Goal: Information Seeking & Learning: Learn about a topic

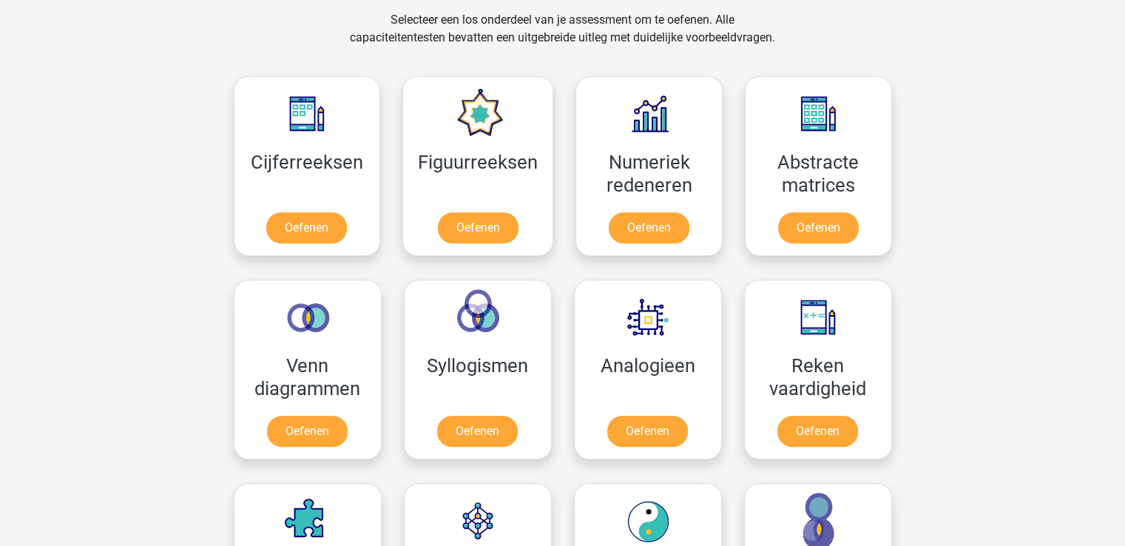
scroll to position [591, 0]
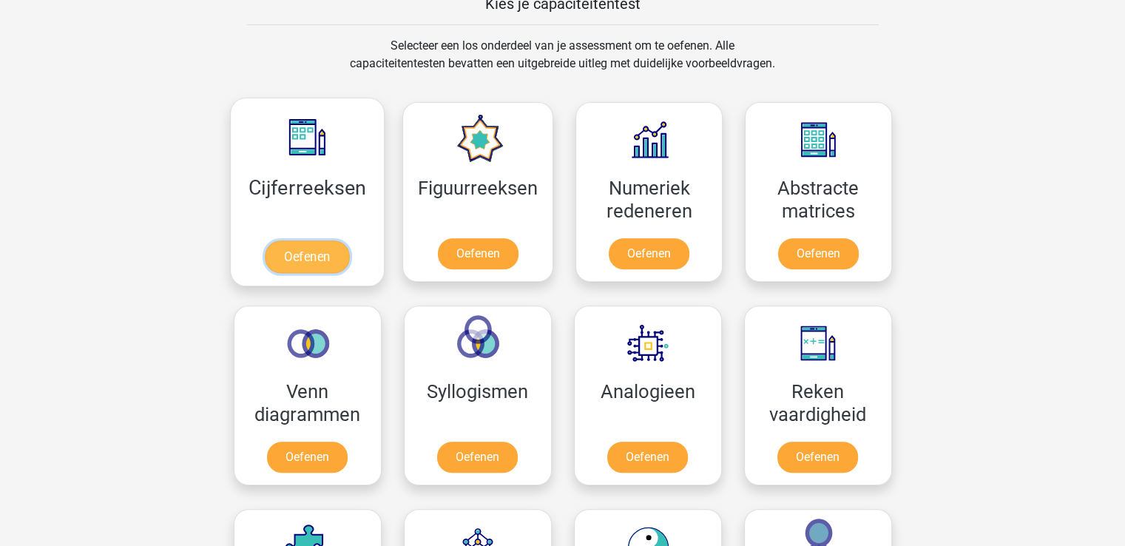
click at [323, 250] on link "Oefenen" at bounding box center [307, 256] width 84 height 33
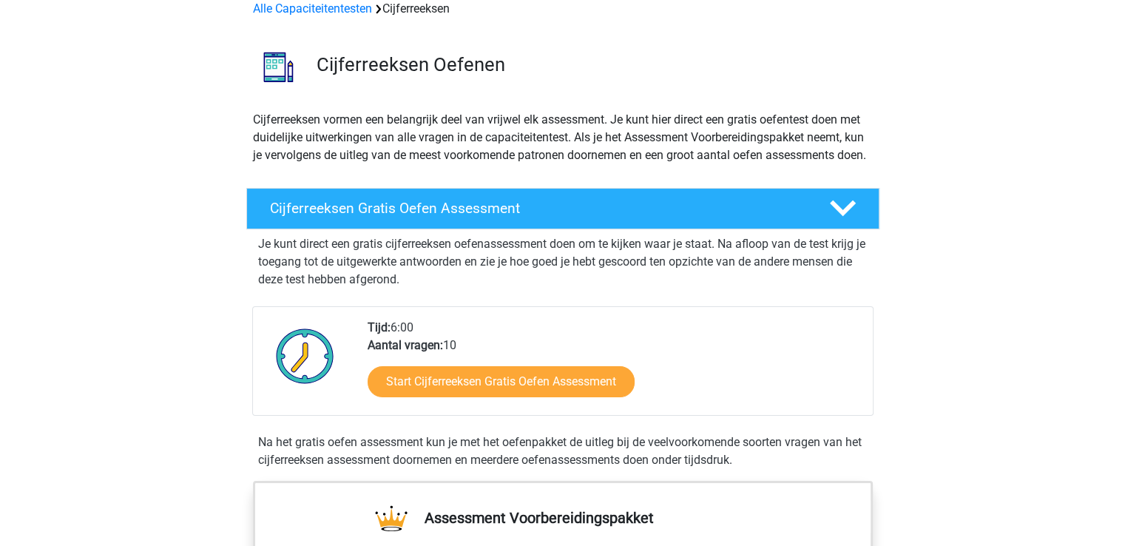
scroll to position [148, 0]
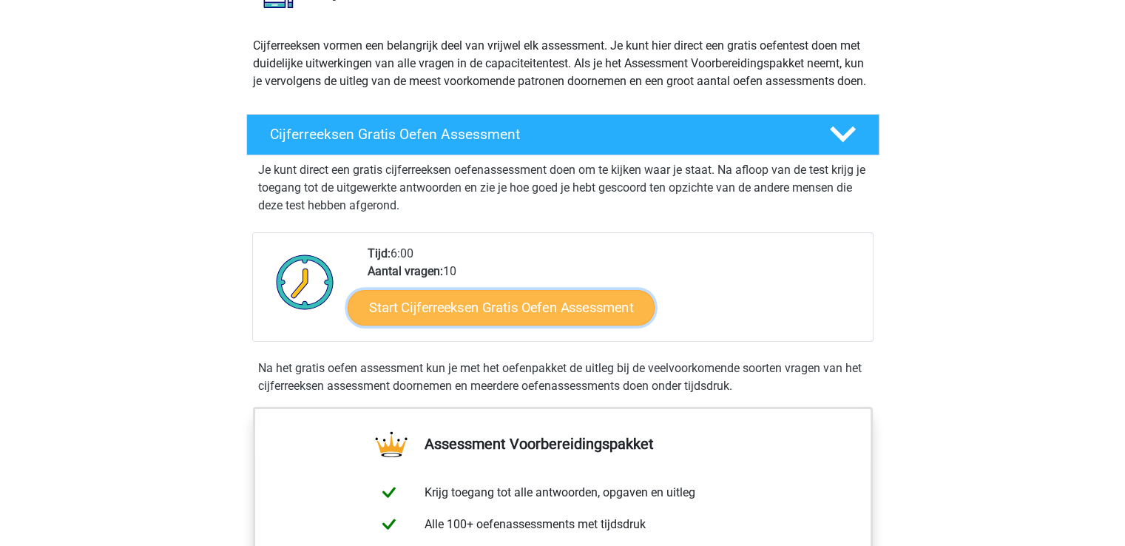
click at [455, 324] on link "Start Cijferreeksen Gratis Oefen Assessment" at bounding box center [500, 306] width 307 height 35
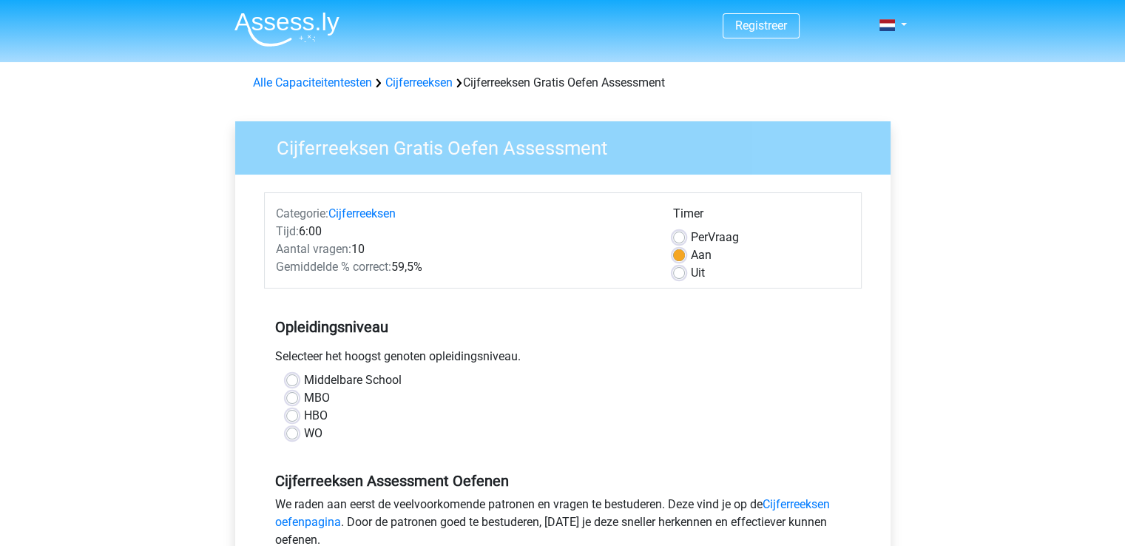
click at [304, 415] on label "HBO" at bounding box center [316, 416] width 24 height 18
click at [290, 415] on input "HBO" at bounding box center [292, 414] width 12 height 15
radio input "true"
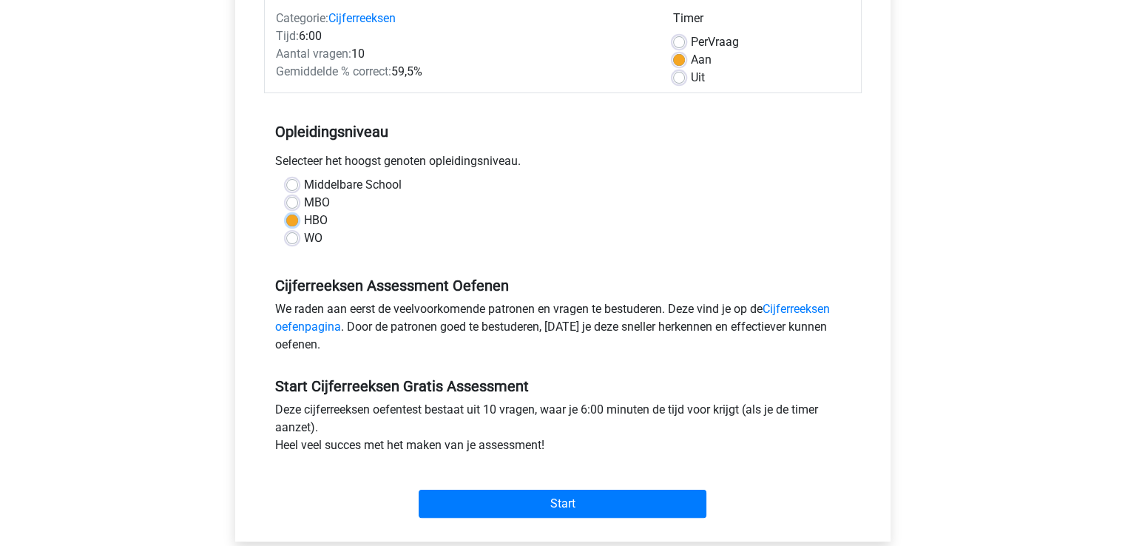
scroll to position [222, 0]
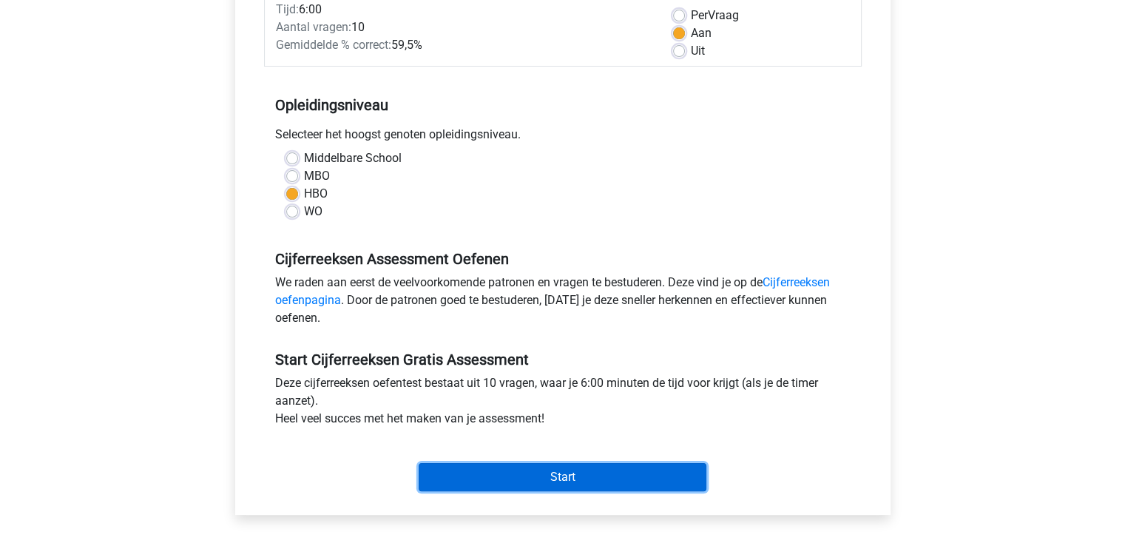
click at [565, 470] on input "Start" at bounding box center [562, 477] width 288 height 28
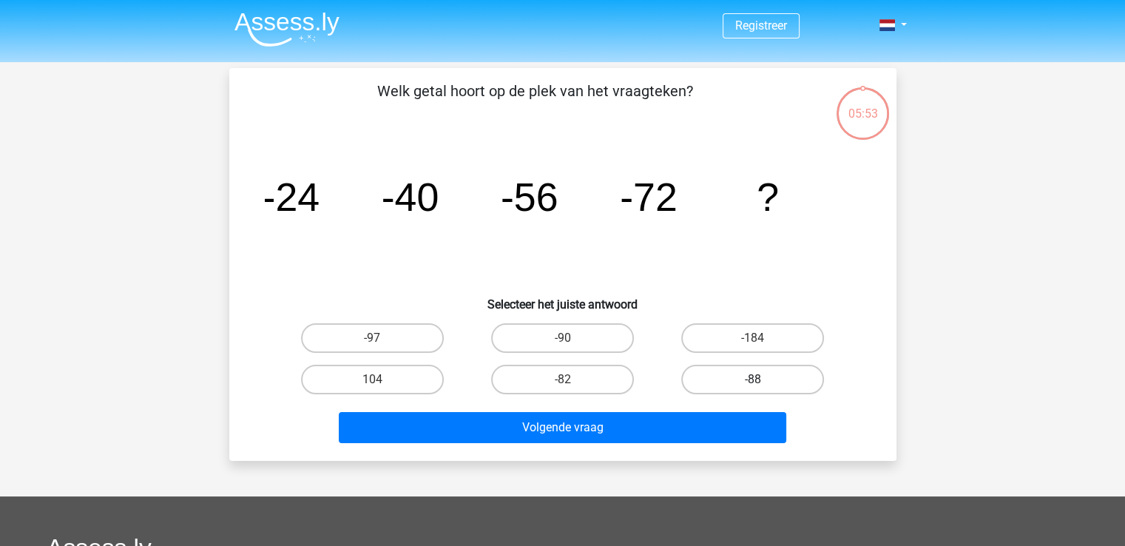
click at [749, 379] on label "-88" at bounding box center [752, 379] width 143 height 30
click at [753, 379] on input "-88" at bounding box center [758, 384] width 10 height 10
radio input "true"
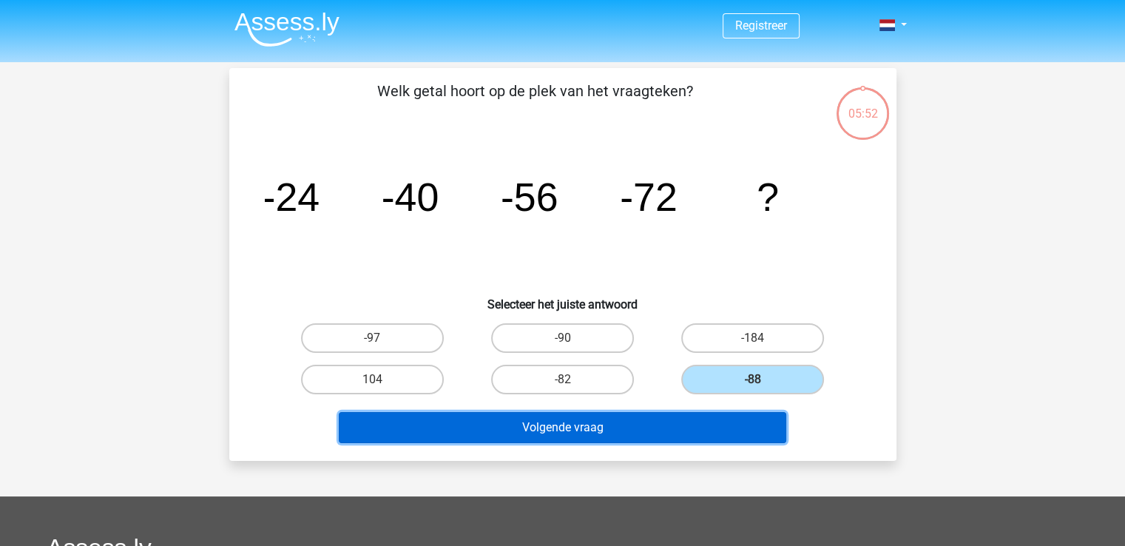
click at [583, 417] on button "Volgende vraag" at bounding box center [562, 427] width 447 height 31
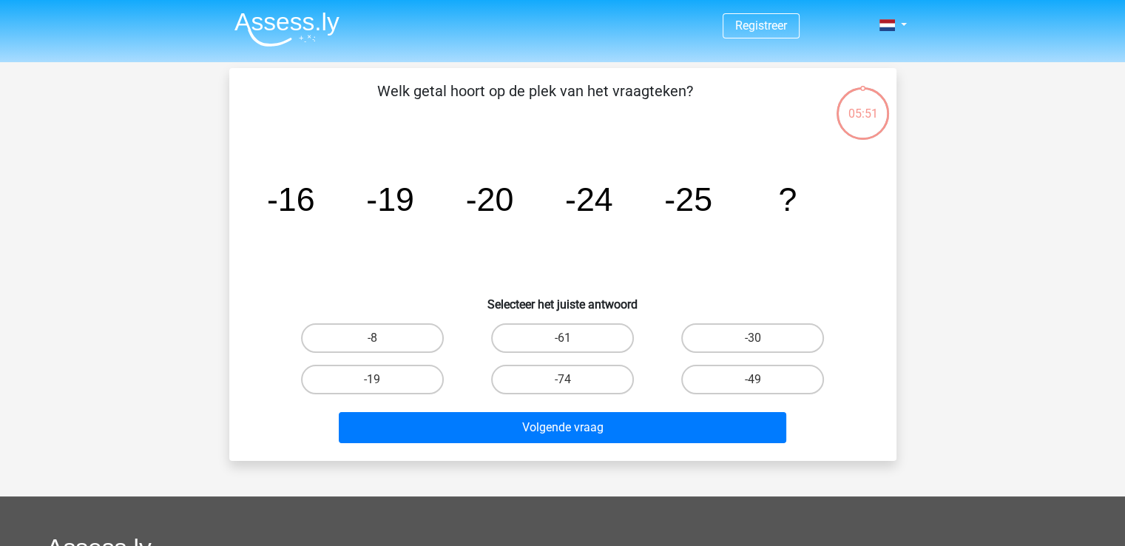
scroll to position [68, 0]
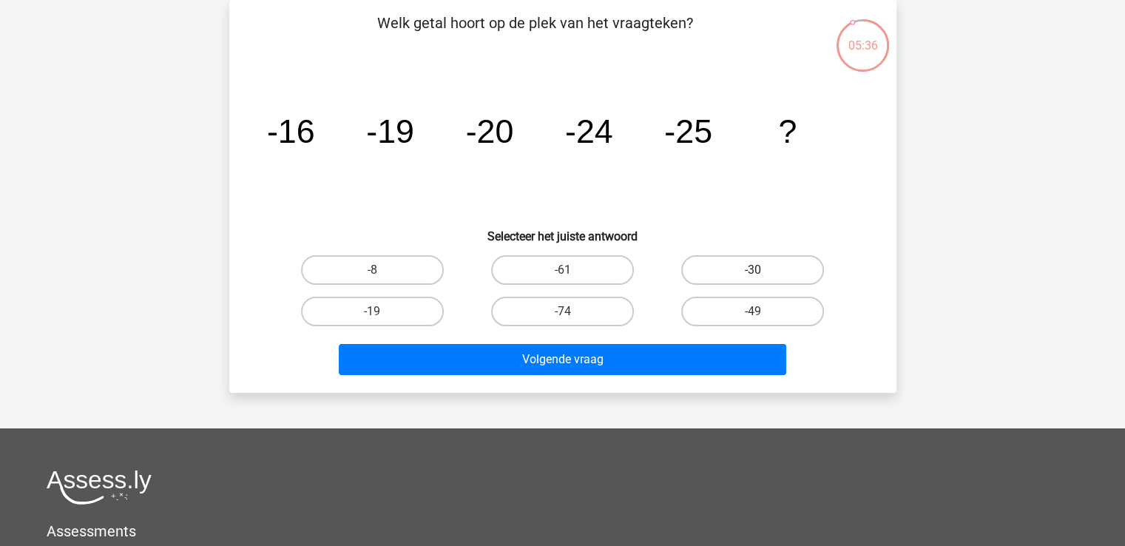
click at [728, 267] on label "-30" at bounding box center [752, 270] width 143 height 30
click at [753, 270] on input "-30" at bounding box center [758, 275] width 10 height 10
radio input "true"
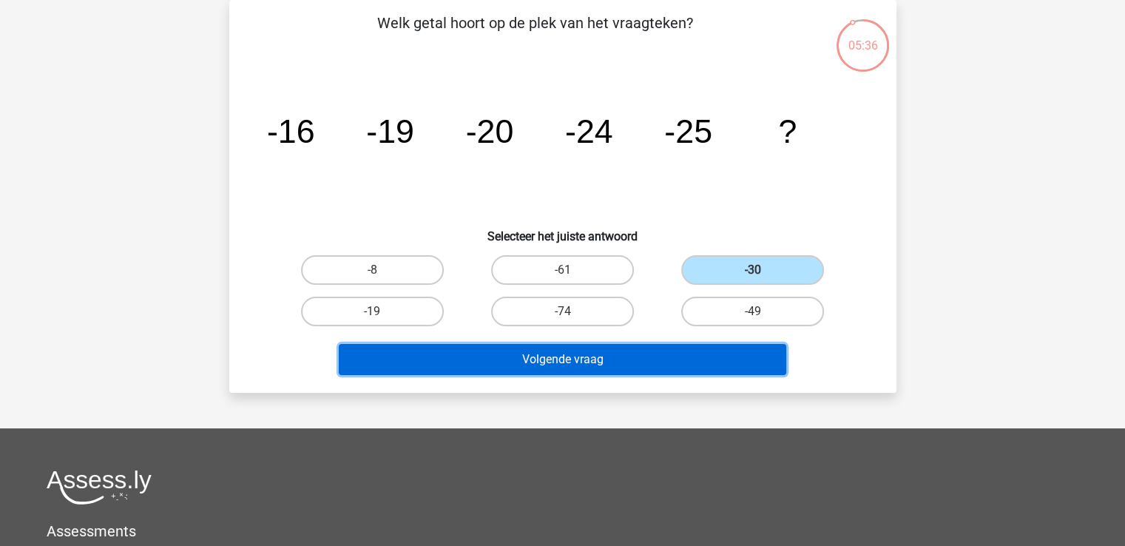
click at [559, 352] on button "Volgende vraag" at bounding box center [562, 359] width 447 height 31
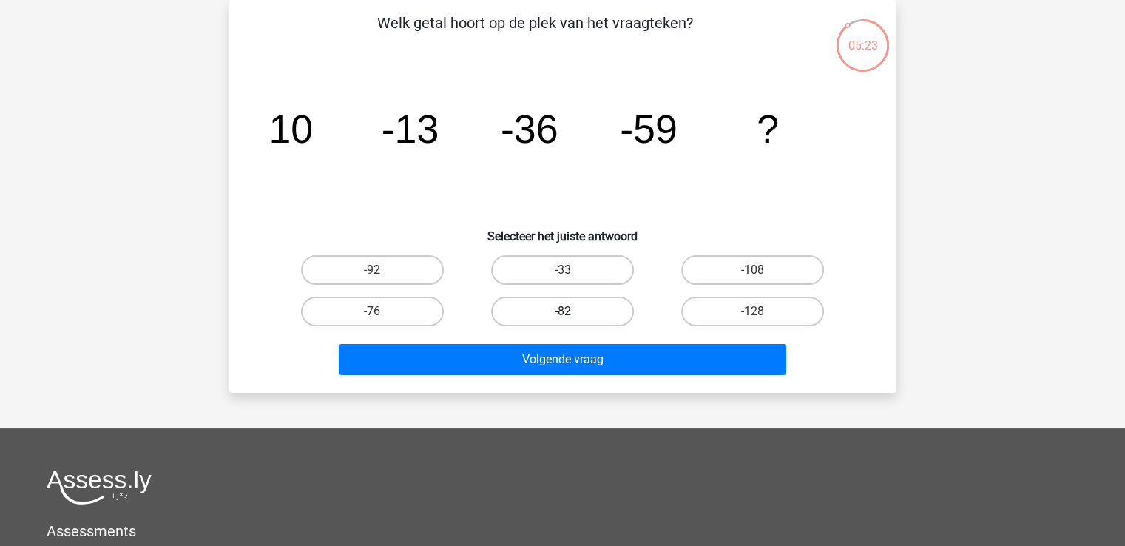
click at [552, 311] on label "-82" at bounding box center [562, 311] width 143 height 30
click at [562, 311] on input "-82" at bounding box center [567, 316] width 10 height 10
radio input "true"
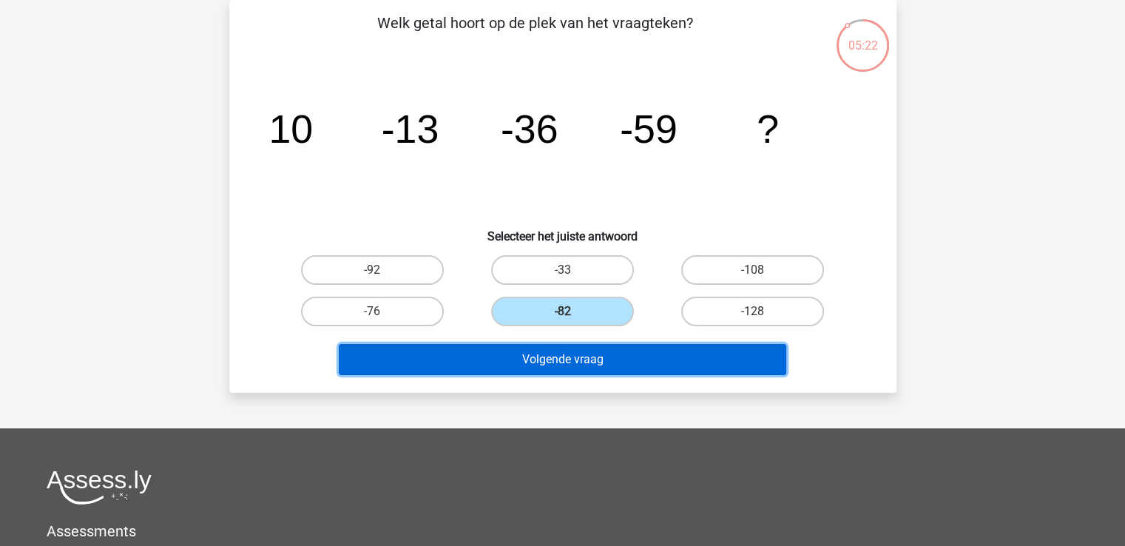
click at [557, 356] on button "Volgende vraag" at bounding box center [562, 359] width 447 height 31
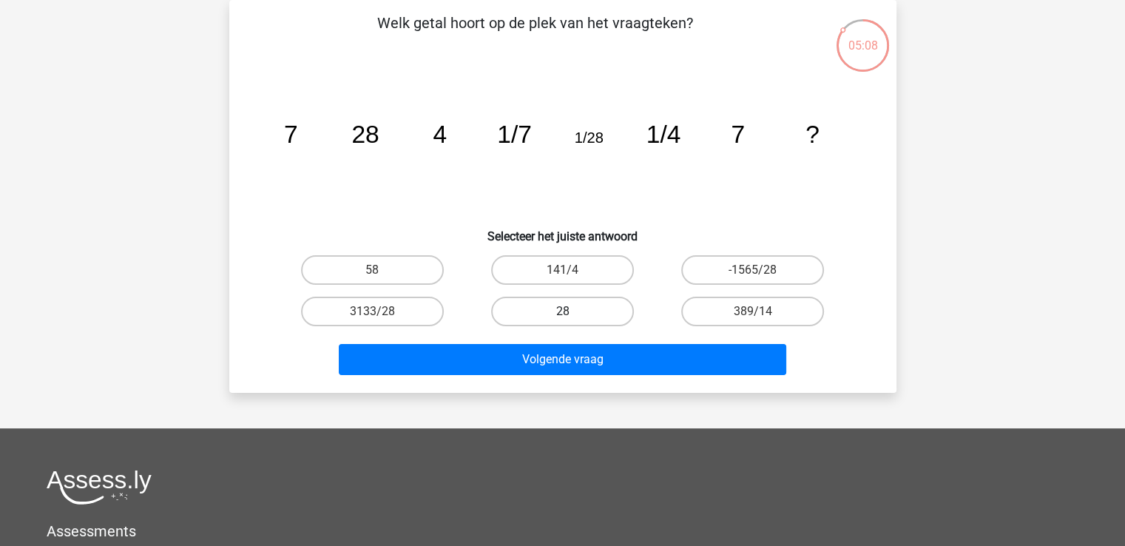
click at [589, 308] on label "28" at bounding box center [562, 311] width 143 height 30
click at [572, 311] on input "28" at bounding box center [567, 316] width 10 height 10
radio input "true"
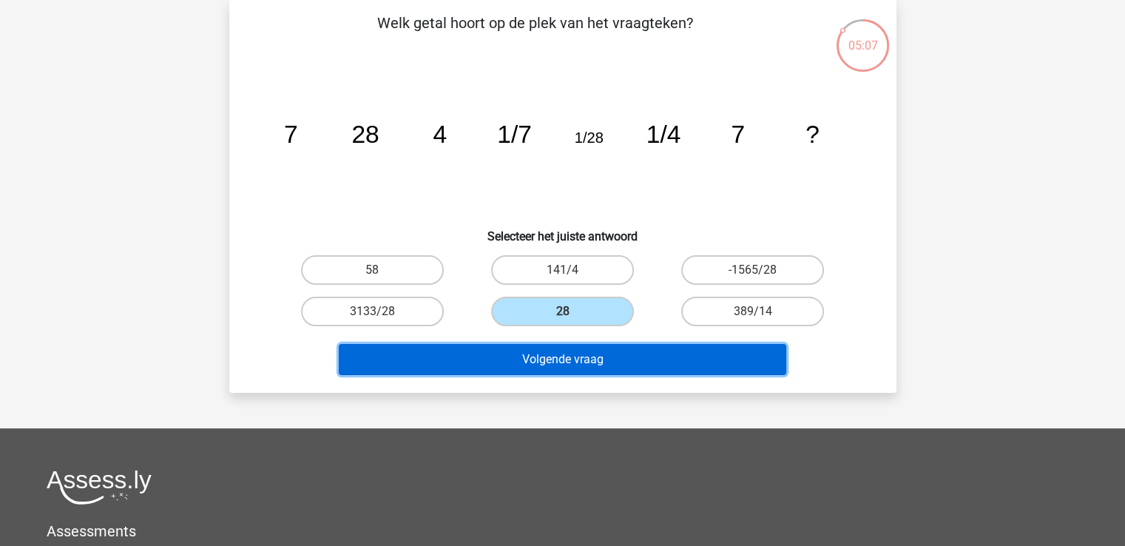
click at [563, 356] on button "Volgende vraag" at bounding box center [562, 359] width 447 height 31
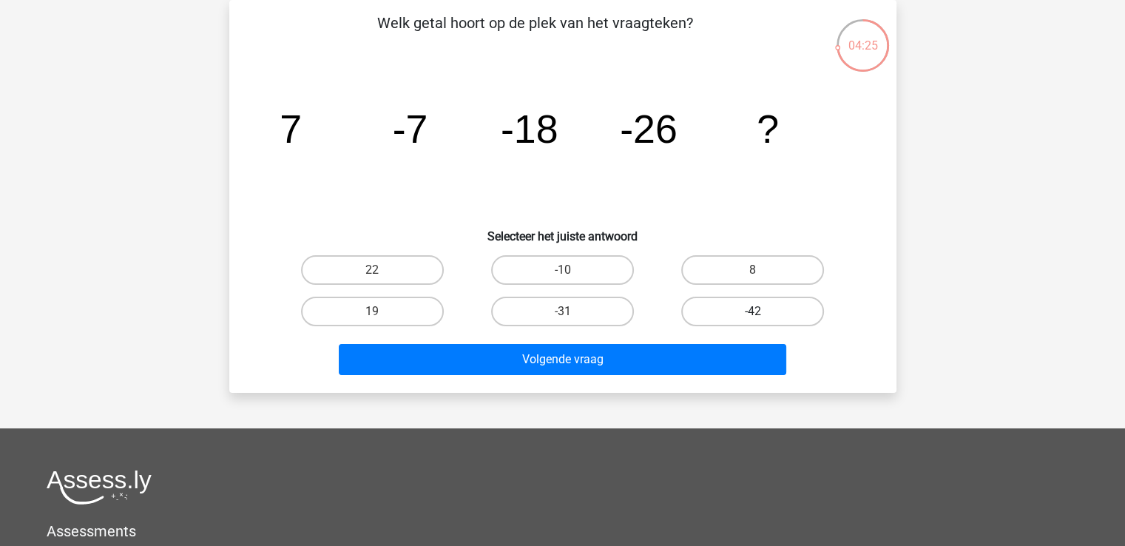
click at [739, 311] on label "-42" at bounding box center [752, 311] width 143 height 30
click at [753, 311] on input "-42" at bounding box center [758, 316] width 10 height 10
radio input "true"
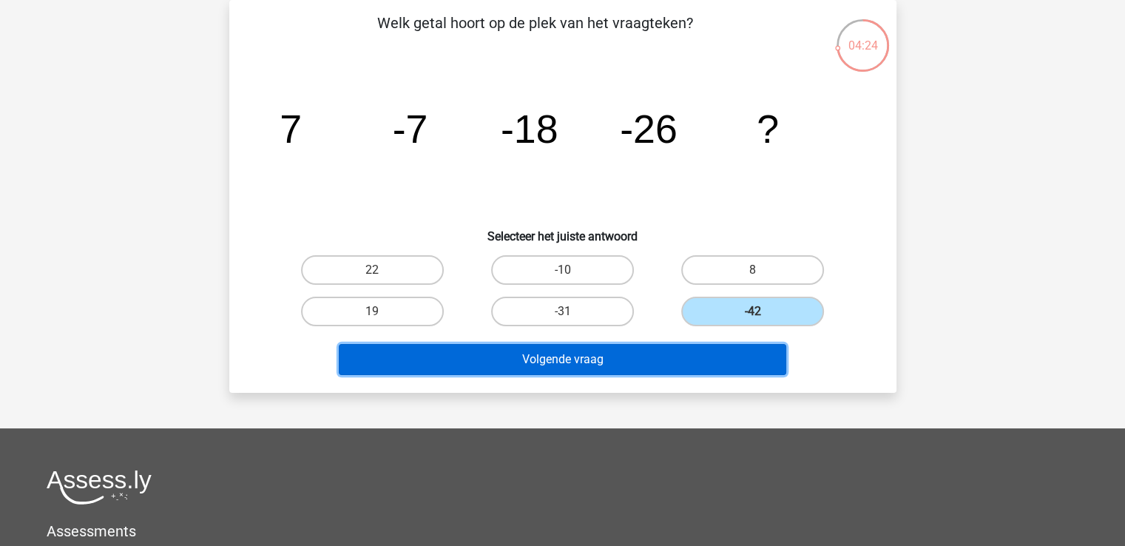
click at [594, 356] on button "Volgende vraag" at bounding box center [562, 359] width 447 height 31
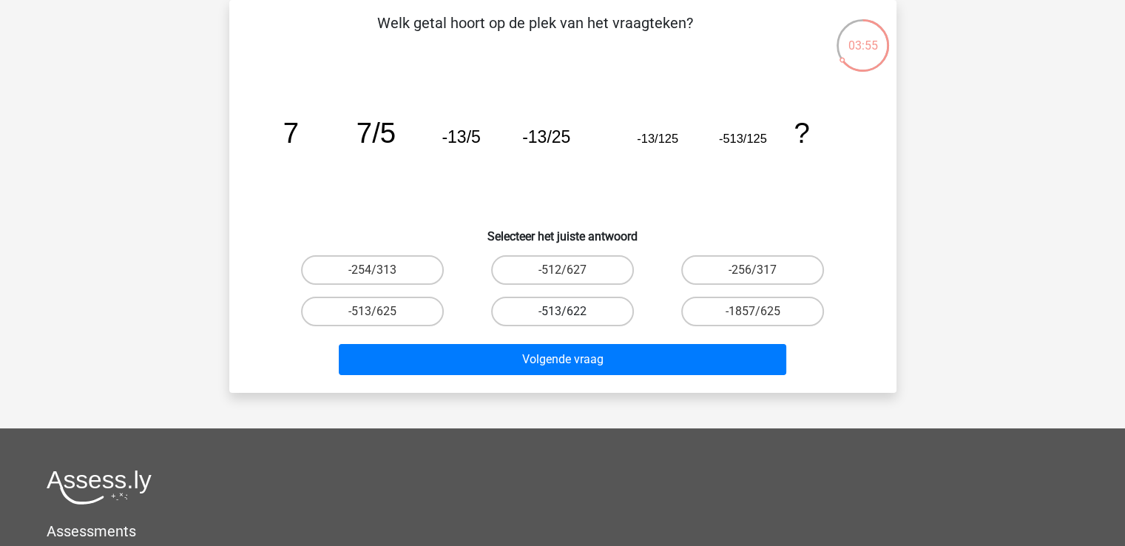
click at [552, 307] on label "-513/622" at bounding box center [562, 311] width 143 height 30
click at [562, 311] on input "-513/622" at bounding box center [567, 316] width 10 height 10
radio input "true"
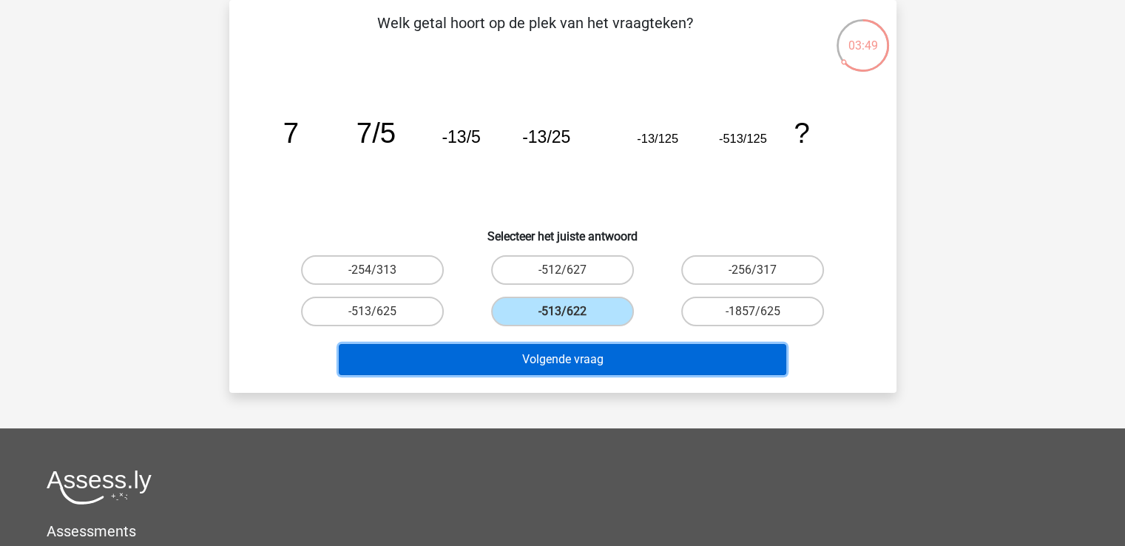
click at [541, 353] on button "Volgende vraag" at bounding box center [562, 359] width 447 height 31
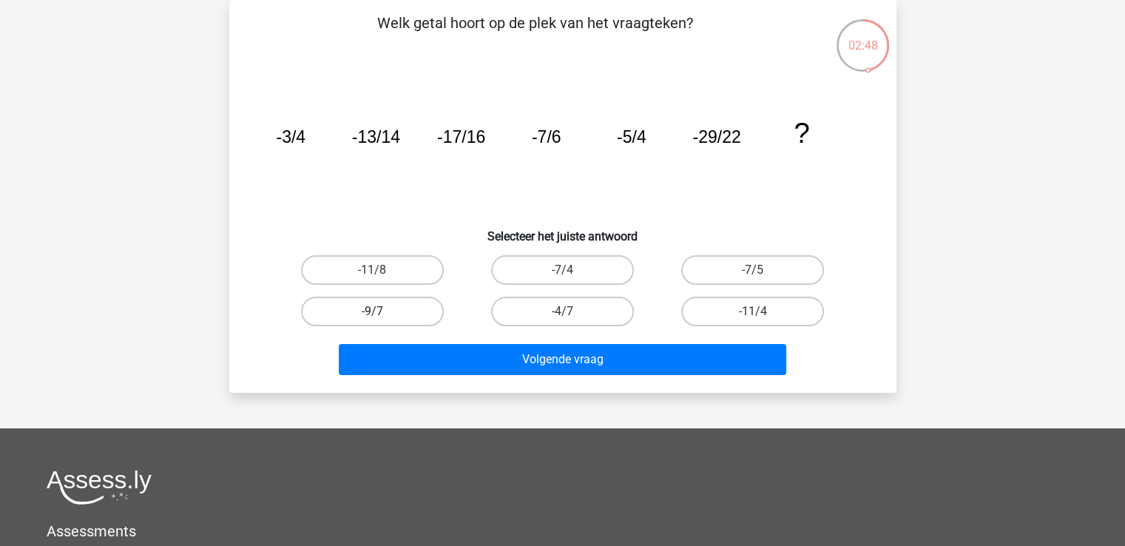
click at [384, 309] on label "-9/7" at bounding box center [372, 311] width 143 height 30
click at [382, 311] on input "-9/7" at bounding box center [377, 316] width 10 height 10
radio input "true"
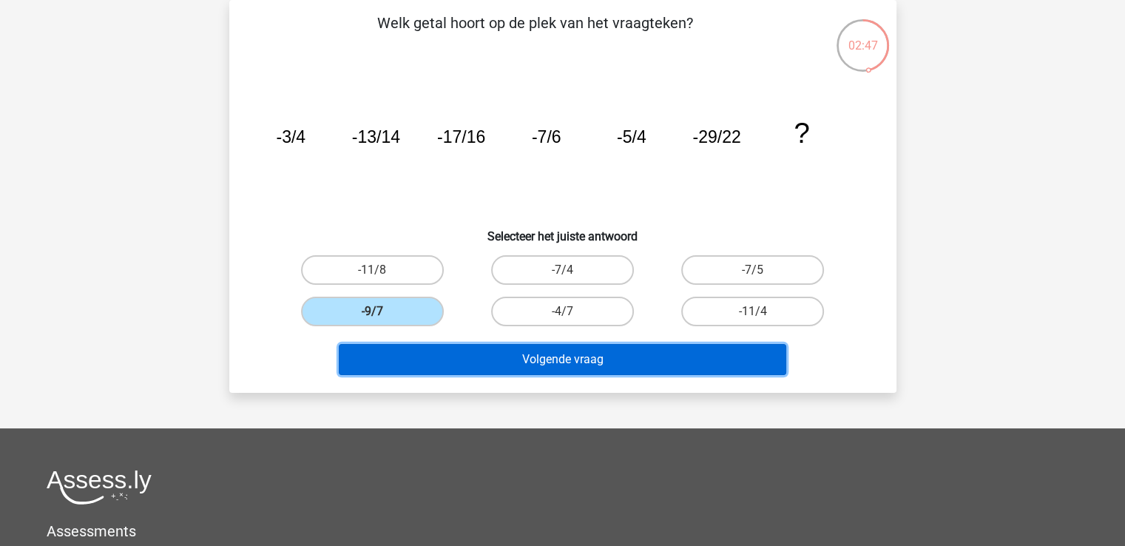
click at [538, 359] on button "Volgende vraag" at bounding box center [562, 359] width 447 height 31
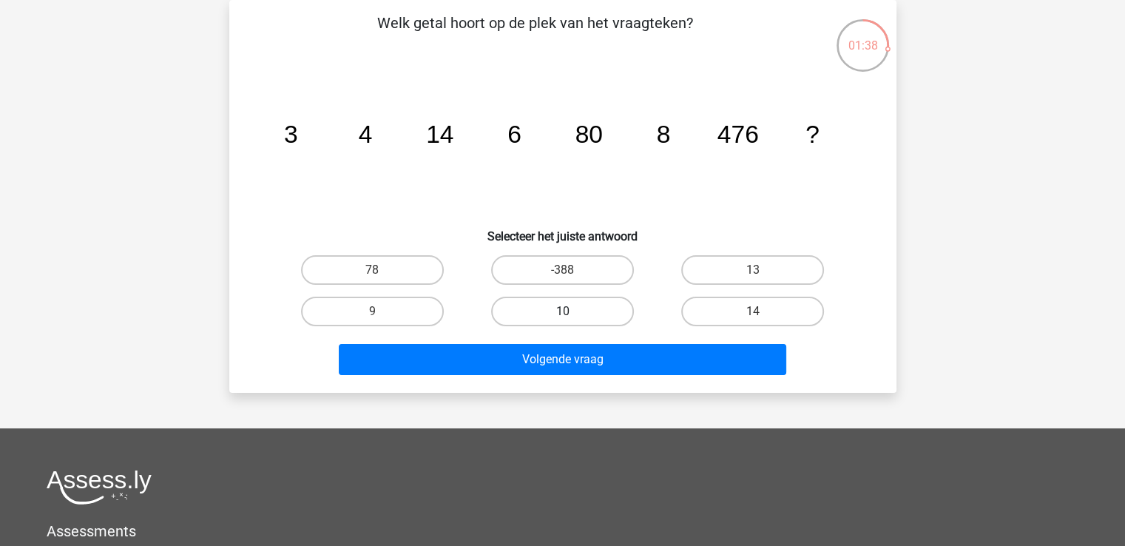
click at [555, 308] on label "10" at bounding box center [562, 311] width 143 height 30
click at [562, 311] on input "10" at bounding box center [567, 316] width 10 height 10
radio input "true"
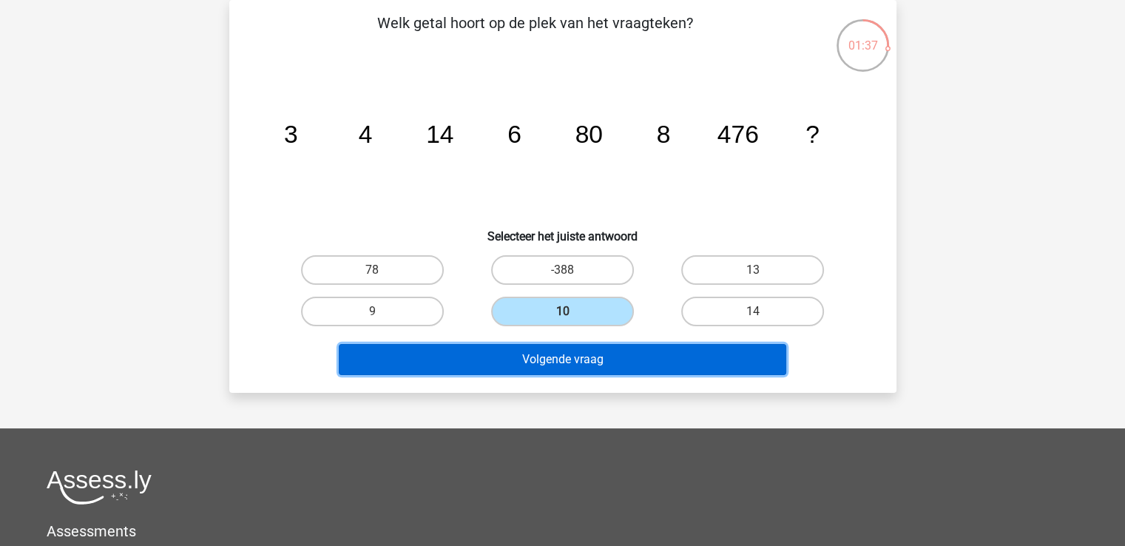
click at [567, 360] on button "Volgende vraag" at bounding box center [562, 359] width 447 height 31
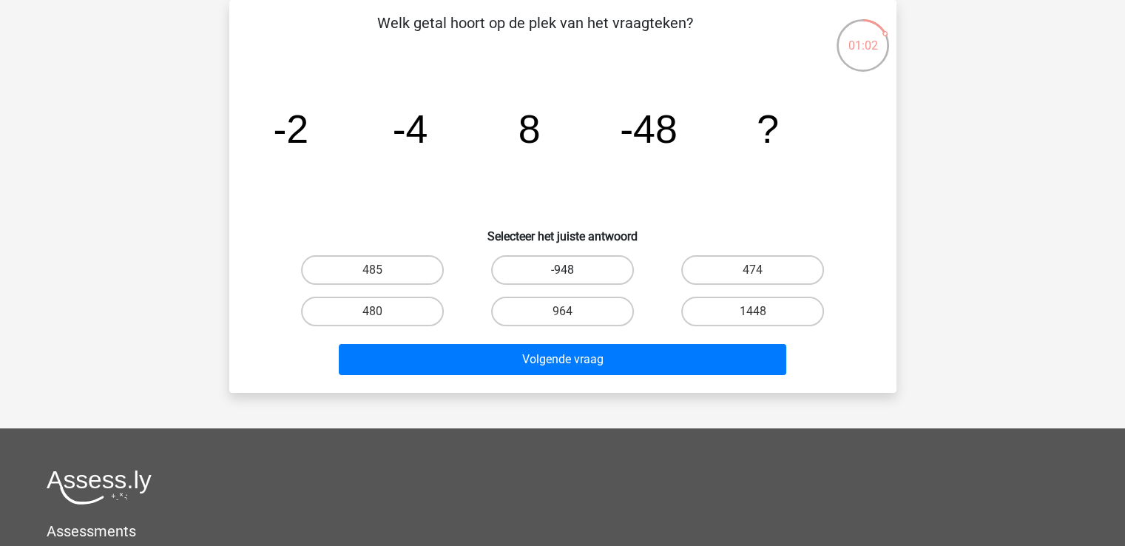
click at [568, 266] on label "-948" at bounding box center [562, 270] width 143 height 30
click at [568, 270] on input "-948" at bounding box center [567, 275] width 10 height 10
radio input "true"
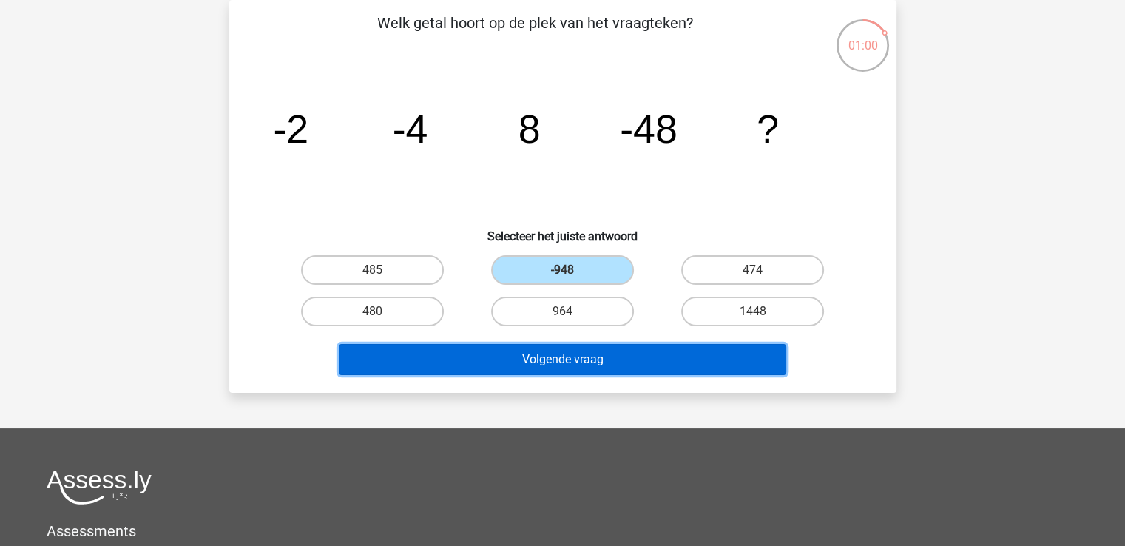
click at [563, 362] on button "Volgende vraag" at bounding box center [562, 359] width 447 height 31
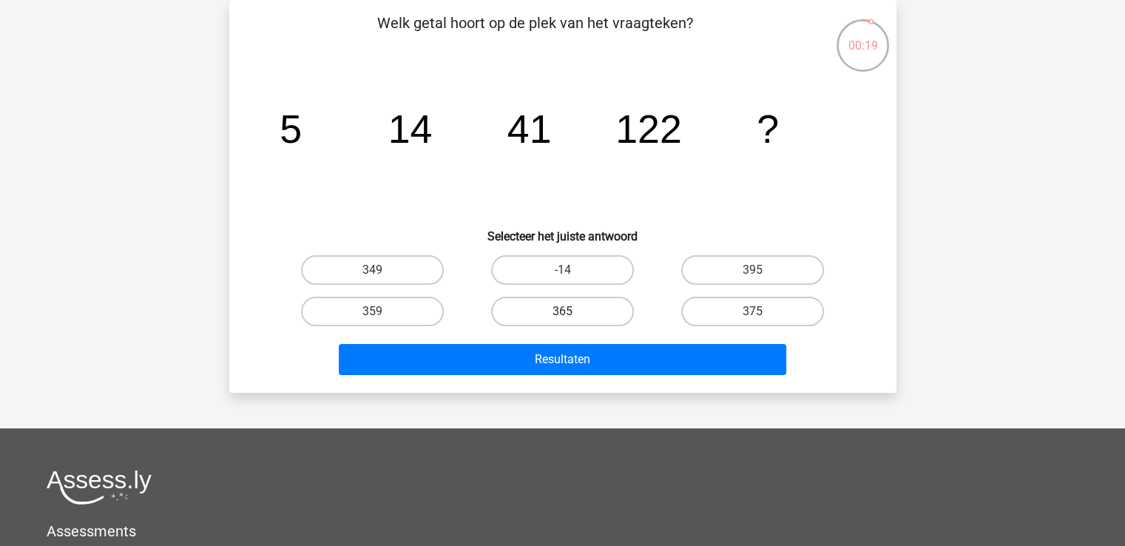
click at [577, 307] on label "365" at bounding box center [562, 311] width 143 height 30
click at [572, 311] on input "365" at bounding box center [567, 316] width 10 height 10
radio input "true"
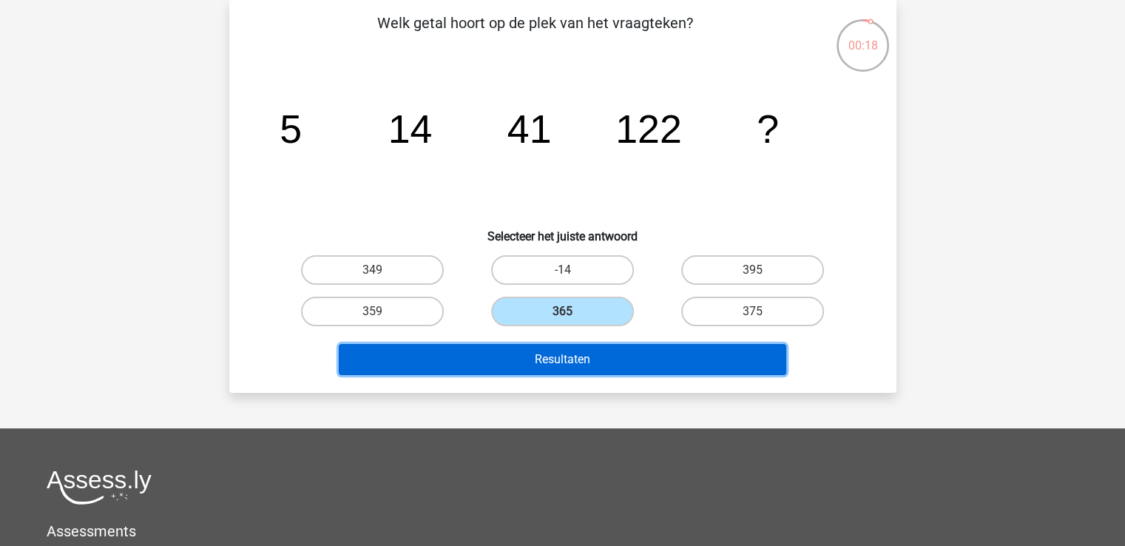
click at [568, 356] on button "Resultaten" at bounding box center [562, 359] width 447 height 31
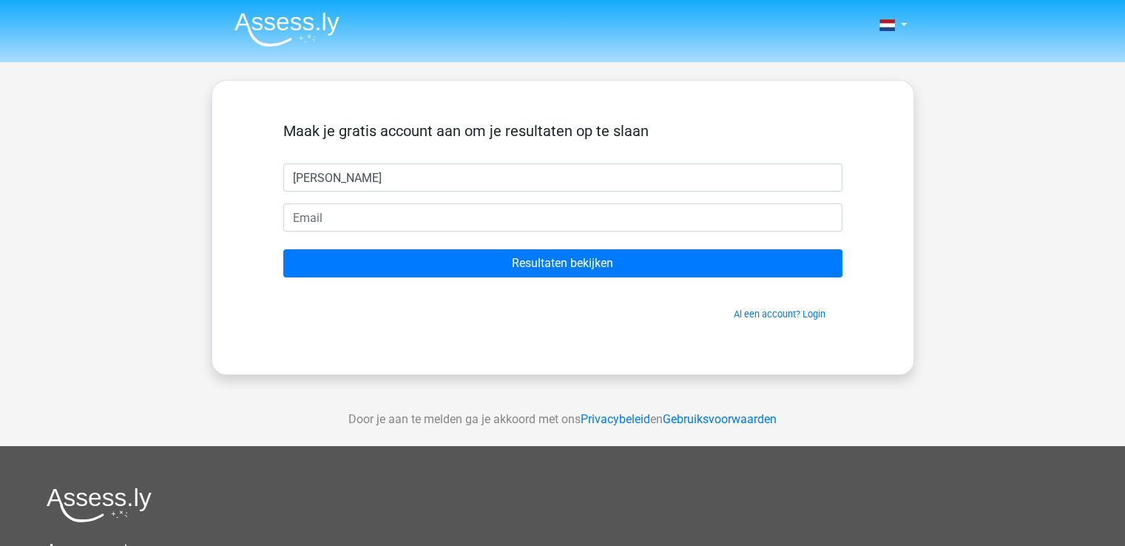
type input "[PERSON_NAME]"
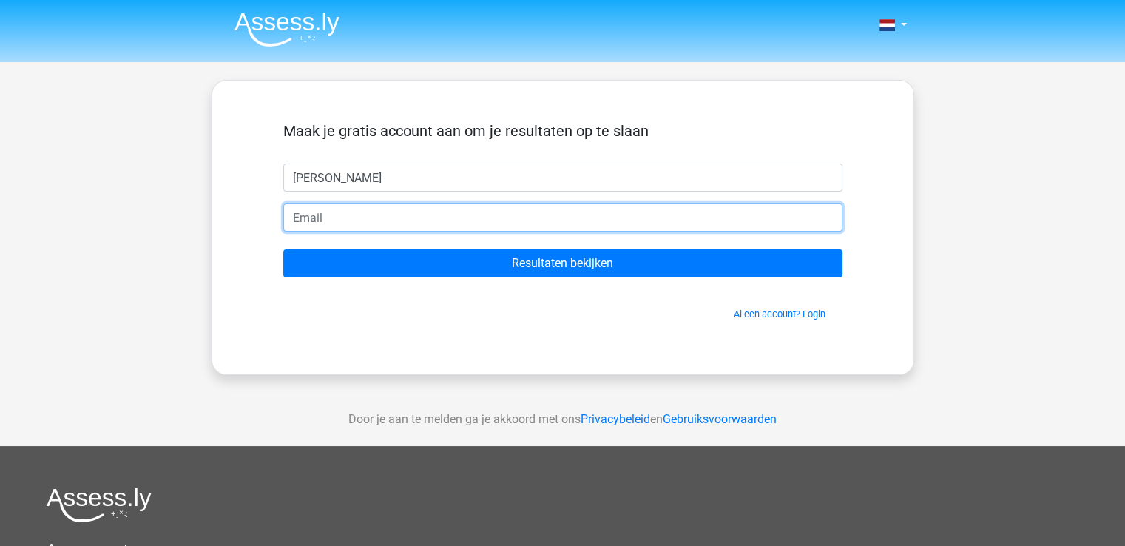
click at [308, 214] on input "email" at bounding box center [562, 217] width 559 height 28
type input "[EMAIL_ADDRESS][DOMAIN_NAME]"
drag, startPoint x: 458, startPoint y: 214, endPoint x: 262, endPoint y: 217, distance: 195.9
click at [262, 216] on div "Maak je gratis account aan om je resultaten op te slaan Erik erik.steen.70@gmai…" at bounding box center [563, 227] width 630 height 223
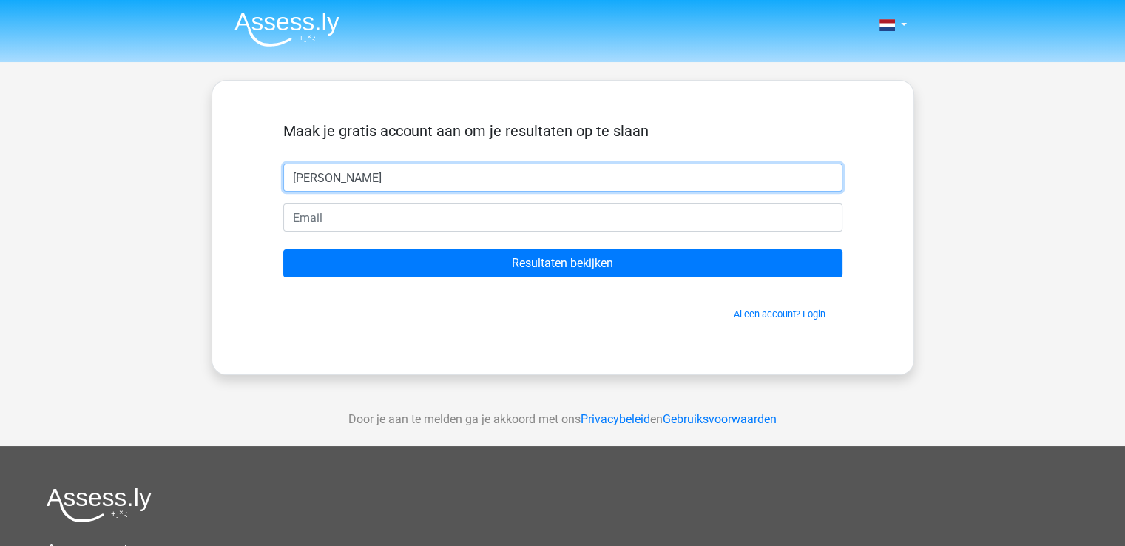
drag, startPoint x: 322, startPoint y: 172, endPoint x: 257, endPoint y: 172, distance: 64.3
click at [257, 172] on div "Maak je gratis account aan om je resultaten op te slaan Erik Resultaten bekijke…" at bounding box center [563, 227] width 630 height 223
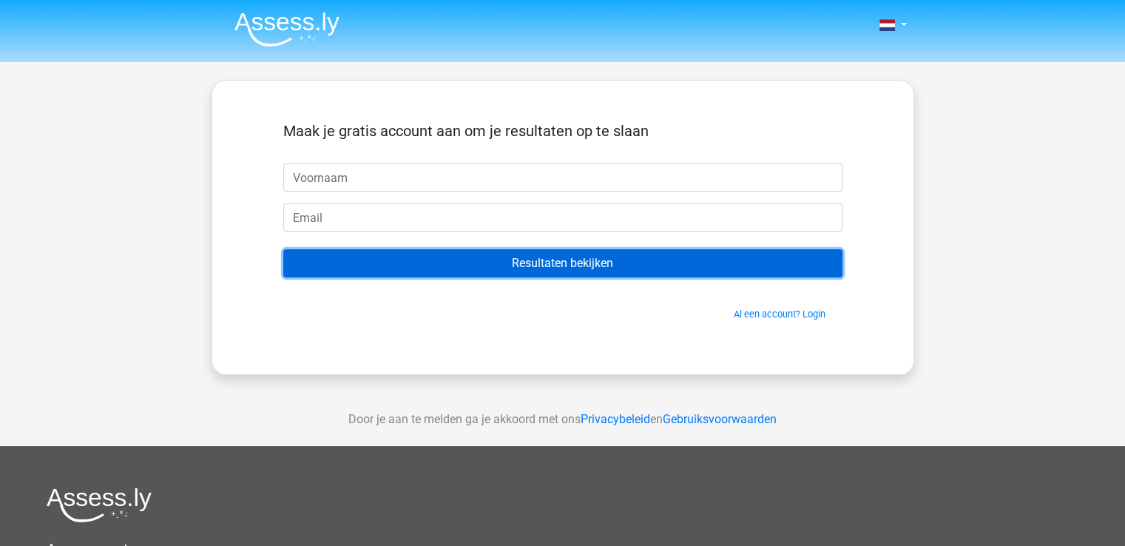
click at [558, 262] on input "Resultaten bekijken" at bounding box center [562, 263] width 559 height 28
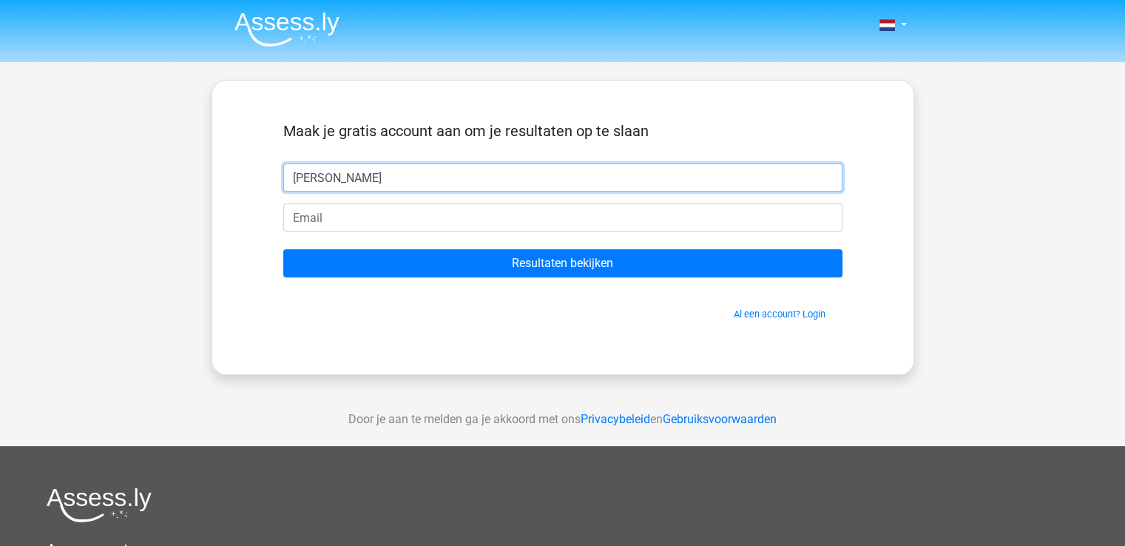
type input "[PERSON_NAME]"
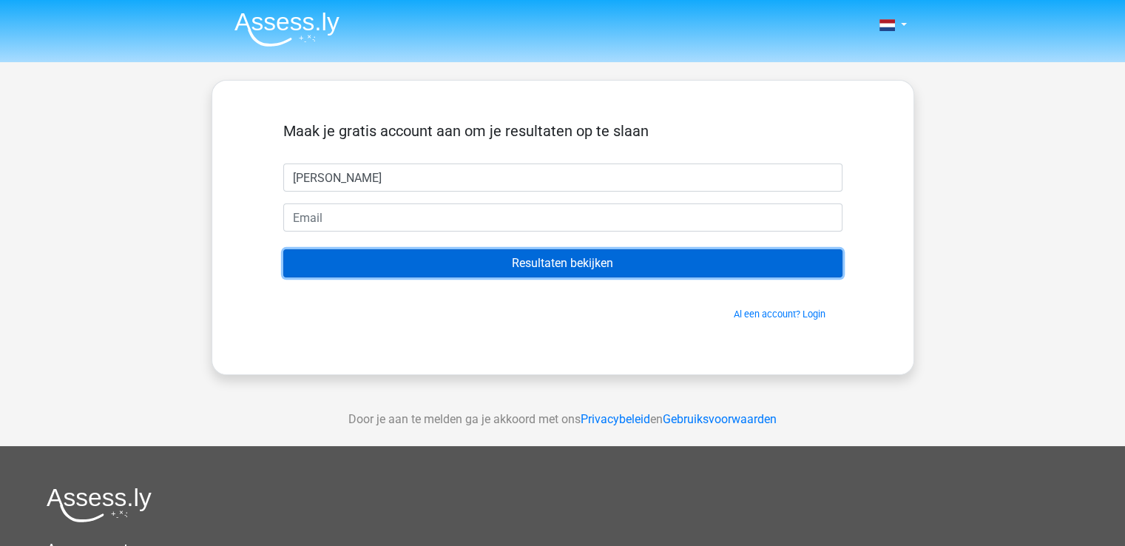
click at [568, 263] on input "Resultaten bekijken" at bounding box center [562, 263] width 559 height 28
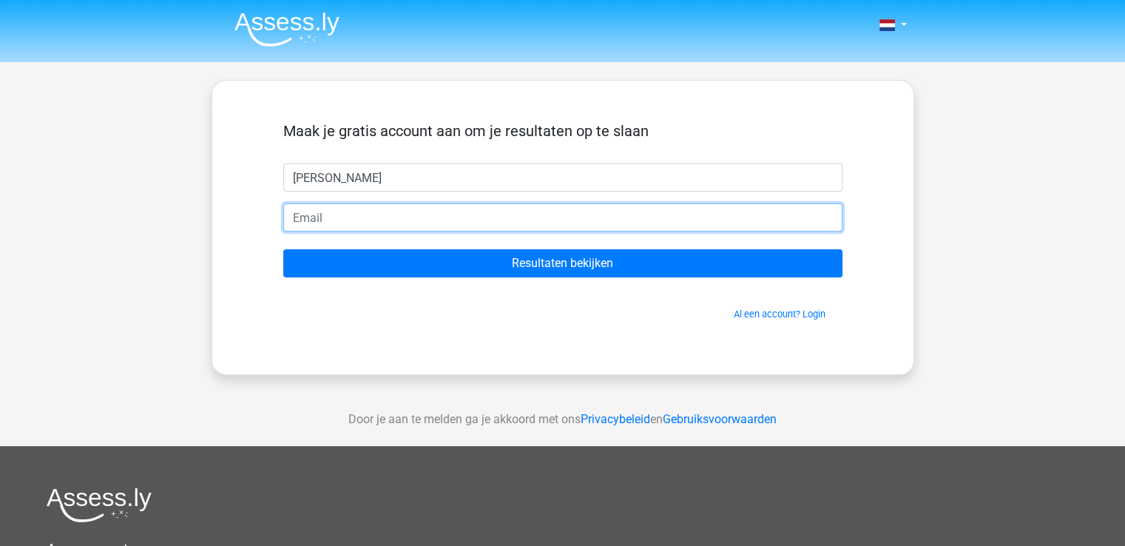
click at [345, 216] on input "email" at bounding box center [562, 217] width 559 height 28
type input "[EMAIL_ADDRESS][DOMAIN_NAME]"
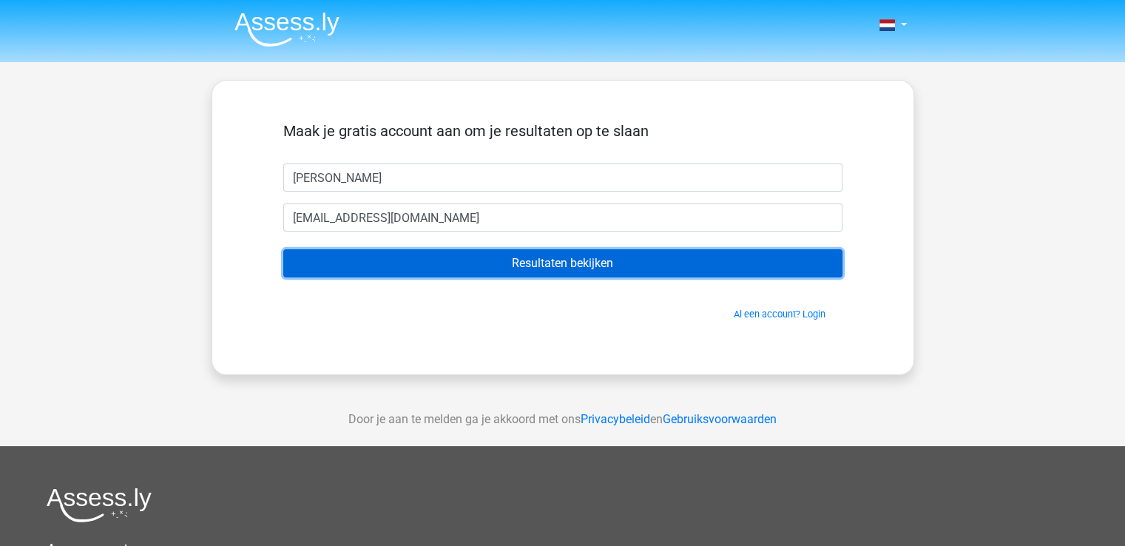
click at [542, 265] on input "Resultaten bekijken" at bounding box center [562, 263] width 559 height 28
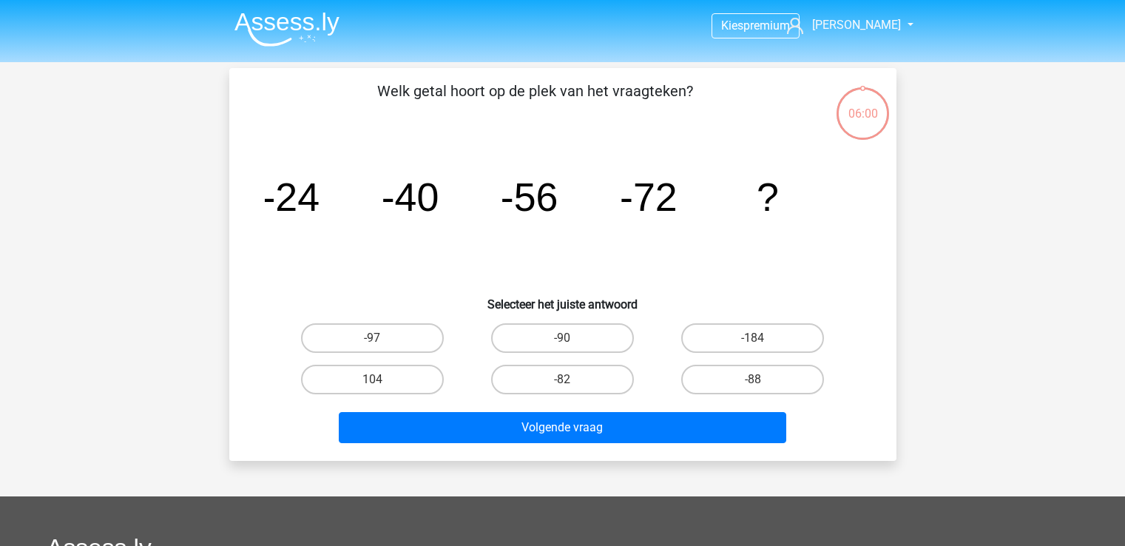
scroll to position [68, 0]
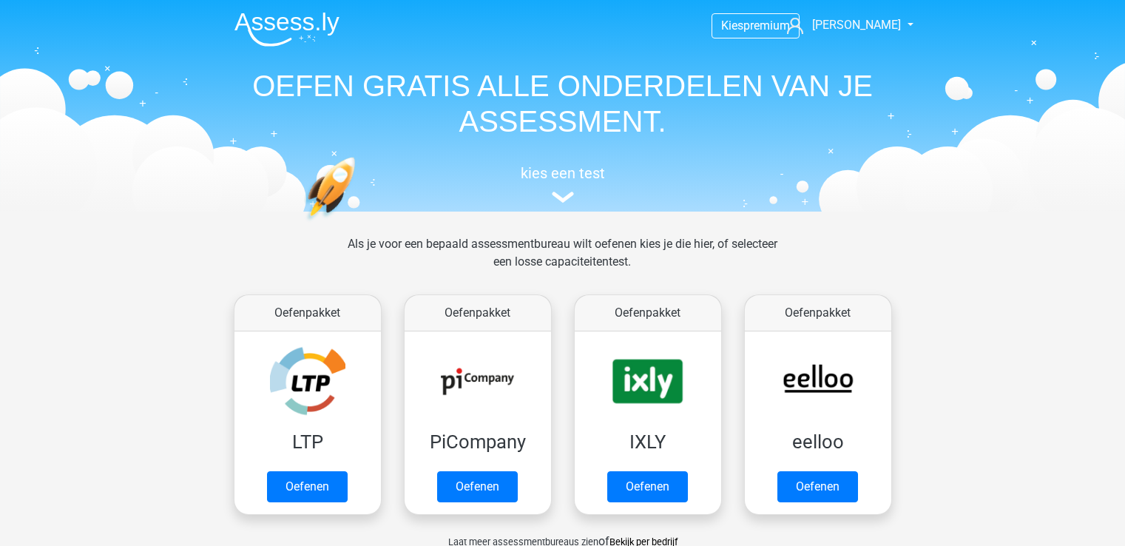
scroll to position [591, 0]
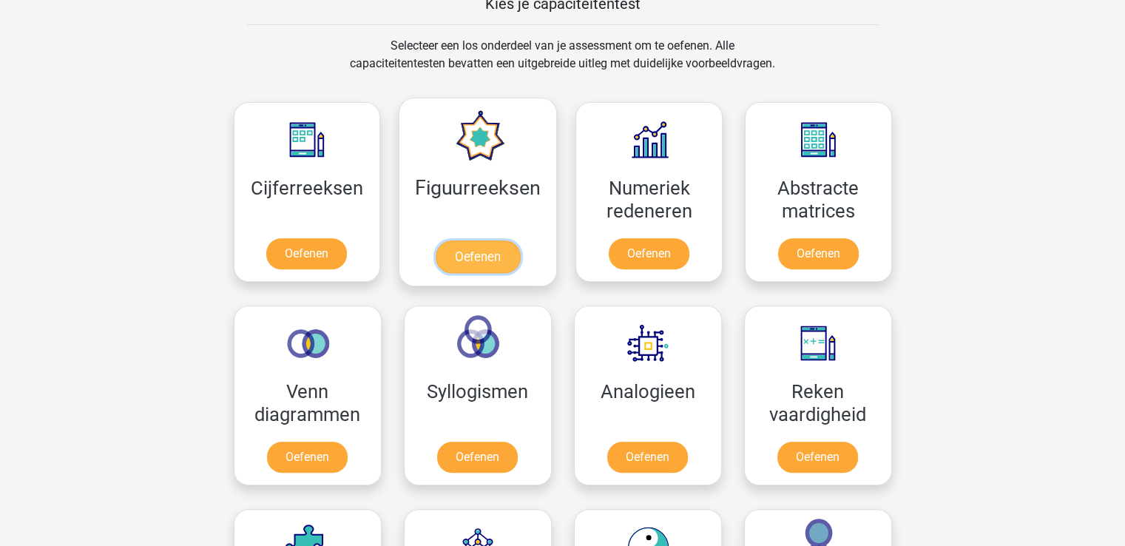
click at [463, 248] on link "Oefenen" at bounding box center [477, 256] width 84 height 33
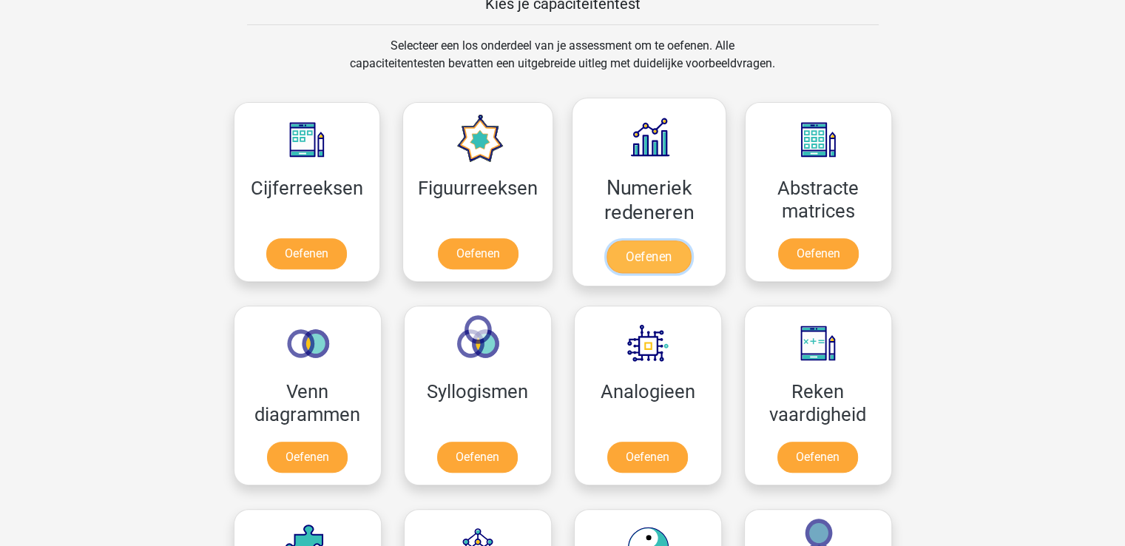
click at [648, 253] on link "Oefenen" at bounding box center [648, 256] width 84 height 33
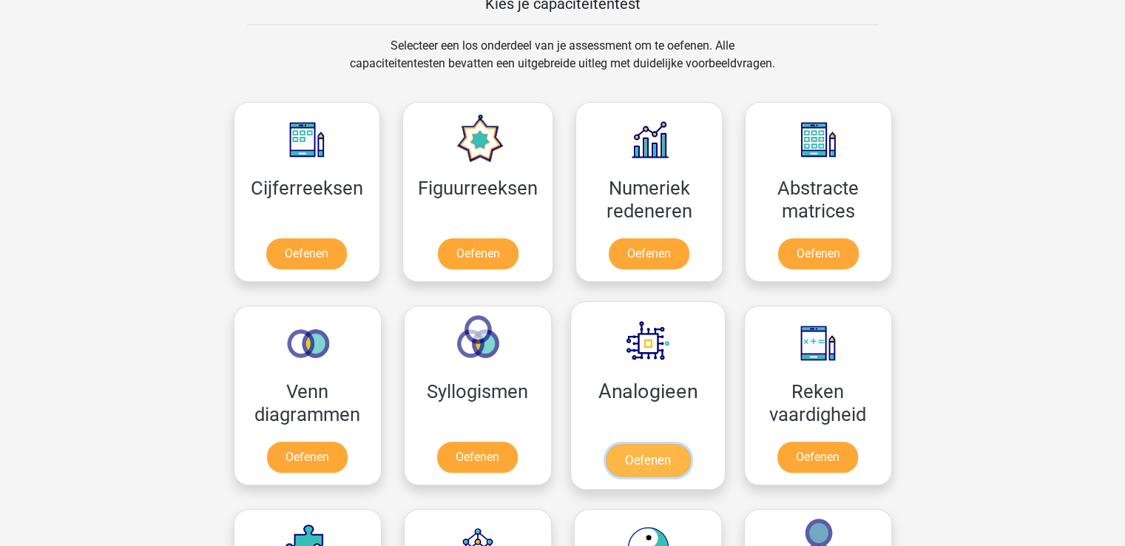
click at [653, 444] on link "Oefenen" at bounding box center [647, 460] width 84 height 33
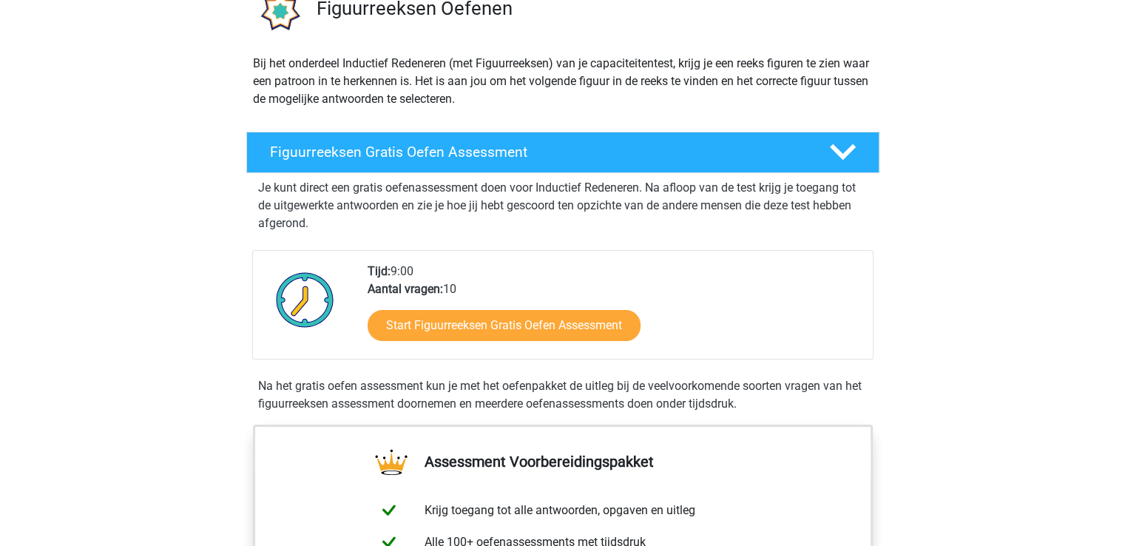
scroll to position [148, 0]
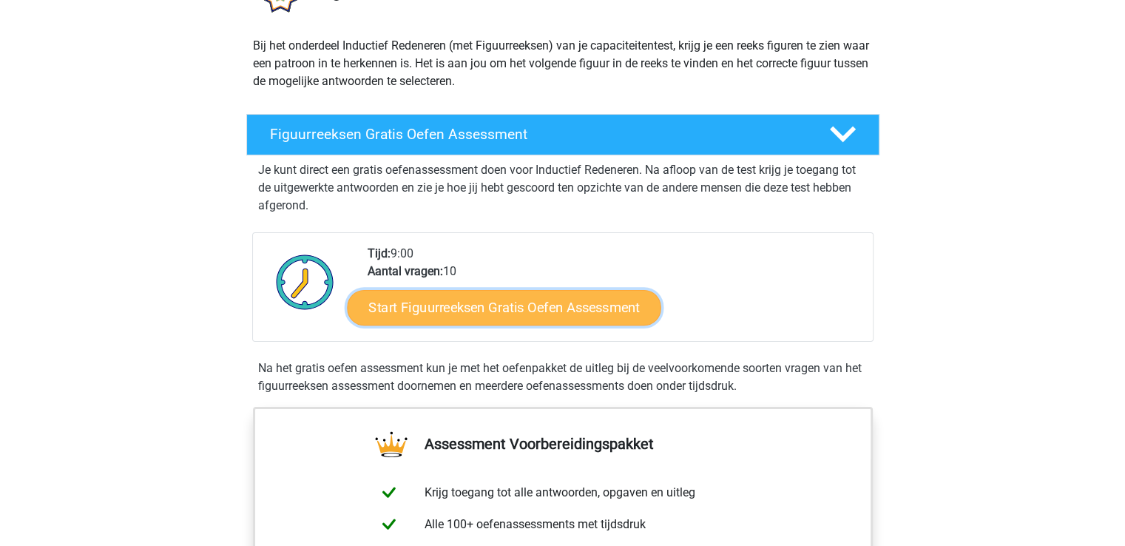
click at [489, 296] on link "Start Figuurreeksen Gratis Oefen Assessment" at bounding box center [503, 306] width 313 height 35
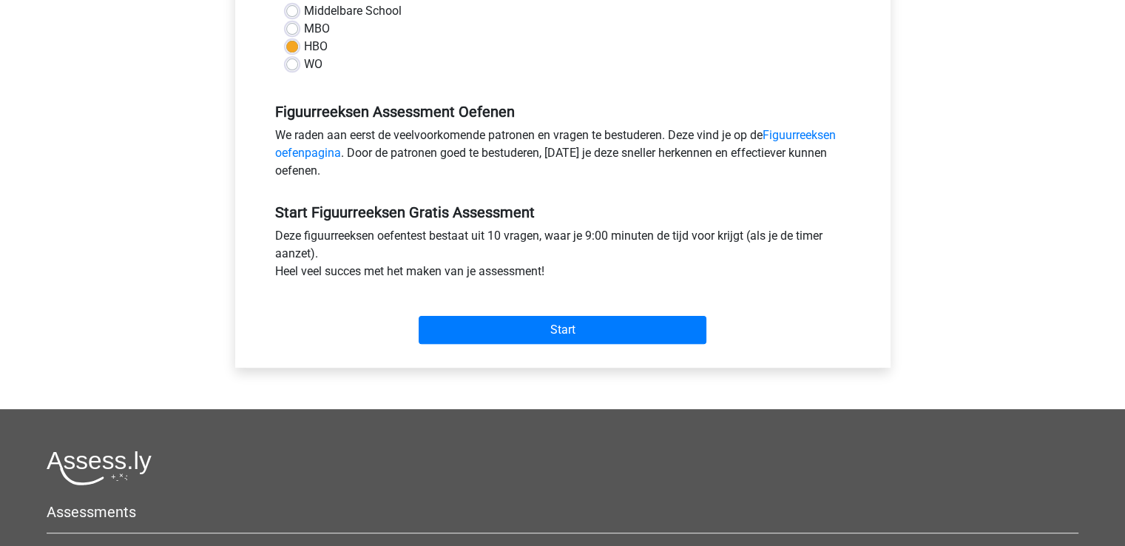
scroll to position [370, 0]
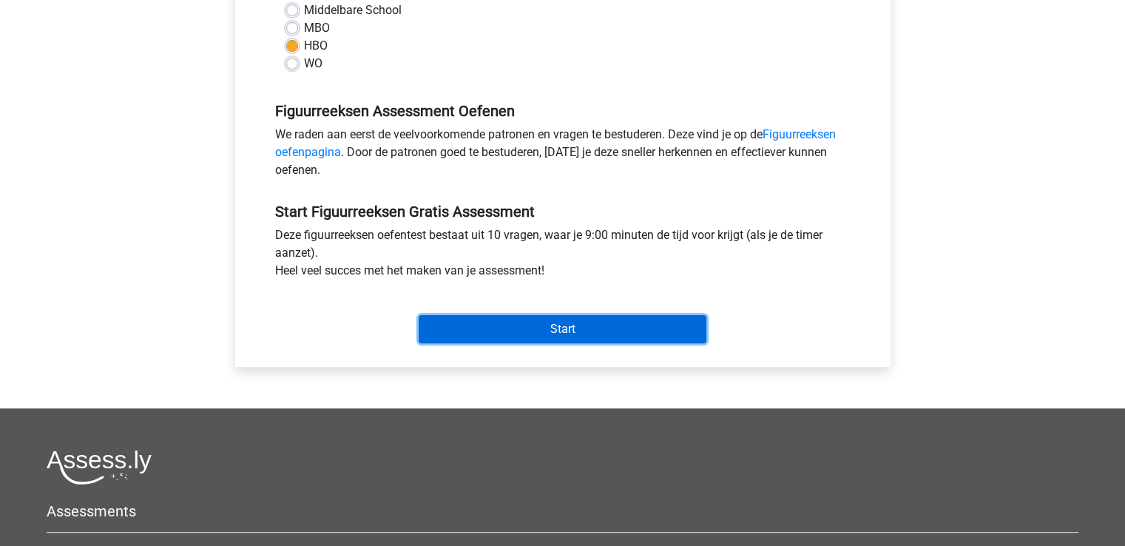
click at [563, 325] on input "Start" at bounding box center [562, 329] width 288 height 28
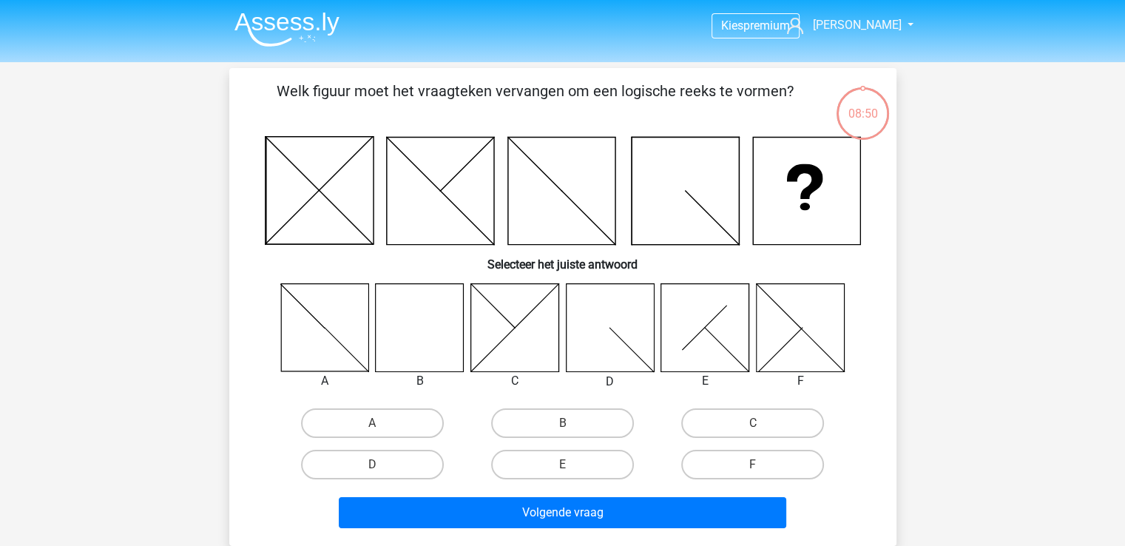
click at [435, 326] on icon at bounding box center [420, 327] width 88 height 88
click at [531, 422] on label "B" at bounding box center [562, 423] width 143 height 30
click at [562, 423] on input "B" at bounding box center [567, 428] width 10 height 10
radio input "true"
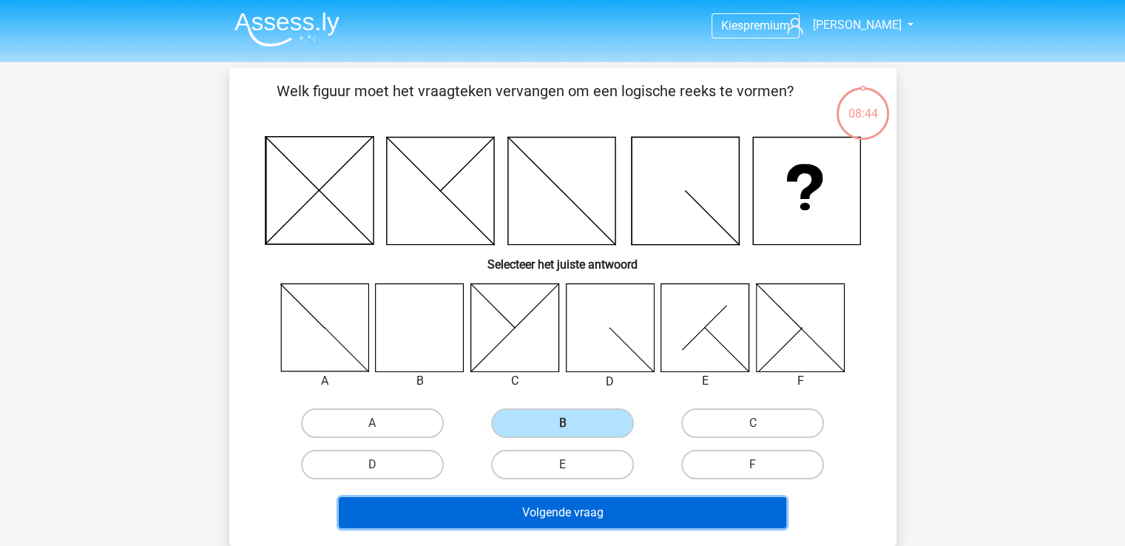
click at [577, 513] on button "Volgende vraag" at bounding box center [562, 512] width 447 height 31
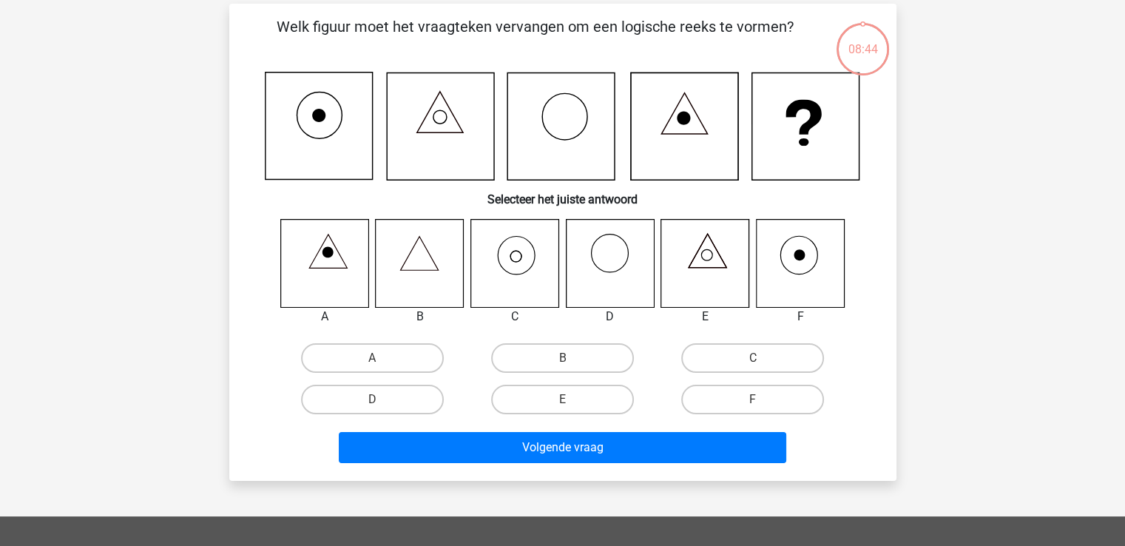
scroll to position [68, 0]
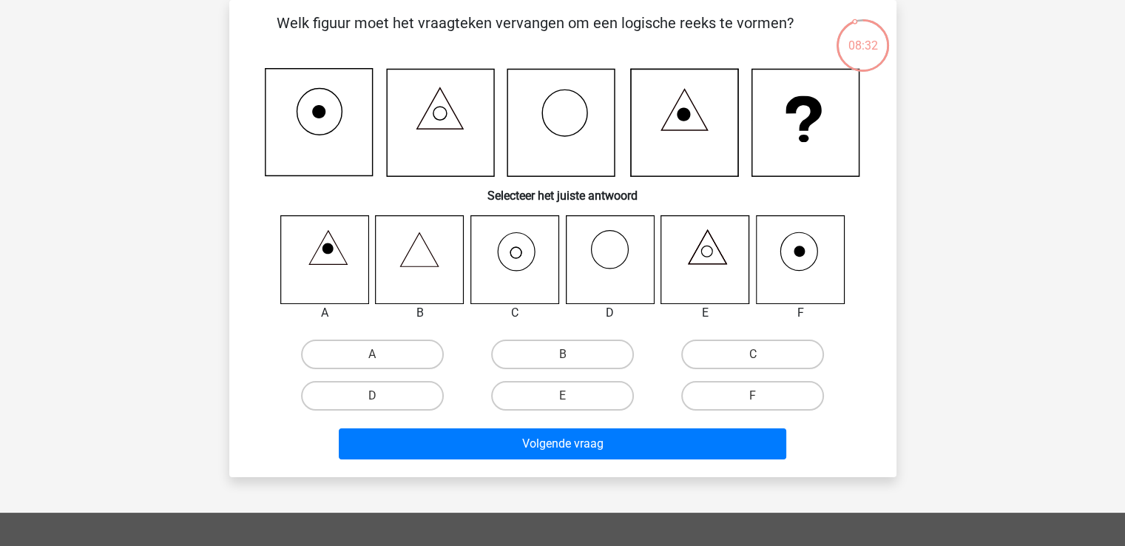
click at [421, 256] on icon at bounding box center [420, 259] width 88 height 88
click at [507, 252] on icon at bounding box center [514, 259] width 88 height 88
click at [696, 353] on label "C" at bounding box center [752, 354] width 143 height 30
click at [753, 354] on input "C" at bounding box center [758, 359] width 10 height 10
radio input "true"
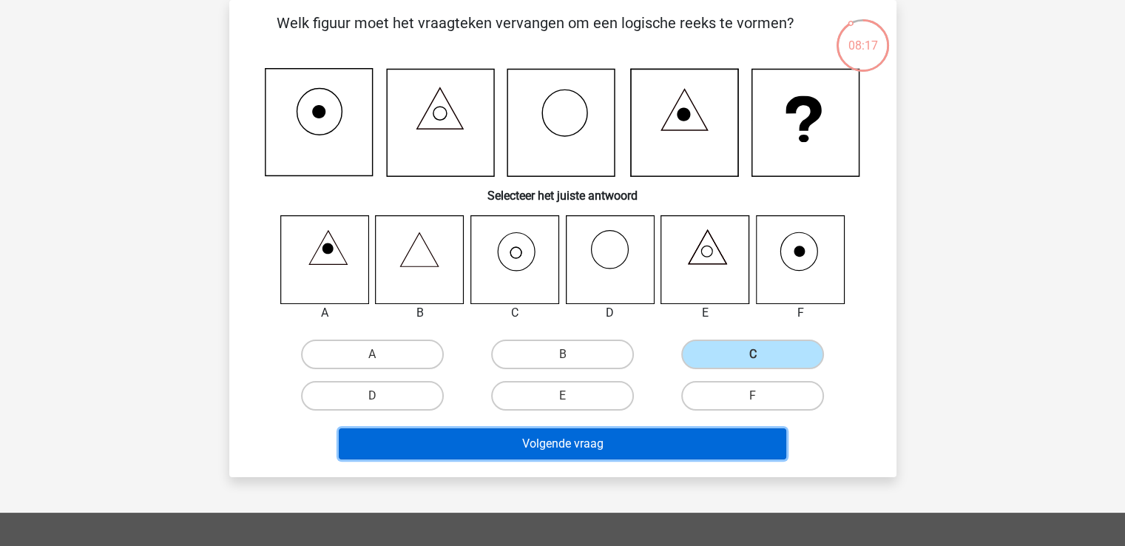
click at [572, 444] on button "Volgende vraag" at bounding box center [562, 443] width 447 height 31
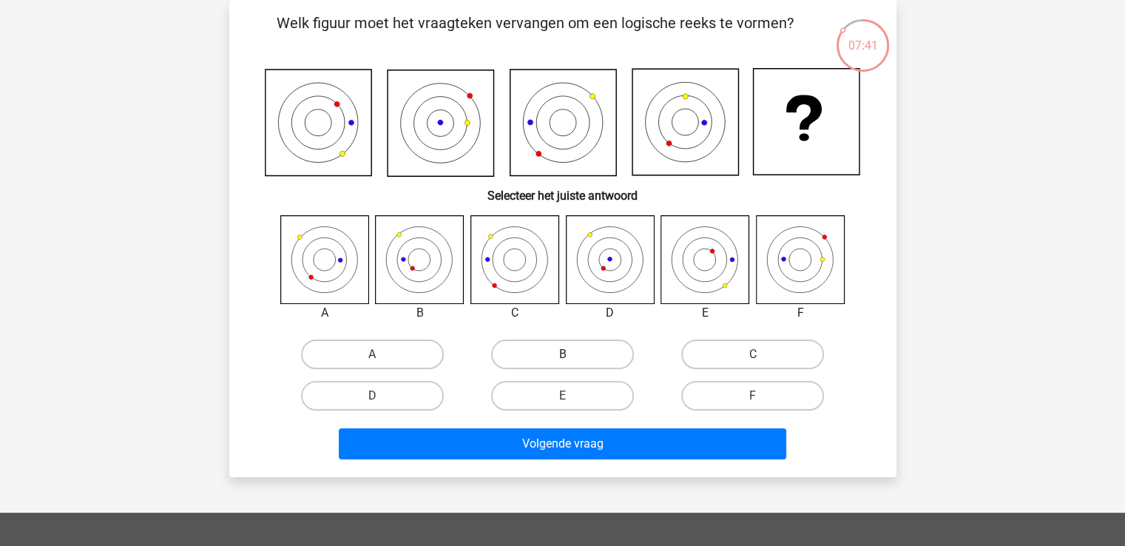
click at [546, 349] on label "B" at bounding box center [562, 354] width 143 height 30
click at [562, 354] on input "B" at bounding box center [567, 359] width 10 height 10
radio input "true"
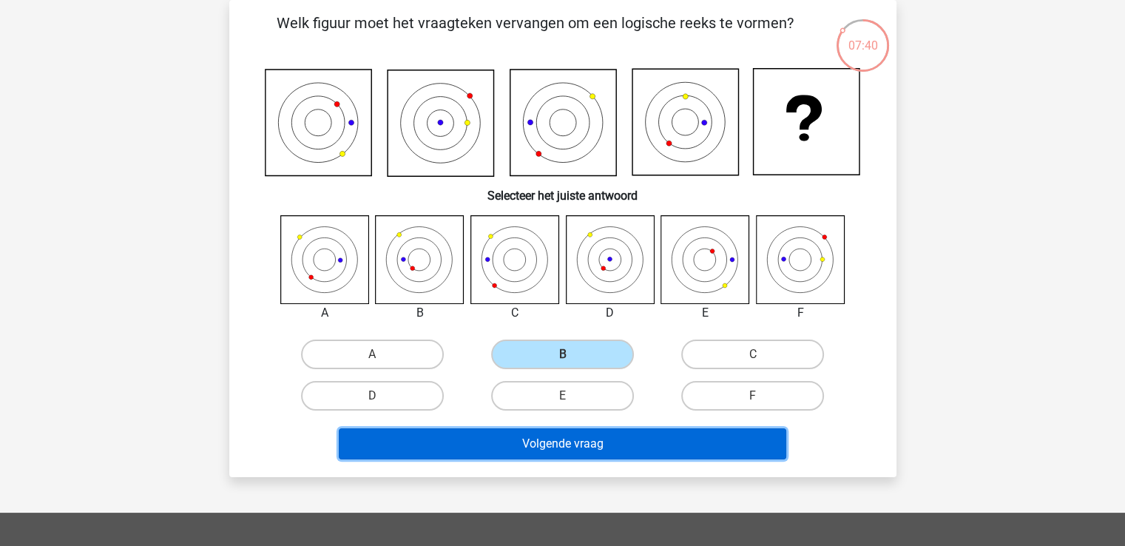
click at [545, 447] on button "Volgende vraag" at bounding box center [562, 443] width 447 height 31
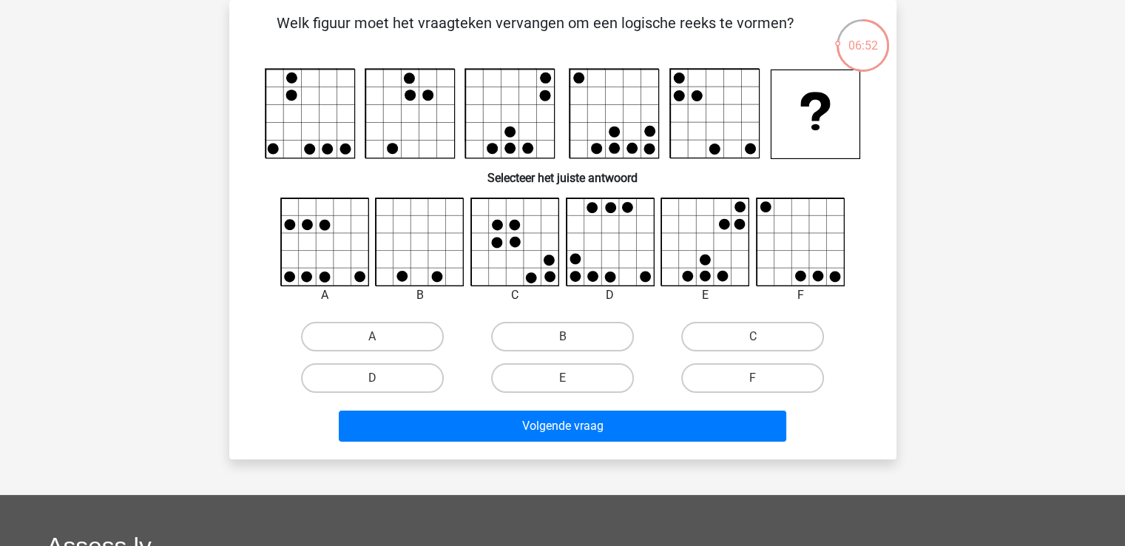
click at [692, 251] on icon at bounding box center [706, 242] width 88 height 88
click at [565, 374] on label "E" at bounding box center [562, 378] width 143 height 30
click at [565, 378] on input "E" at bounding box center [567, 383] width 10 height 10
radio input "true"
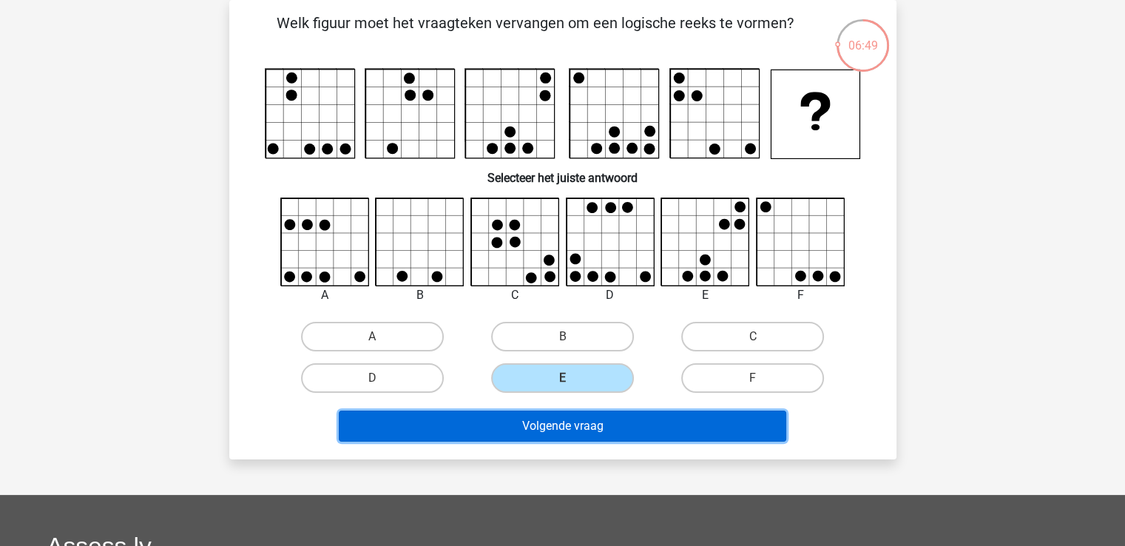
click at [555, 416] on button "Volgende vraag" at bounding box center [562, 425] width 447 height 31
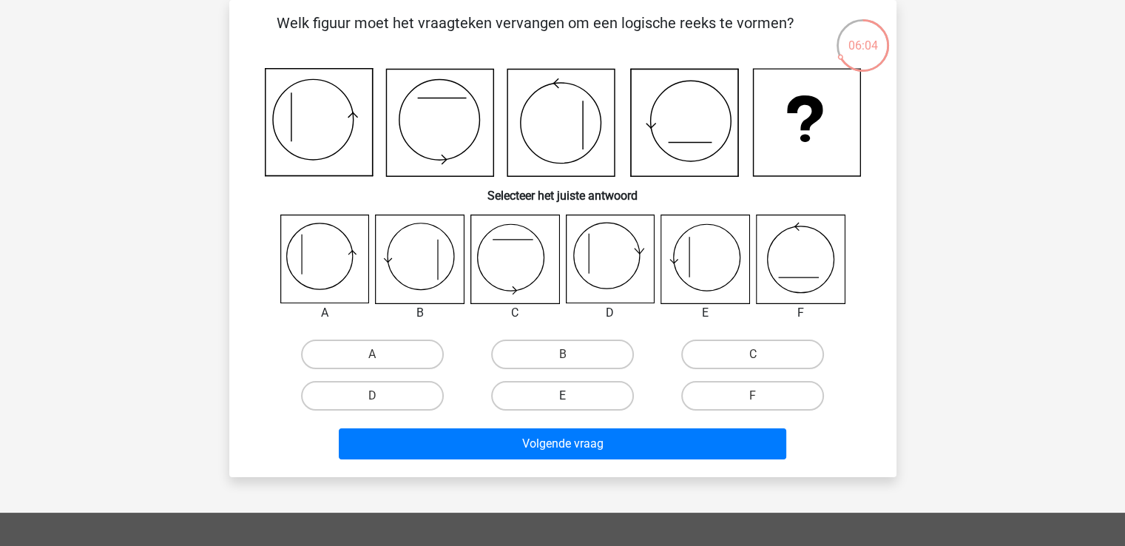
click at [574, 388] on label "E" at bounding box center [562, 396] width 143 height 30
click at [572, 396] on input "E" at bounding box center [567, 401] width 10 height 10
radio input "true"
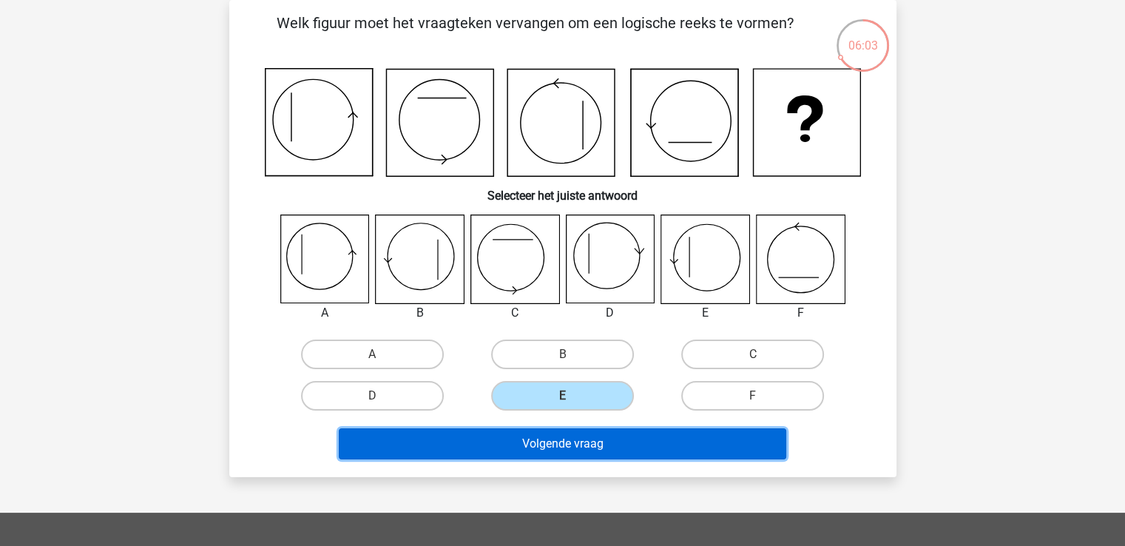
click at [540, 448] on button "Volgende vraag" at bounding box center [562, 443] width 447 height 31
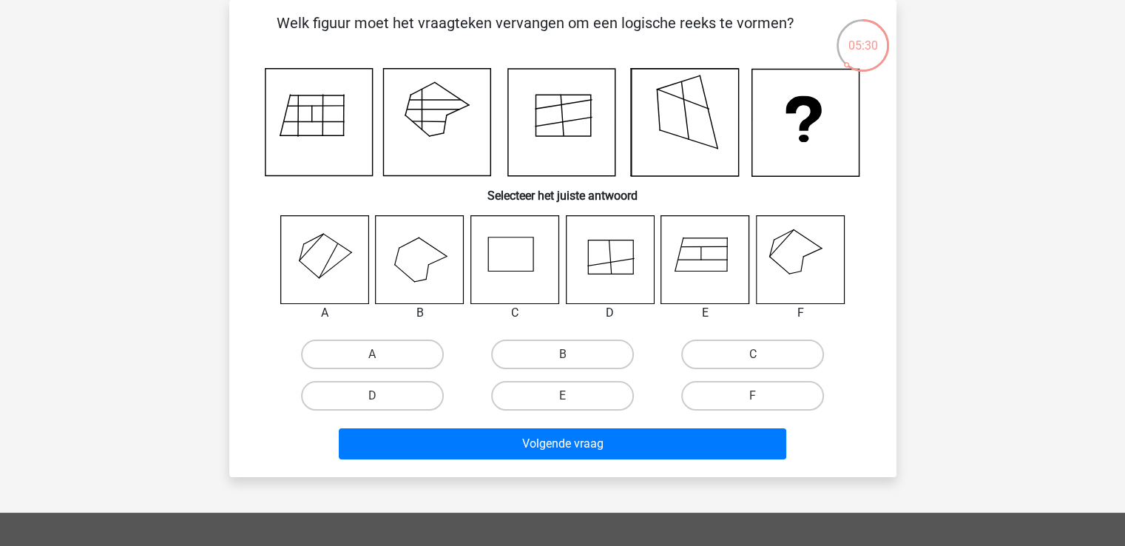
click at [315, 258] on icon at bounding box center [324, 259] width 88 height 88
click at [365, 345] on label "A" at bounding box center [372, 354] width 143 height 30
click at [372, 354] on input "A" at bounding box center [377, 359] width 10 height 10
radio input "true"
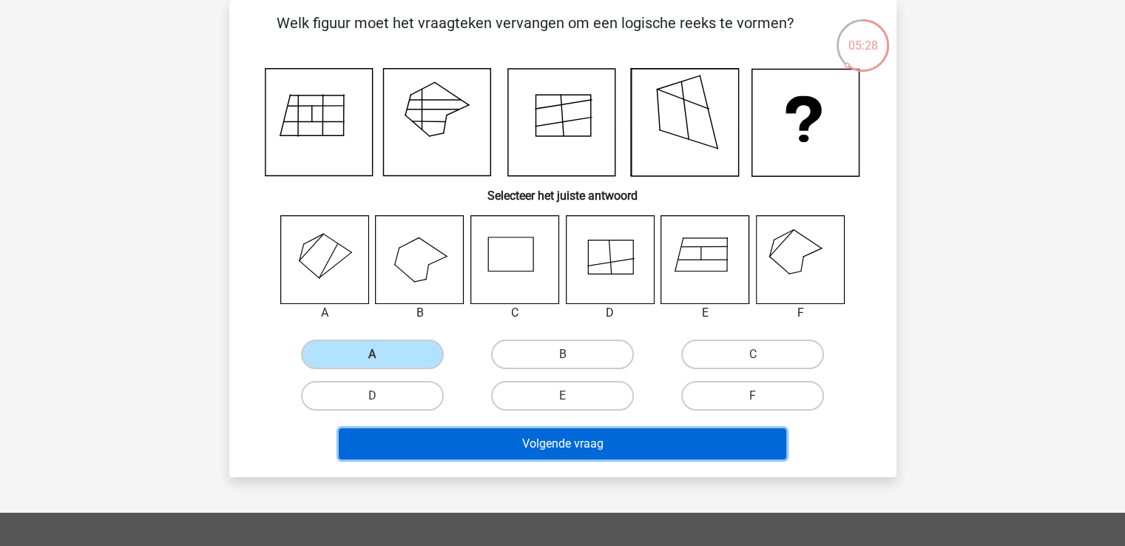
click at [560, 439] on button "Volgende vraag" at bounding box center [562, 443] width 447 height 31
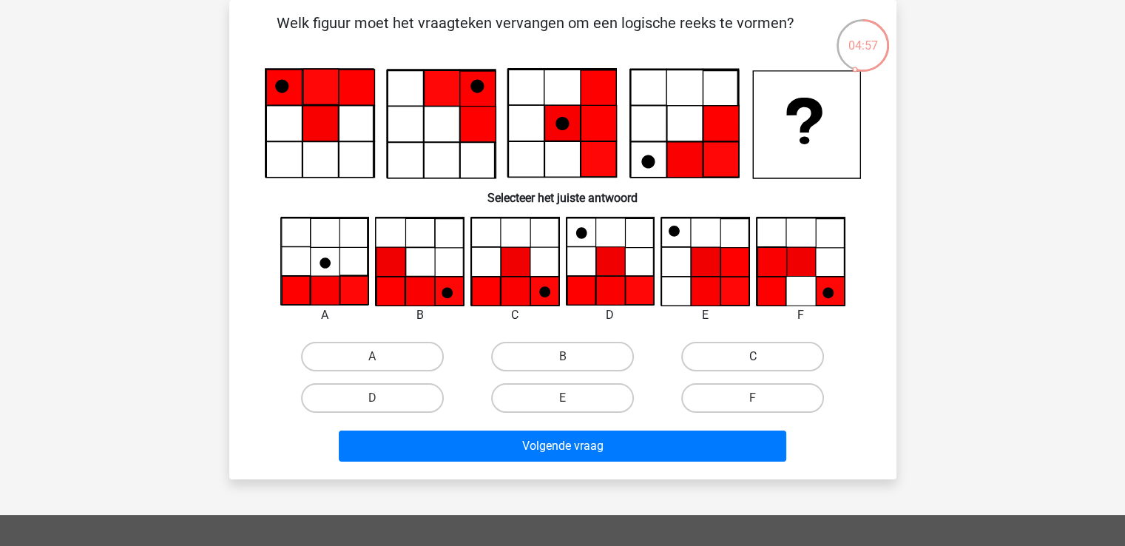
click at [760, 354] on label "C" at bounding box center [752, 357] width 143 height 30
click at [760, 356] on input "C" at bounding box center [758, 361] width 10 height 10
radio input "true"
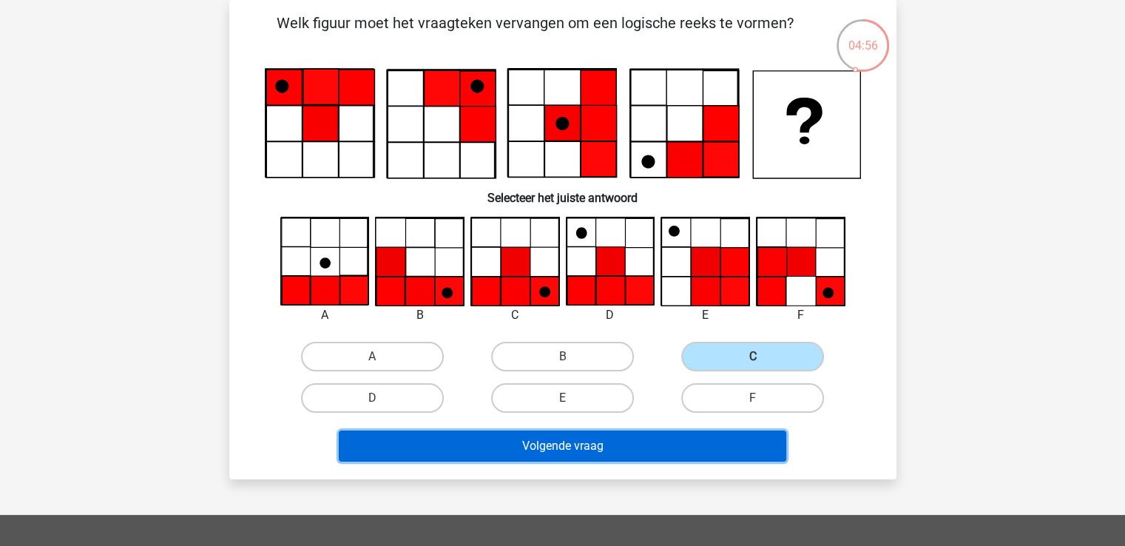
click at [529, 443] on button "Volgende vraag" at bounding box center [562, 445] width 447 height 31
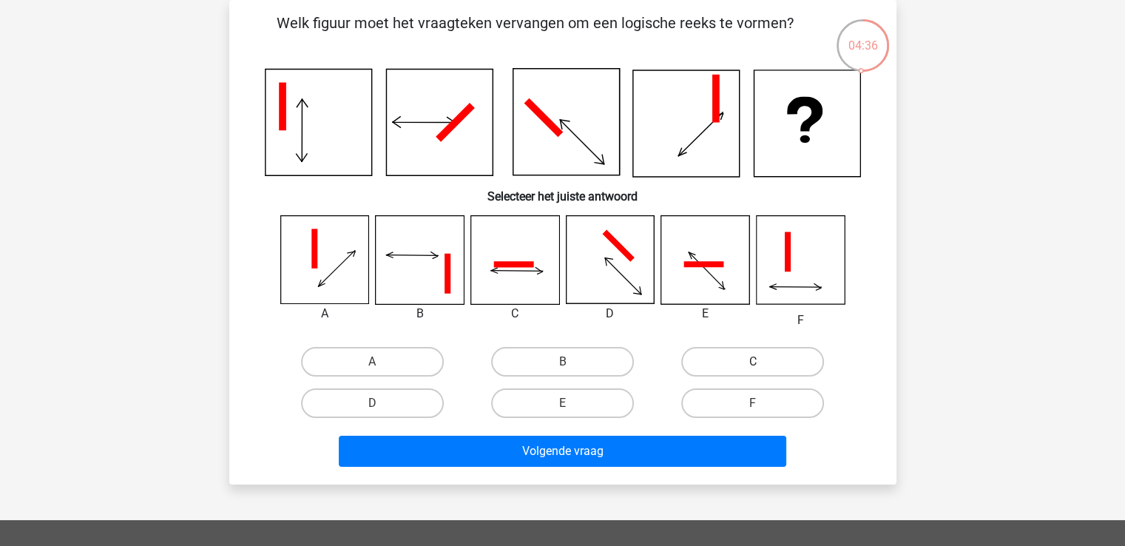
click at [725, 358] on label "C" at bounding box center [752, 362] width 143 height 30
click at [753, 362] on input "C" at bounding box center [758, 367] width 10 height 10
radio input "true"
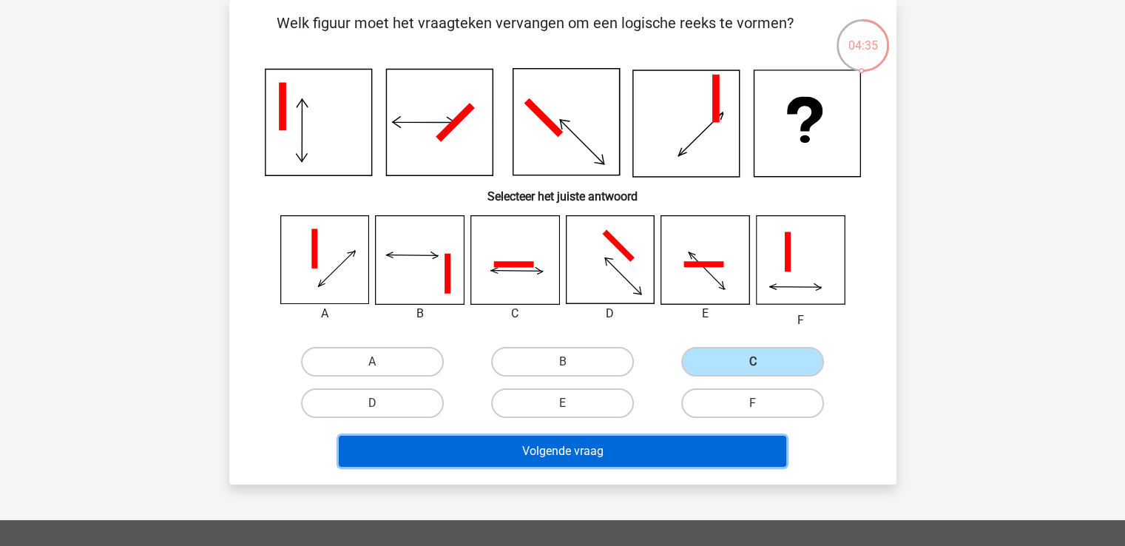
click at [583, 447] on button "Volgende vraag" at bounding box center [562, 450] width 447 height 31
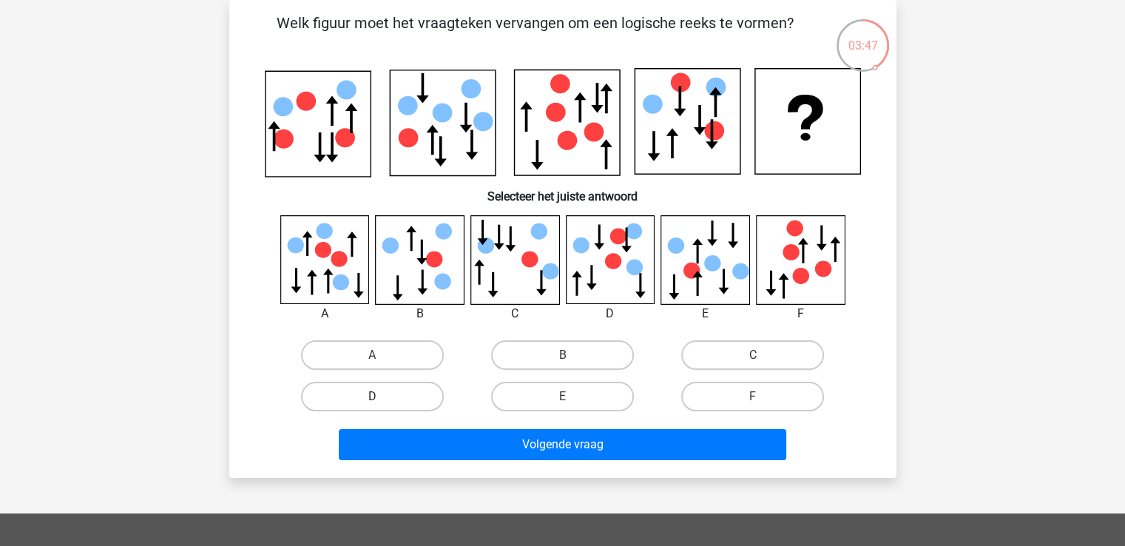
click at [367, 393] on label "D" at bounding box center [372, 397] width 143 height 30
click at [372, 396] on input "D" at bounding box center [377, 401] width 10 height 10
radio input "true"
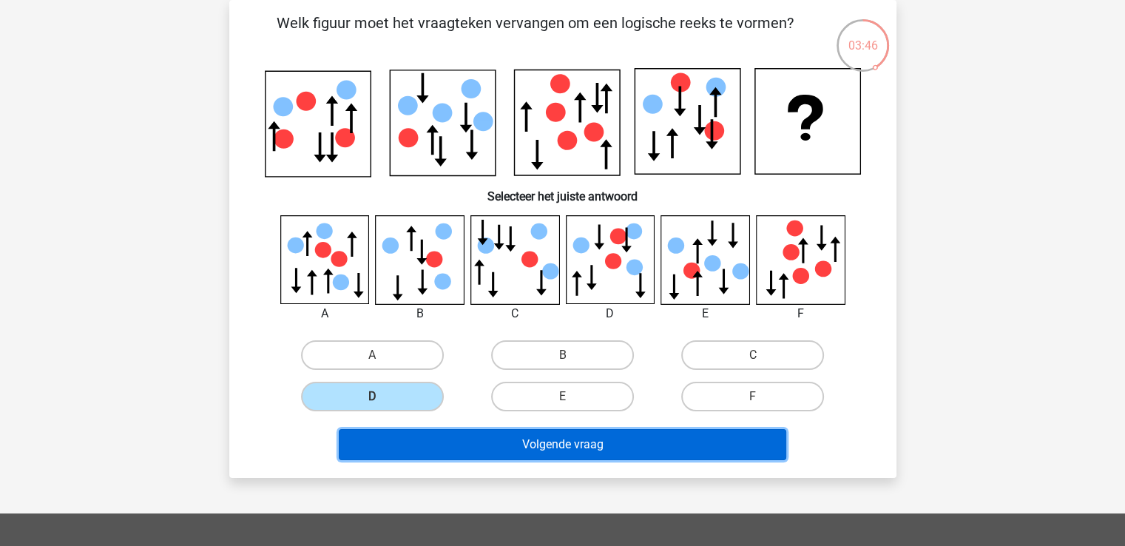
click at [540, 444] on button "Volgende vraag" at bounding box center [562, 444] width 447 height 31
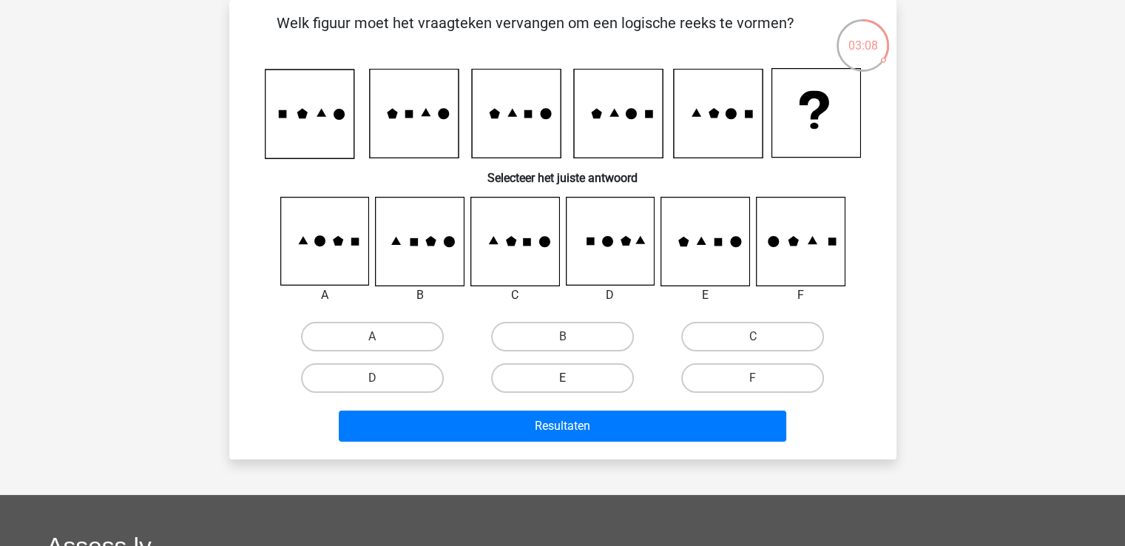
click at [550, 370] on label "E" at bounding box center [562, 378] width 143 height 30
click at [562, 378] on input "E" at bounding box center [567, 383] width 10 height 10
radio input "true"
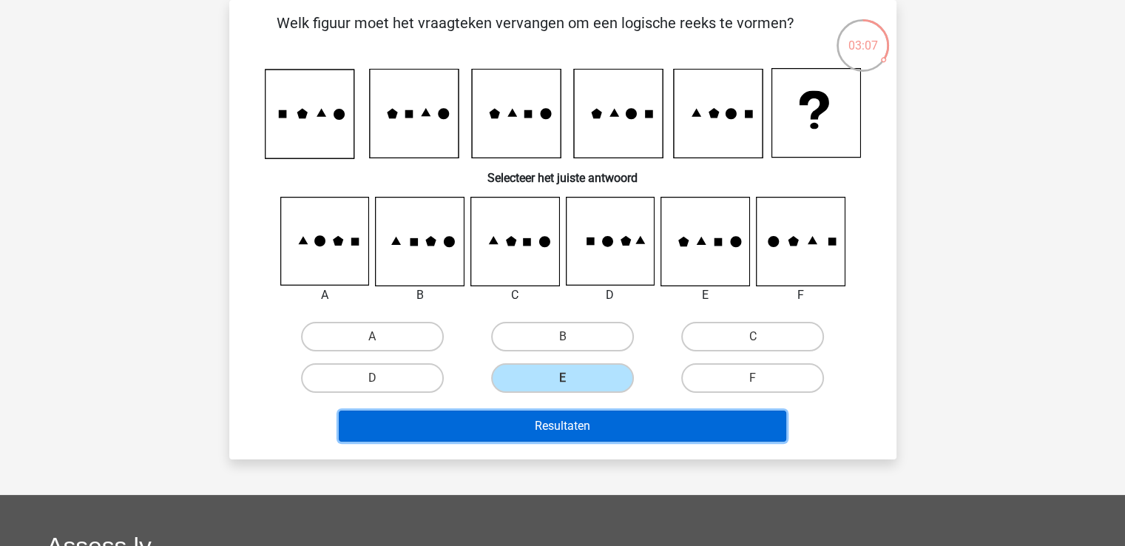
click at [543, 421] on button "Resultaten" at bounding box center [562, 425] width 447 height 31
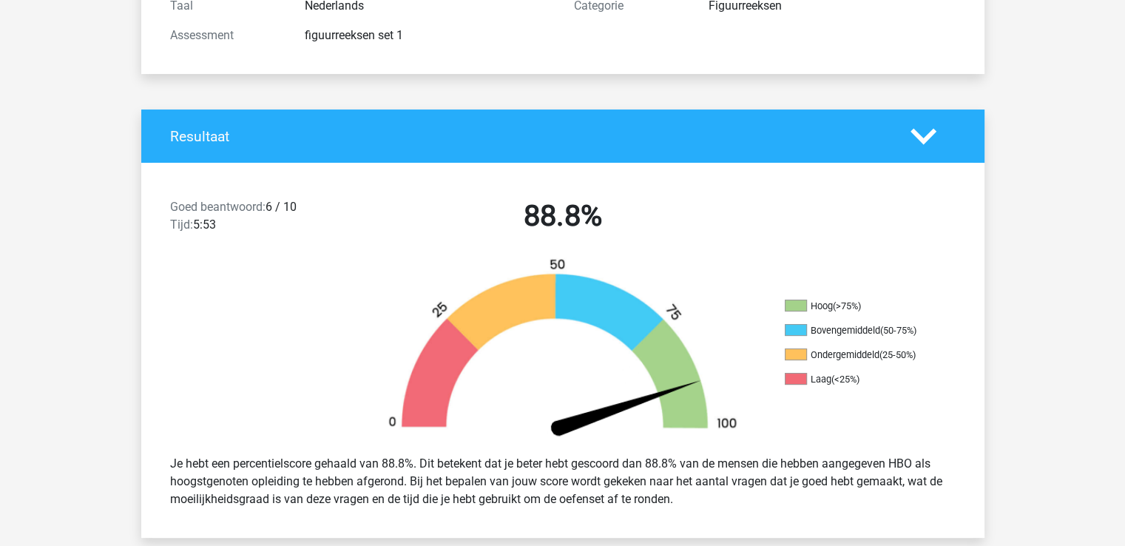
scroll to position [222, 0]
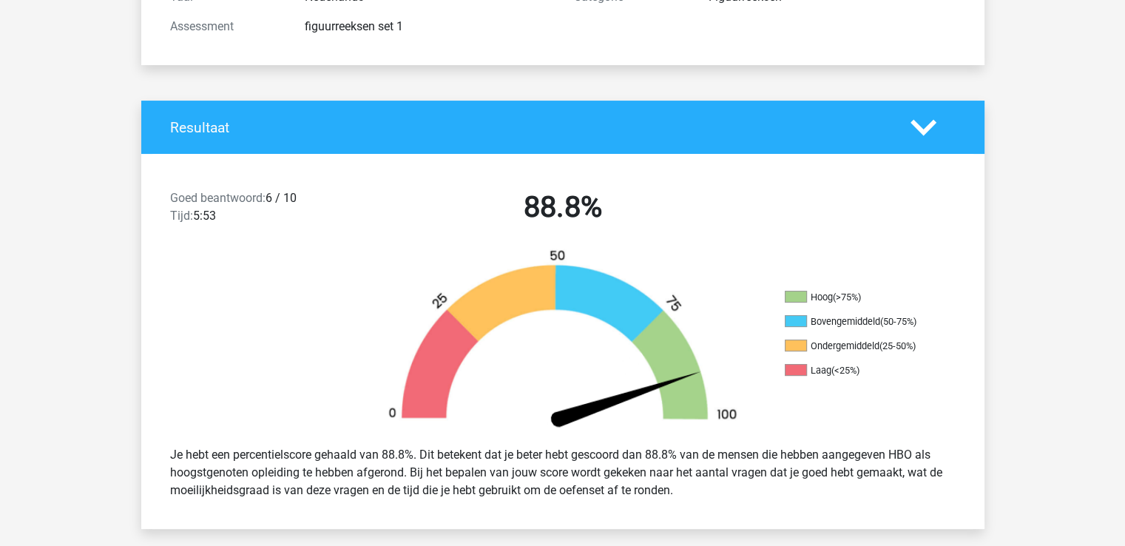
click at [414, 243] on div "Goed beantwoord: 6 / 10 Tijd: 5:53 88.8%" at bounding box center [562, 210] width 843 height 77
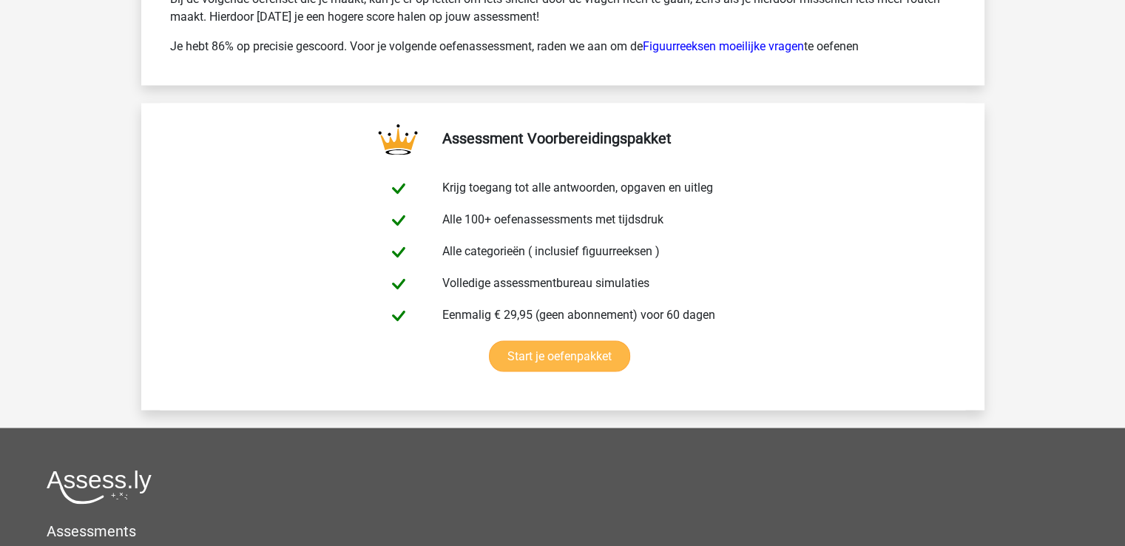
scroll to position [2366, 0]
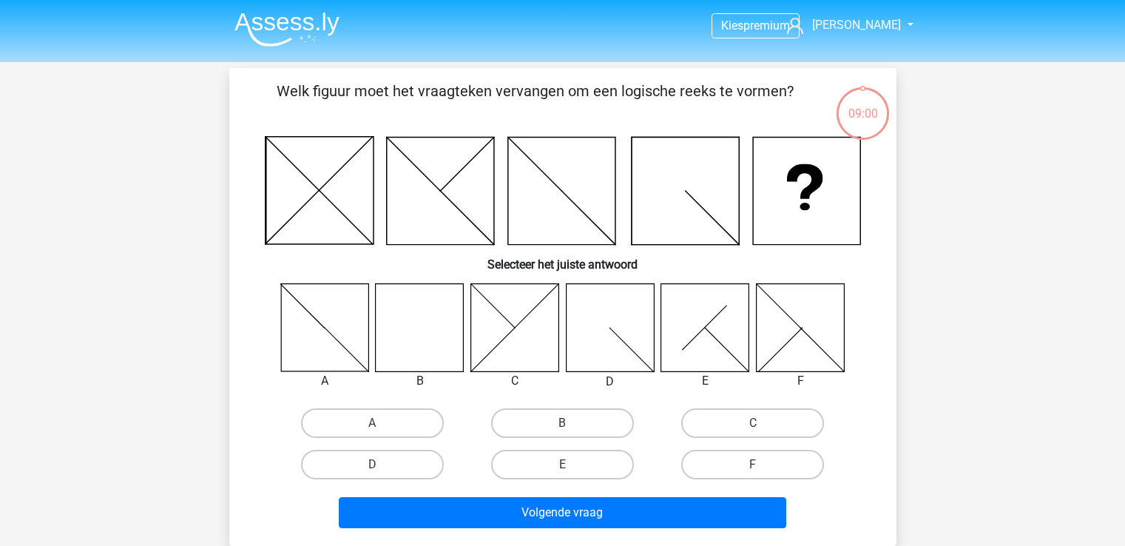
scroll to position [68, 0]
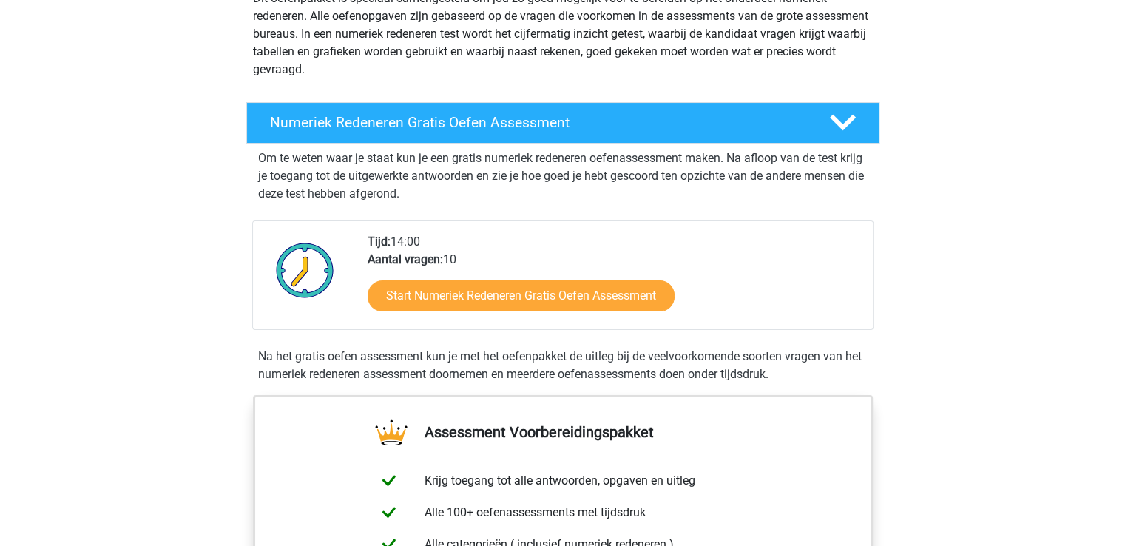
scroll to position [222, 0]
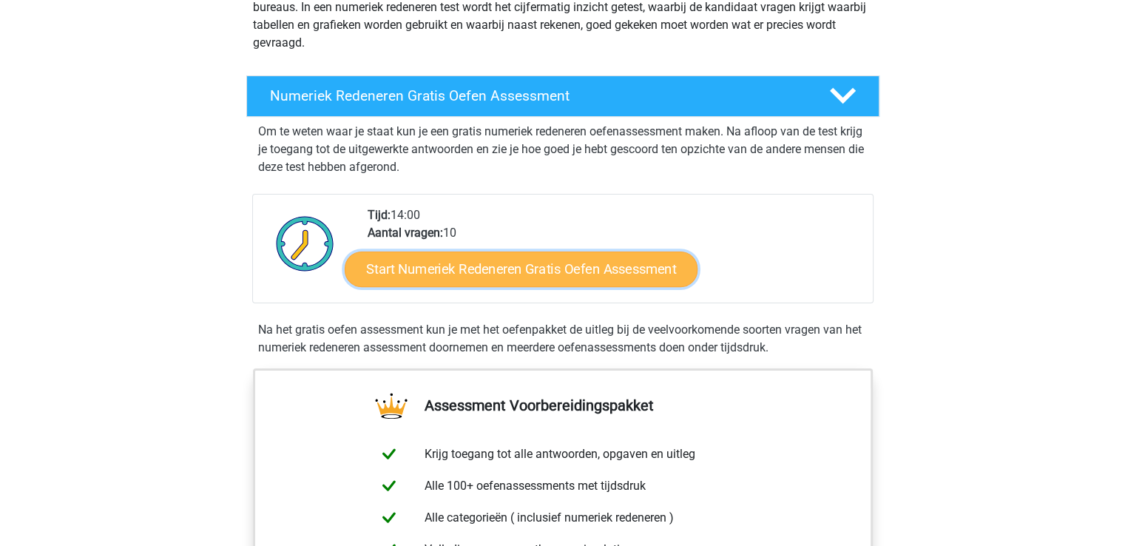
click at [536, 264] on link "Start Numeriek Redeneren Gratis Oefen Assessment" at bounding box center [521, 268] width 353 height 35
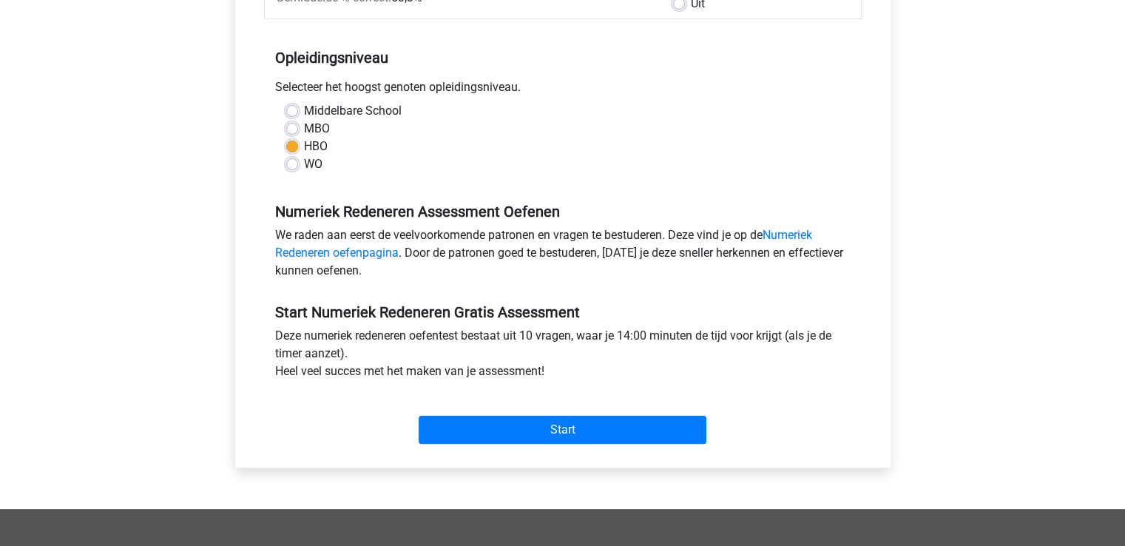
scroll to position [296, 0]
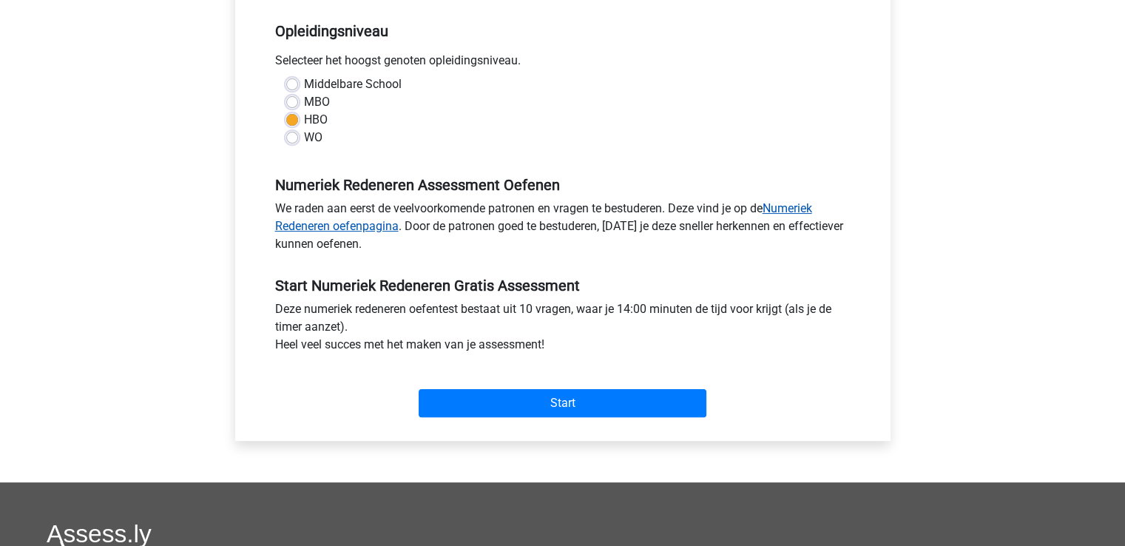
click at [349, 226] on link "Numeriek Redeneren oefenpagina" at bounding box center [543, 217] width 537 height 32
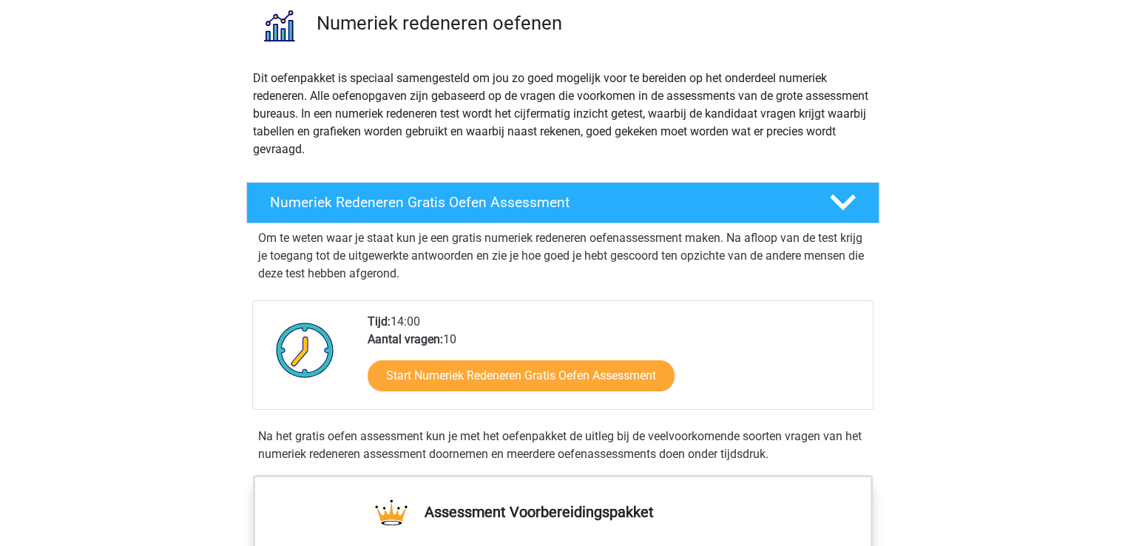
scroll to position [222, 0]
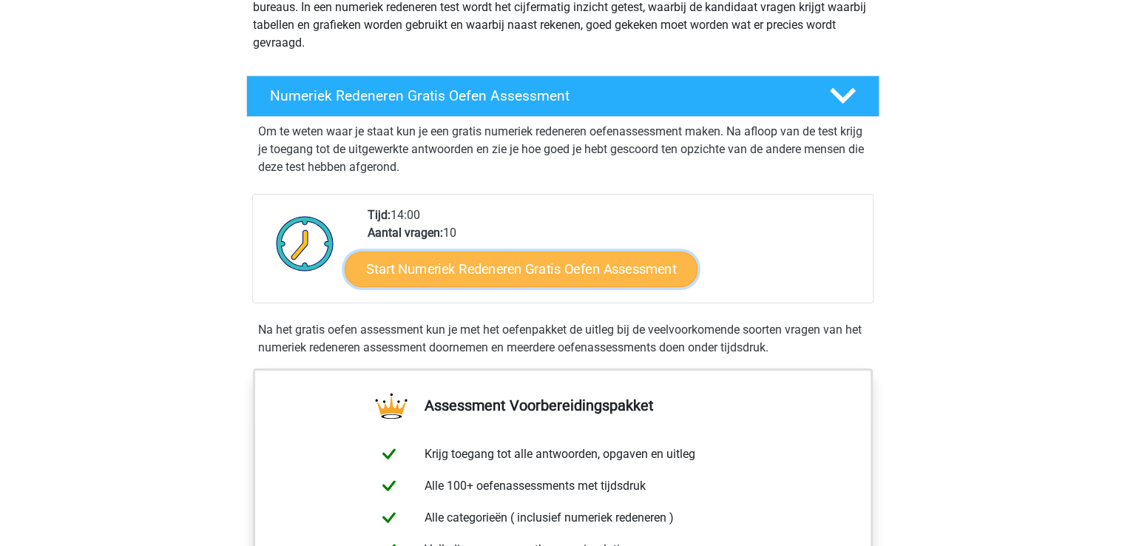
click at [488, 269] on link "Start Numeriek Redeneren Gratis Oefen Assessment" at bounding box center [521, 268] width 353 height 35
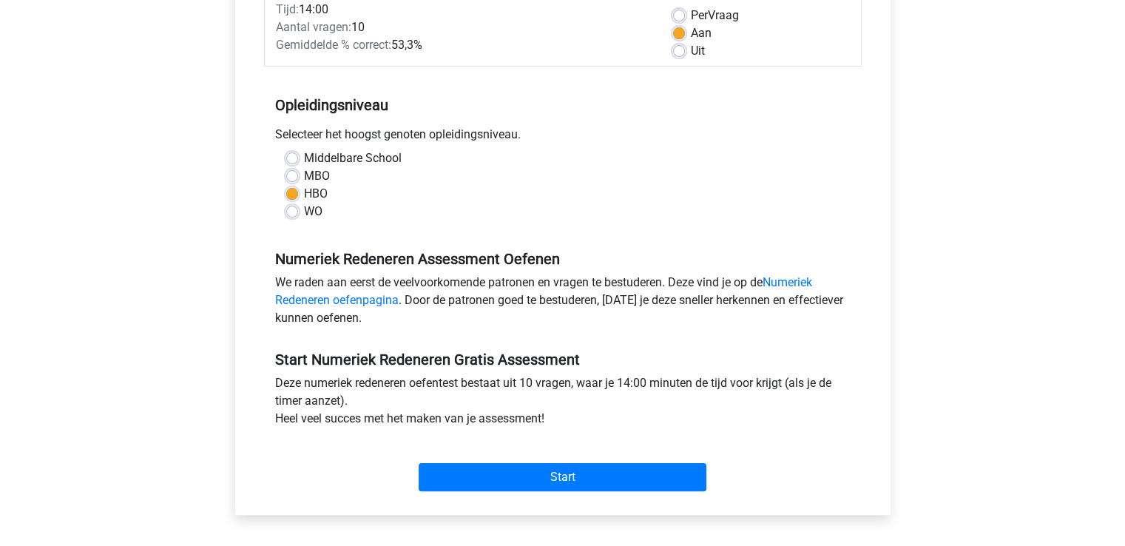
scroll to position [296, 0]
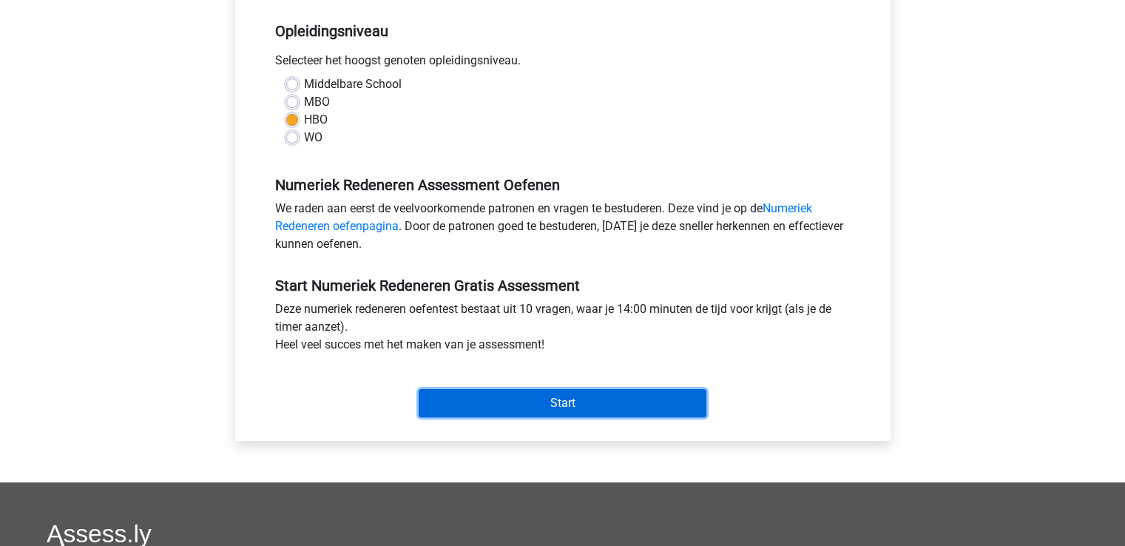
click at [564, 397] on input "Start" at bounding box center [562, 403] width 288 height 28
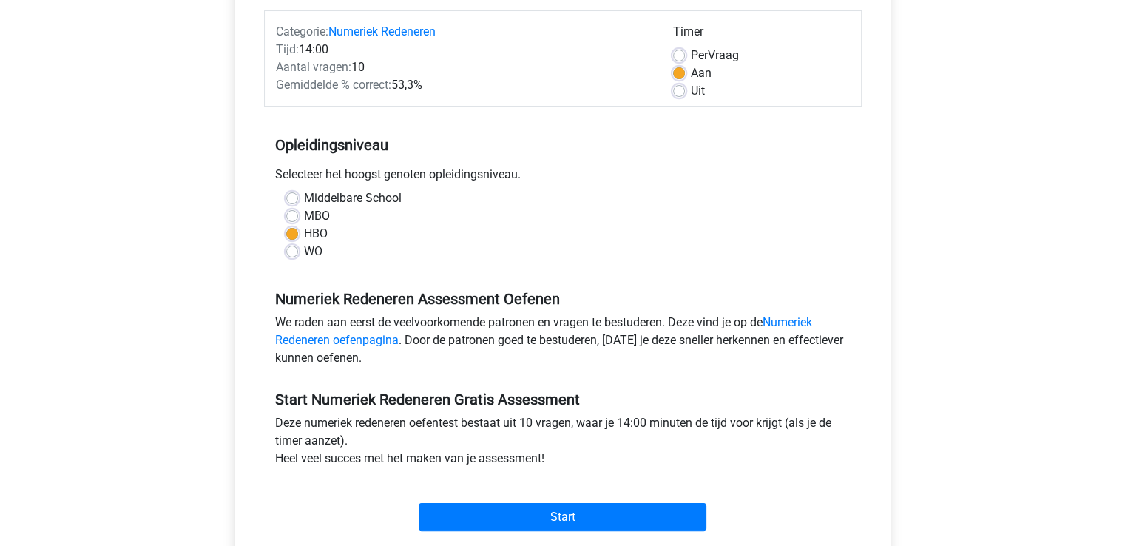
scroll to position [0, 0]
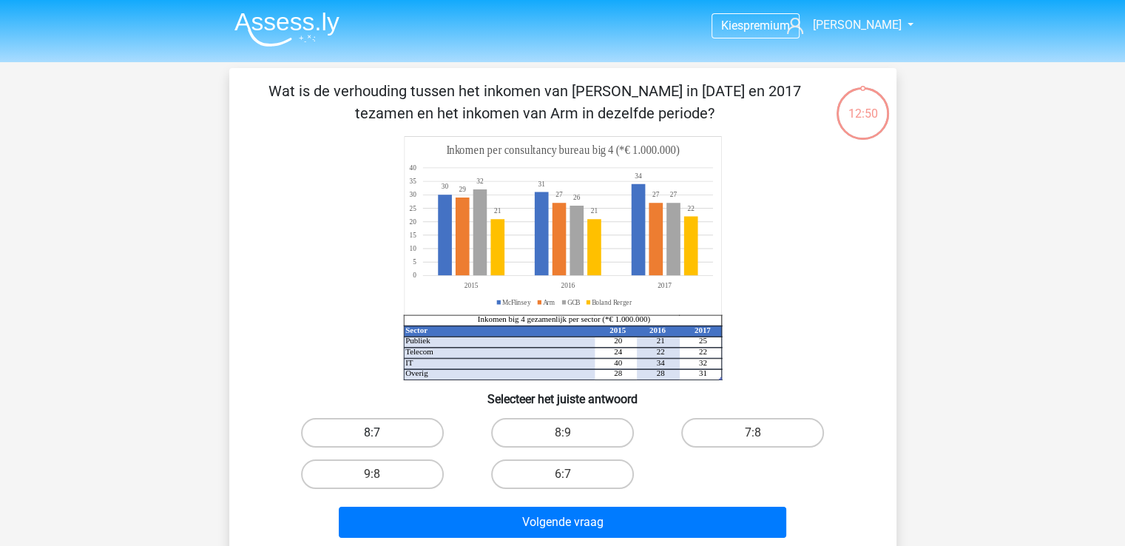
click at [387, 428] on label "8:7" at bounding box center [372, 433] width 143 height 30
click at [382, 433] on input "8:7" at bounding box center [377, 438] width 10 height 10
radio input "true"
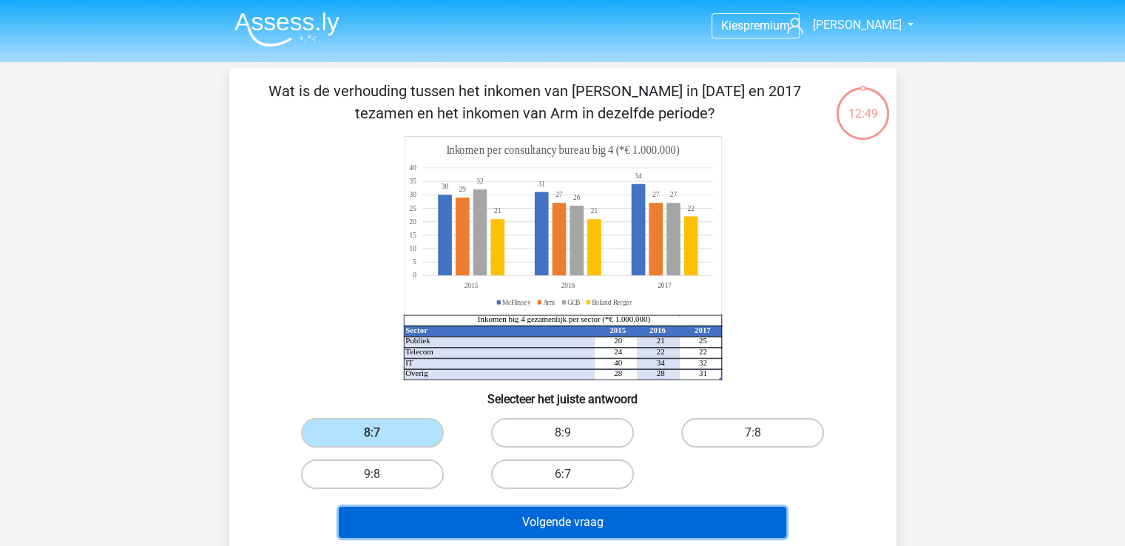
click at [561, 518] on button "Volgende vraag" at bounding box center [562, 521] width 447 height 31
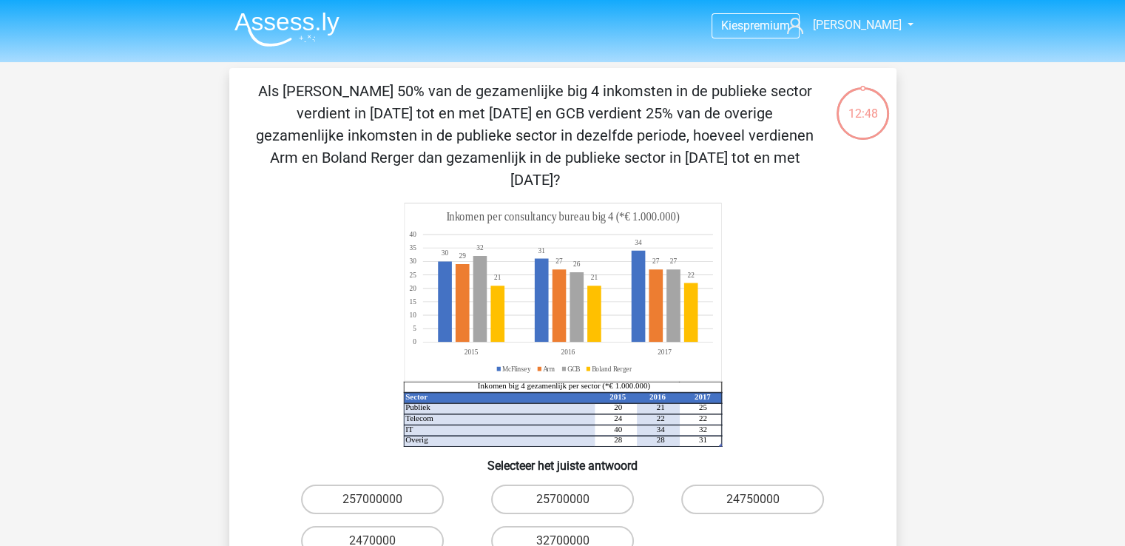
scroll to position [68, 0]
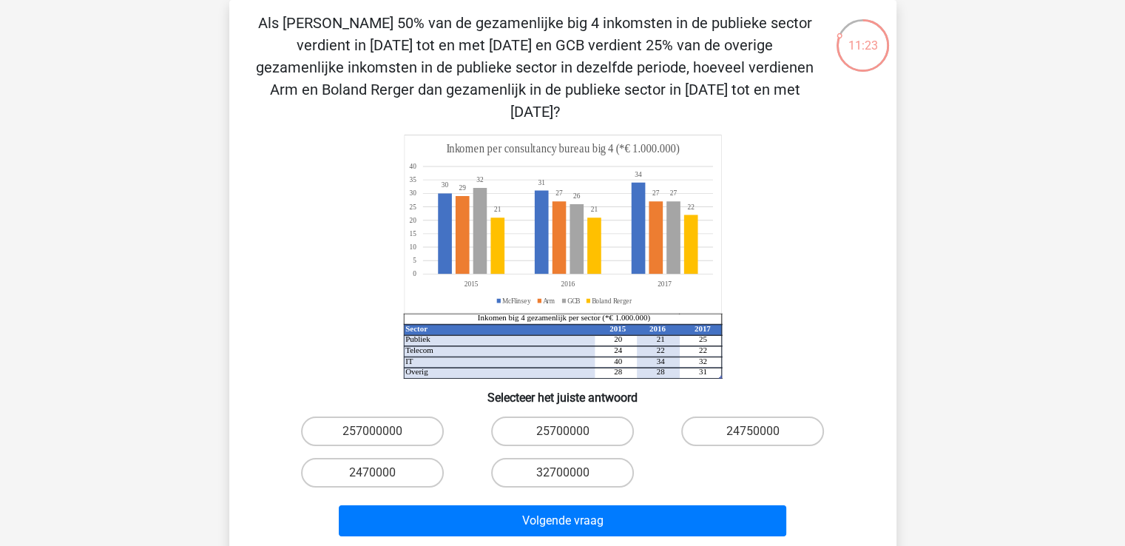
click at [461, 416] on div "25700000" at bounding box center [372, 431] width 178 height 30
click at [558, 416] on label "25700000" at bounding box center [562, 431] width 143 height 30
click at [562, 431] on input "25700000" at bounding box center [567, 436] width 10 height 10
radio input "true"
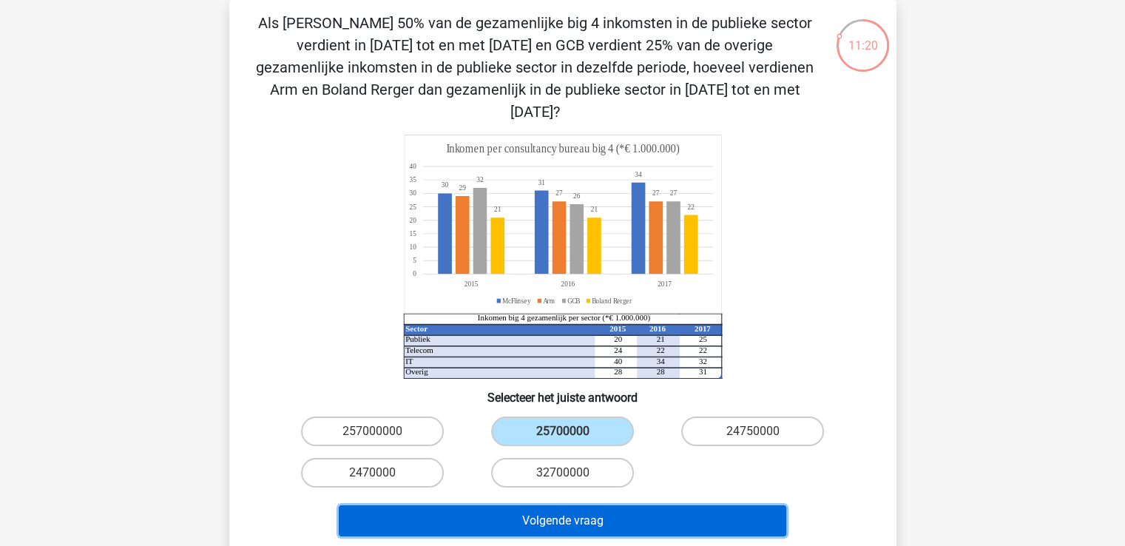
click at [528, 505] on button "Volgende vraag" at bounding box center [562, 520] width 447 height 31
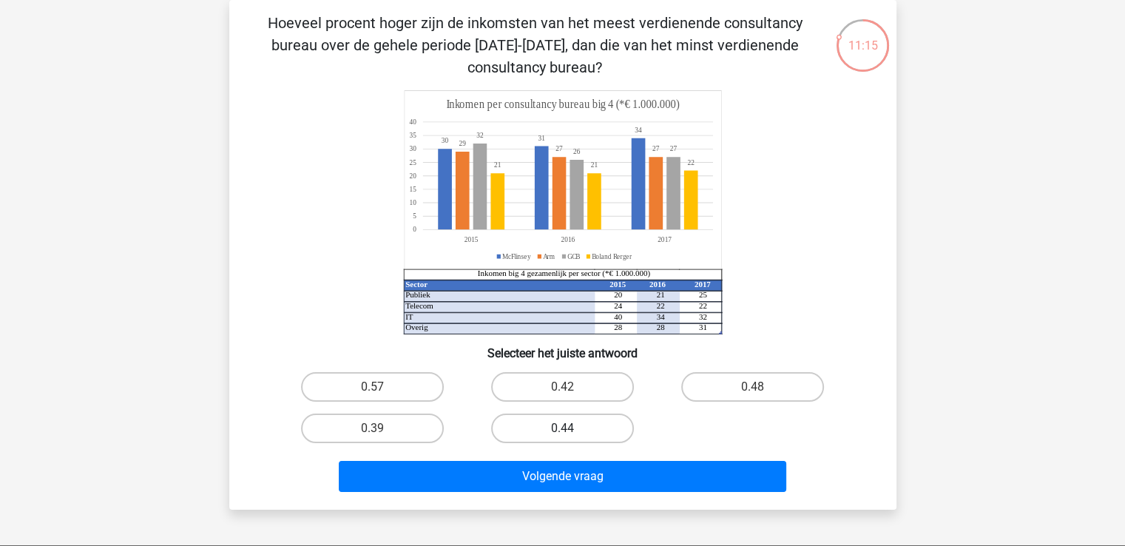
click at [558, 427] on label "0.44" at bounding box center [562, 428] width 143 height 30
click at [562, 428] on input "0.44" at bounding box center [567, 433] width 10 height 10
radio input "true"
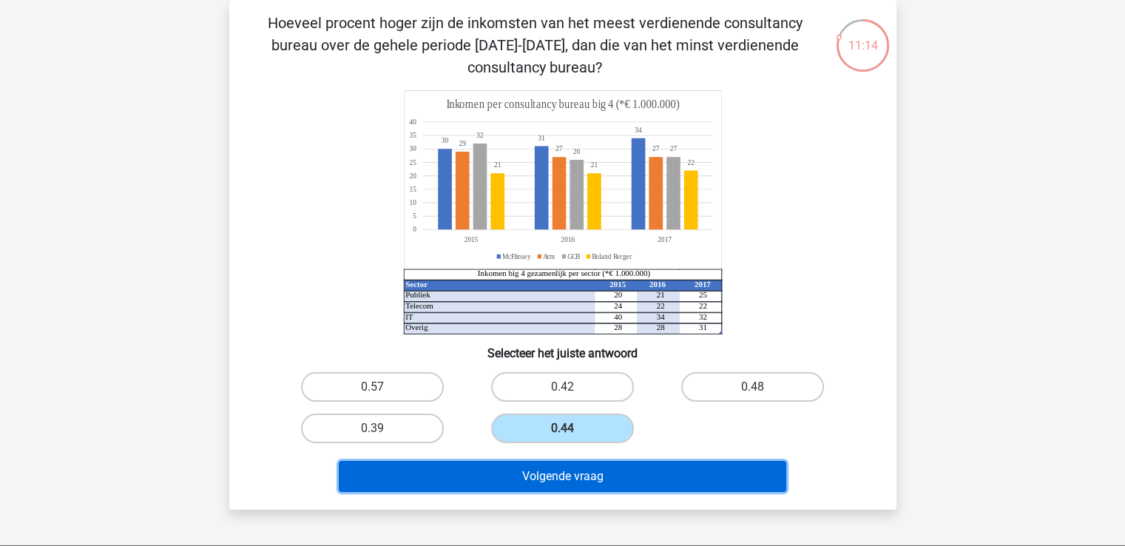
click at [565, 477] on button "Volgende vraag" at bounding box center [562, 476] width 447 height 31
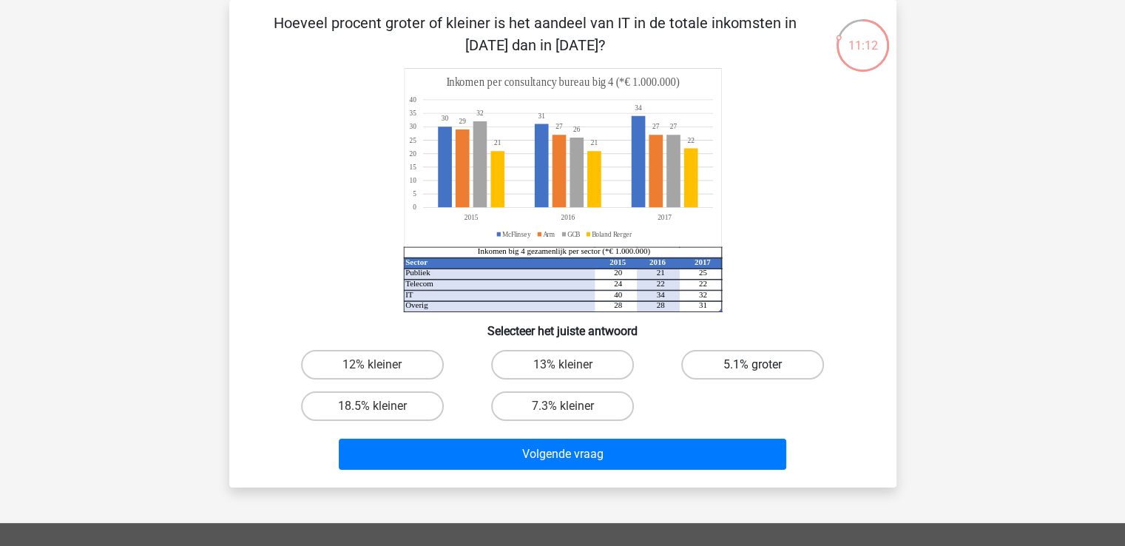
click at [713, 366] on label "5.1% groter" at bounding box center [752, 365] width 143 height 30
click at [753, 366] on input "5.1% groter" at bounding box center [758, 369] width 10 height 10
radio input "true"
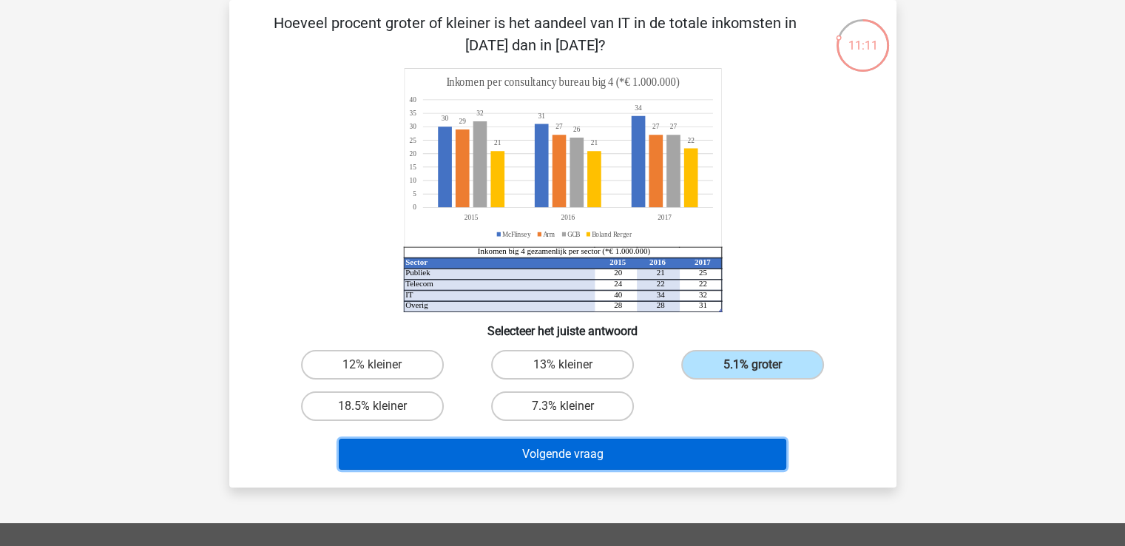
click at [554, 456] on button "Volgende vraag" at bounding box center [562, 453] width 447 height 31
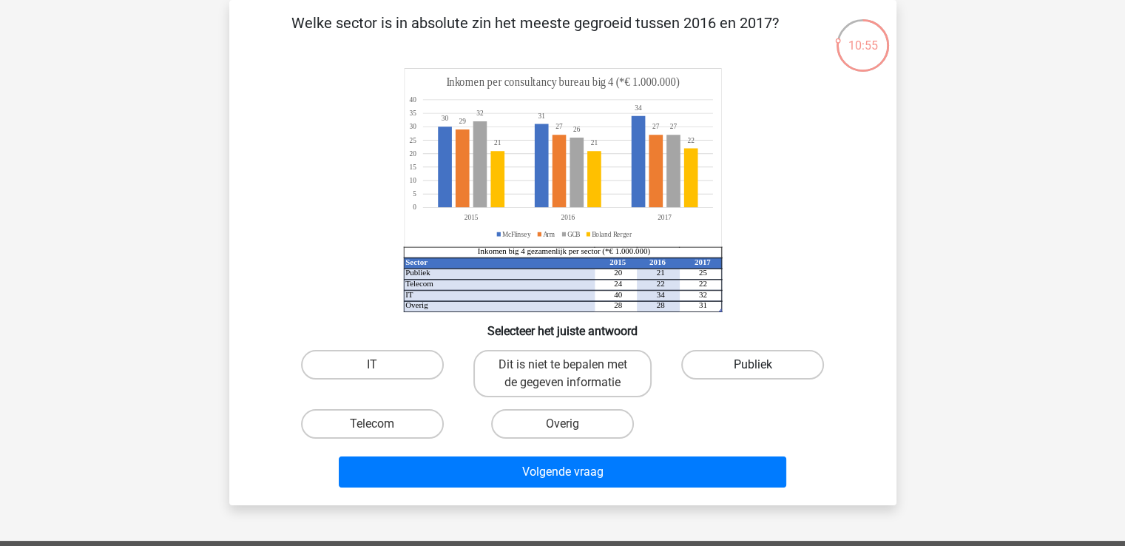
click at [724, 367] on label "Publiek" at bounding box center [752, 365] width 143 height 30
click at [753, 367] on input "Publiek" at bounding box center [758, 369] width 10 height 10
radio input "true"
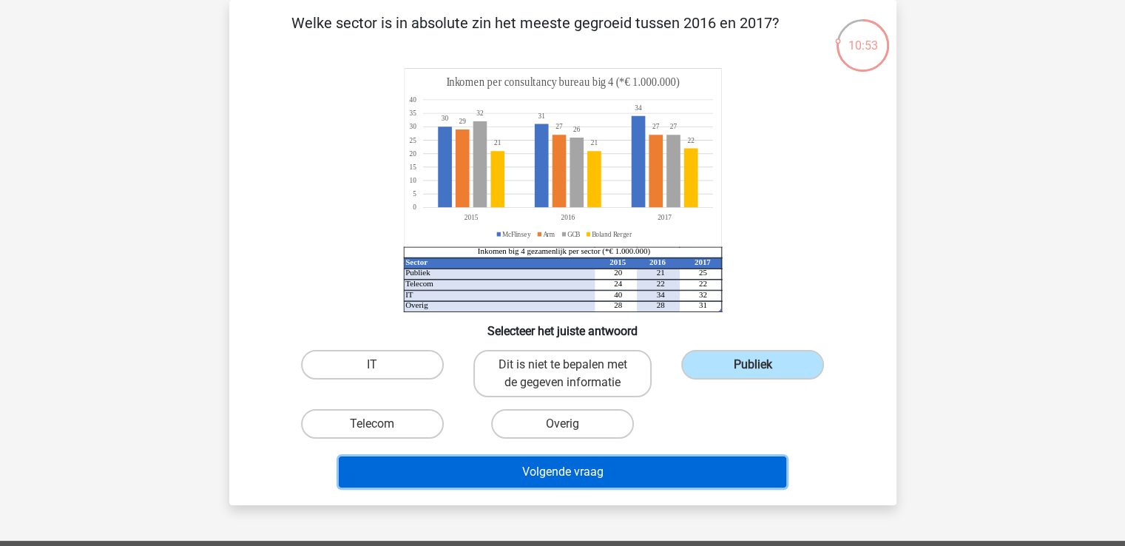
click at [526, 469] on button "Volgende vraag" at bounding box center [562, 471] width 447 height 31
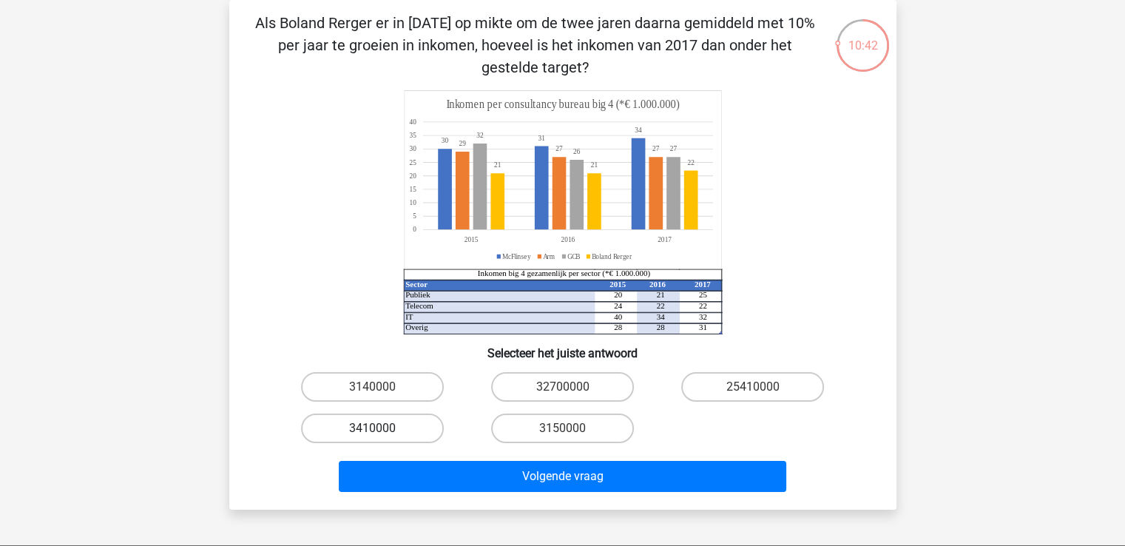
click at [367, 426] on label "3410000" at bounding box center [372, 428] width 143 height 30
click at [372, 428] on input "3410000" at bounding box center [377, 433] width 10 height 10
radio input "true"
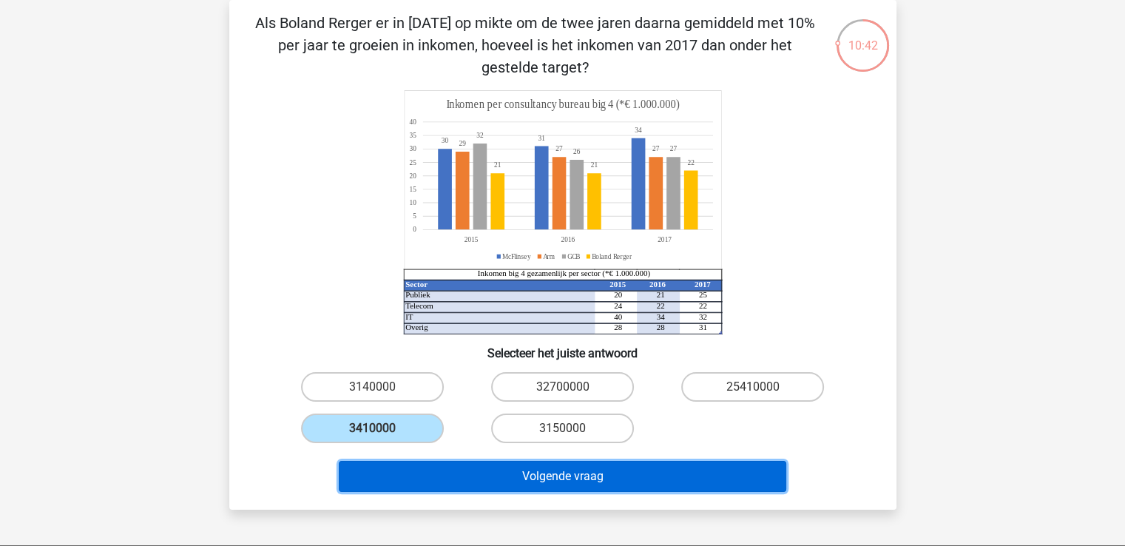
click at [520, 480] on button "Volgende vraag" at bounding box center [562, 476] width 447 height 31
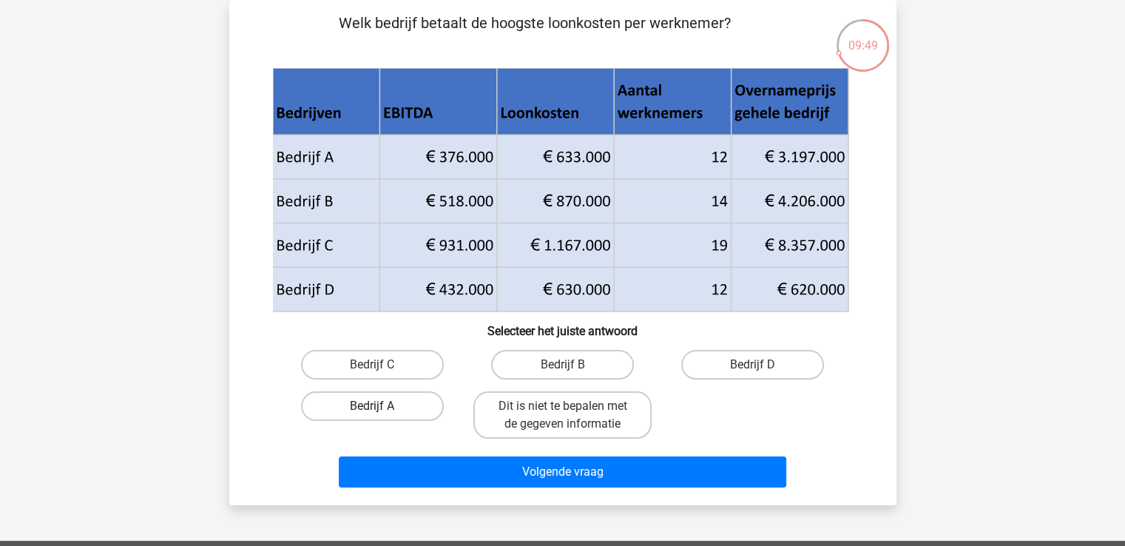
click at [337, 398] on label "Bedrijf A" at bounding box center [372, 406] width 143 height 30
click at [372, 406] on input "Bedrijf A" at bounding box center [377, 411] width 10 height 10
radio input "true"
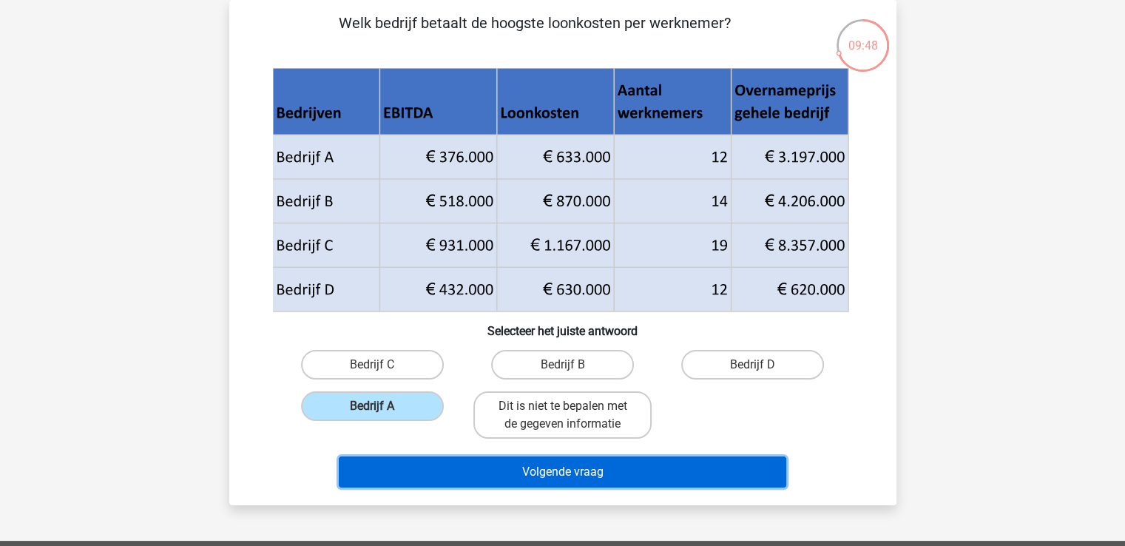
click at [528, 464] on button "Volgende vraag" at bounding box center [562, 471] width 447 height 31
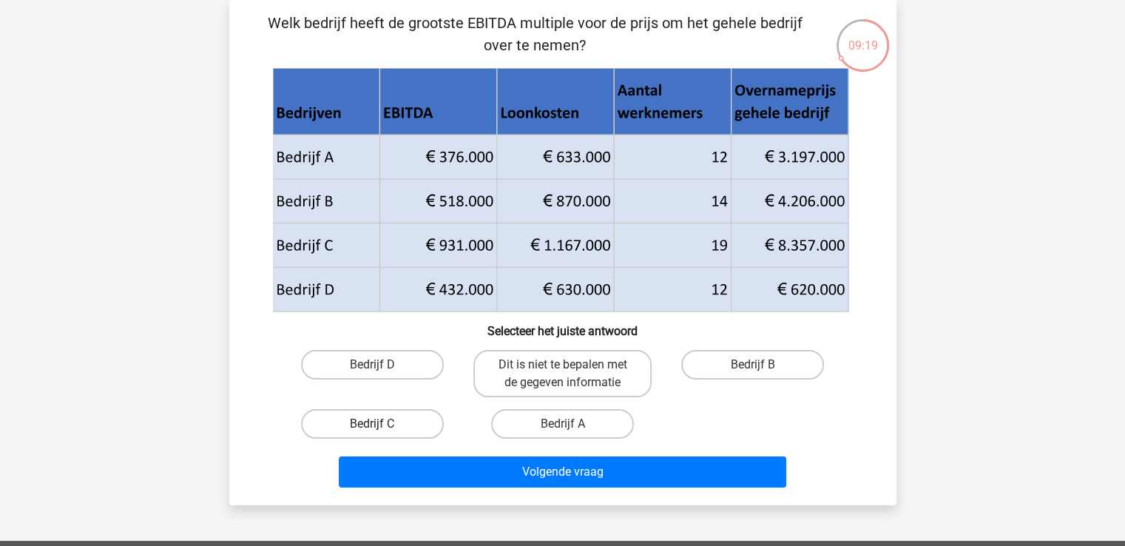
click at [369, 412] on label "Bedrijf C" at bounding box center [372, 424] width 143 height 30
click at [372, 424] on input "Bedrijf C" at bounding box center [377, 429] width 10 height 10
radio input "true"
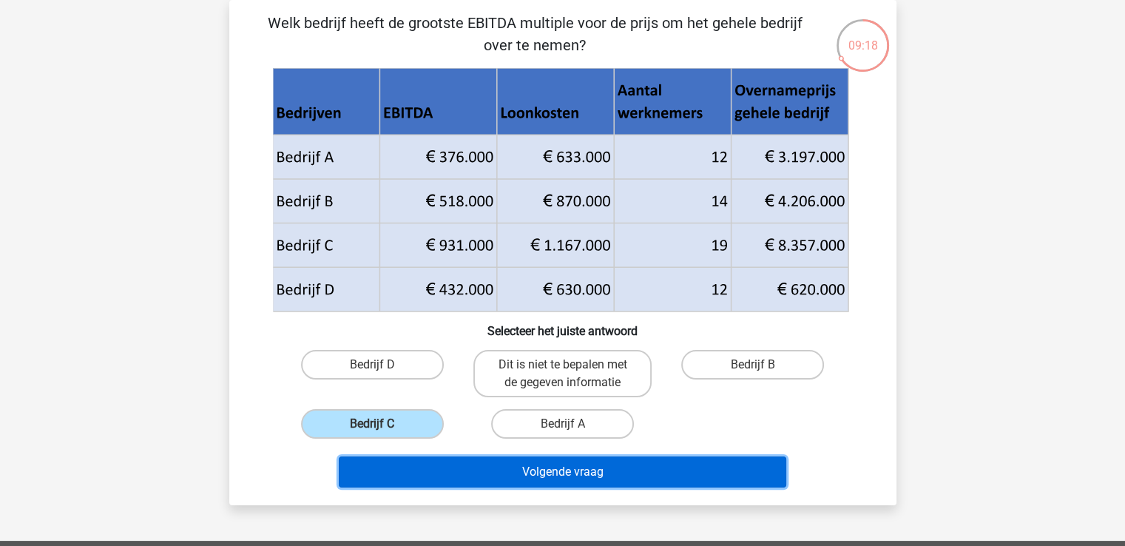
click at [584, 477] on button "Volgende vraag" at bounding box center [562, 471] width 447 height 31
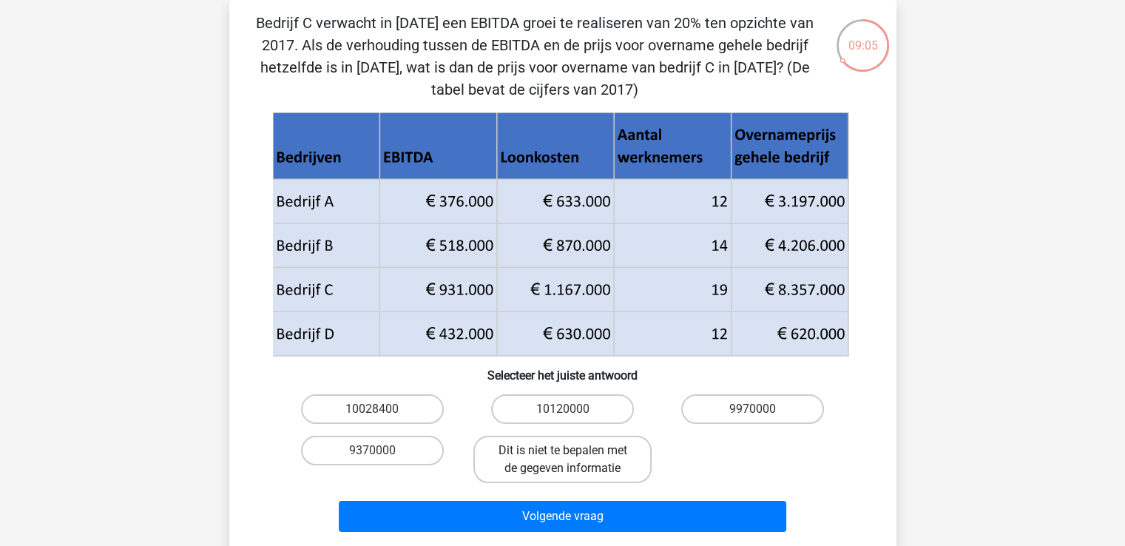
click at [582, 464] on label "Dit is niet te bepalen met de gegeven informatie" at bounding box center [562, 458] width 178 height 47
click at [572, 460] on input "Dit is niet te bepalen met de gegeven informatie" at bounding box center [567, 455] width 10 height 10
radio input "true"
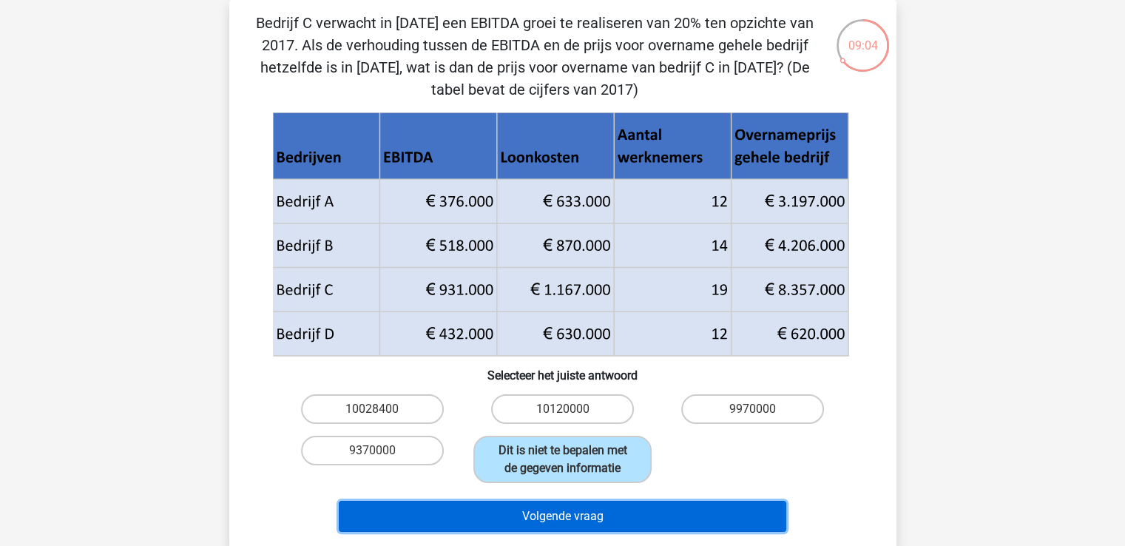
click at [559, 507] on button "Volgende vraag" at bounding box center [562, 516] width 447 height 31
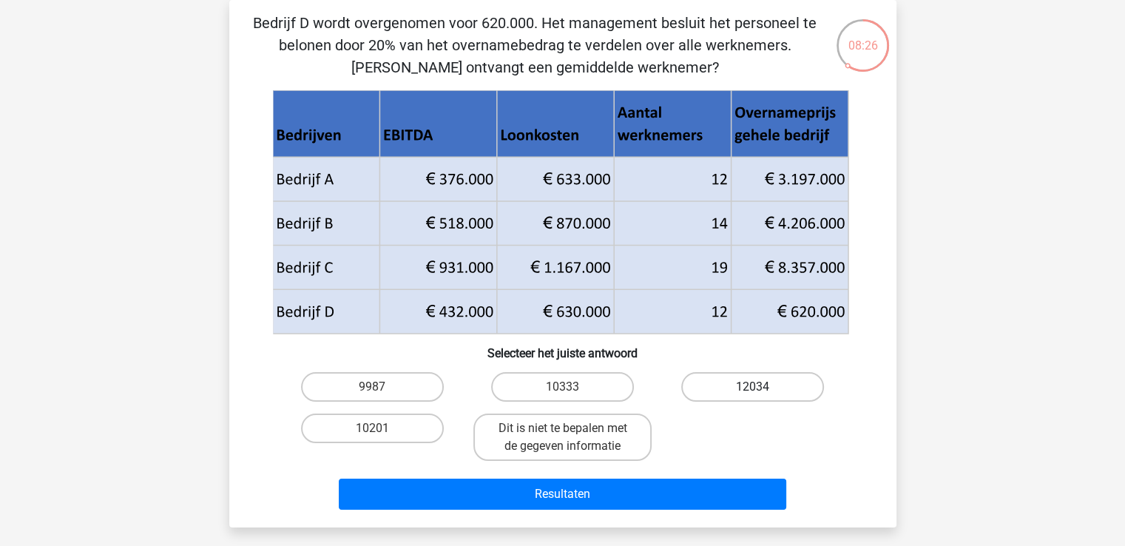
click at [751, 382] on label "12034" at bounding box center [752, 387] width 143 height 30
click at [753, 387] on input "12034" at bounding box center [758, 392] width 10 height 10
radio input "true"
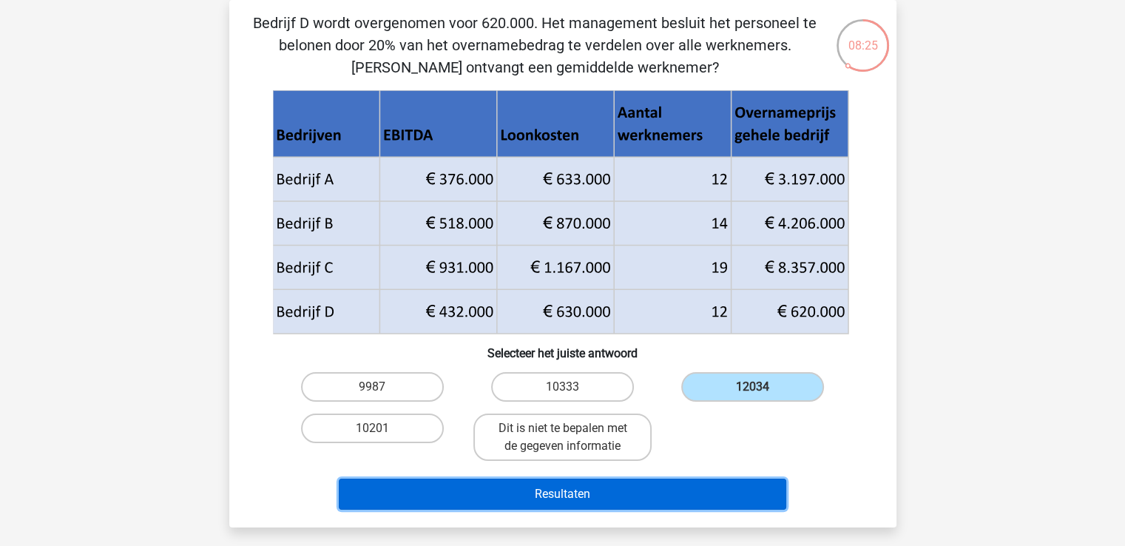
click at [589, 486] on button "Resultaten" at bounding box center [562, 493] width 447 height 31
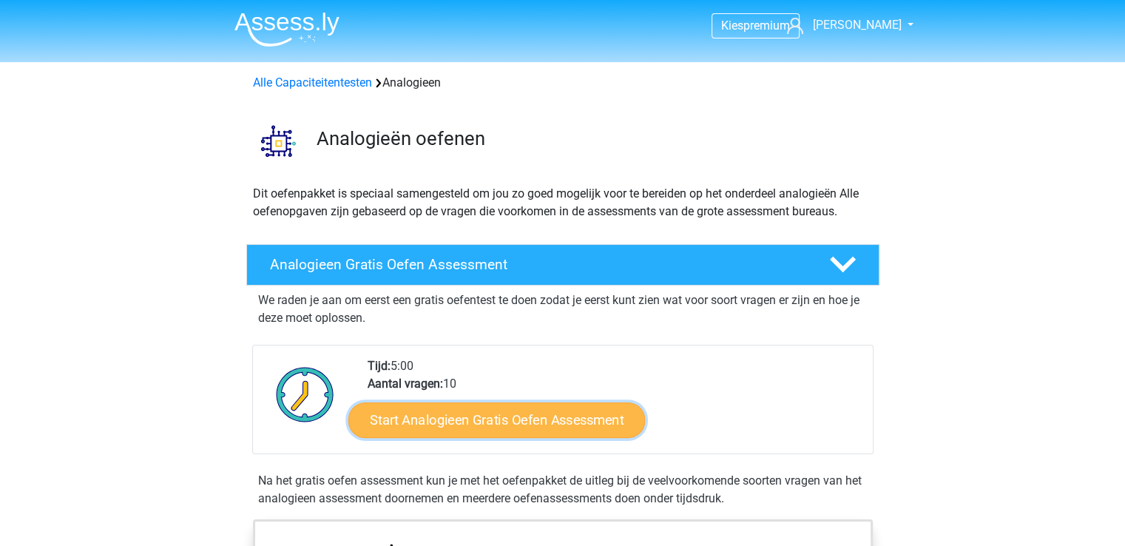
click at [467, 419] on link "Start Analogieen Gratis Oefen Assessment" at bounding box center [496, 418] width 296 height 35
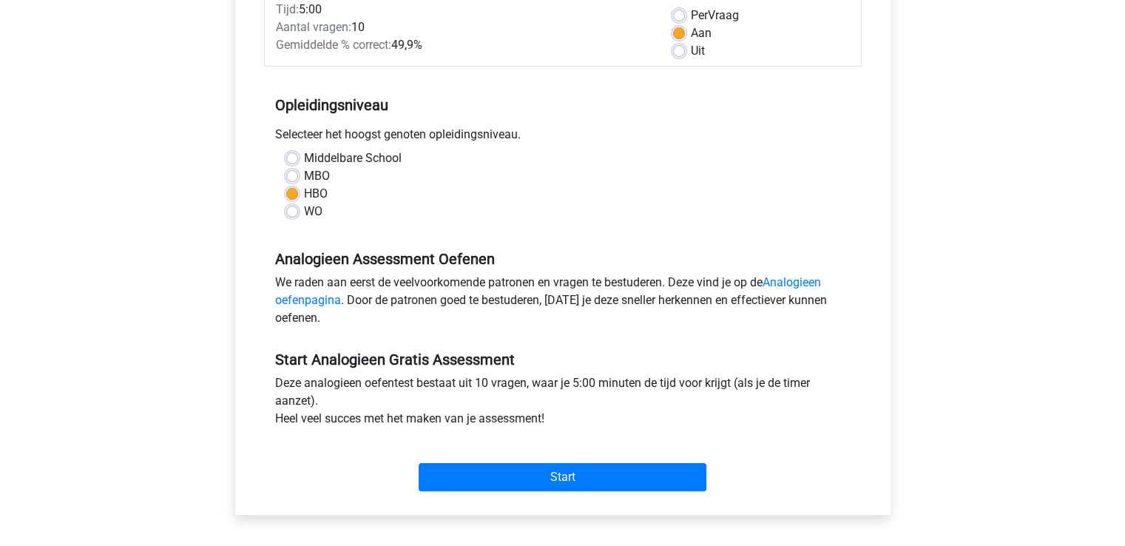
scroll to position [296, 0]
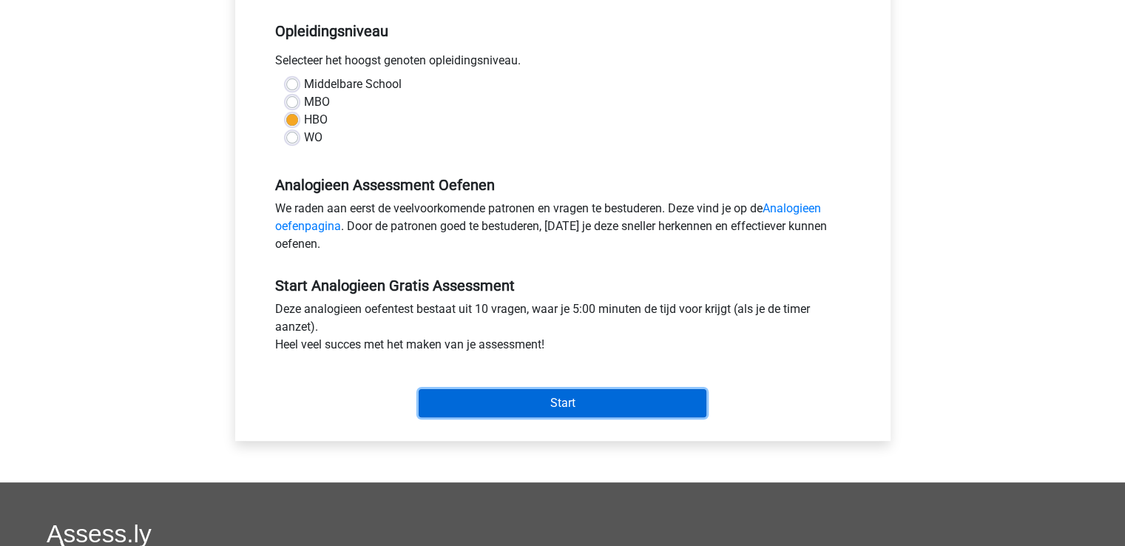
click at [550, 404] on input "Start" at bounding box center [562, 403] width 288 height 28
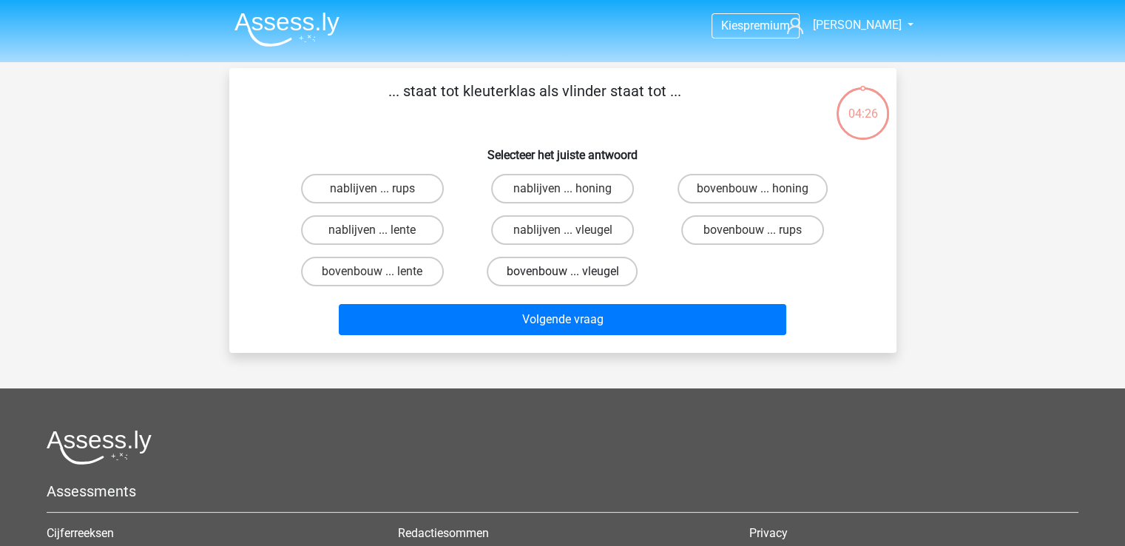
click at [545, 268] on label "bovenbouw ... vleugel" at bounding box center [561, 272] width 151 height 30
click at [562, 271] on input "bovenbouw ... vleugel" at bounding box center [567, 276] width 10 height 10
radio input "true"
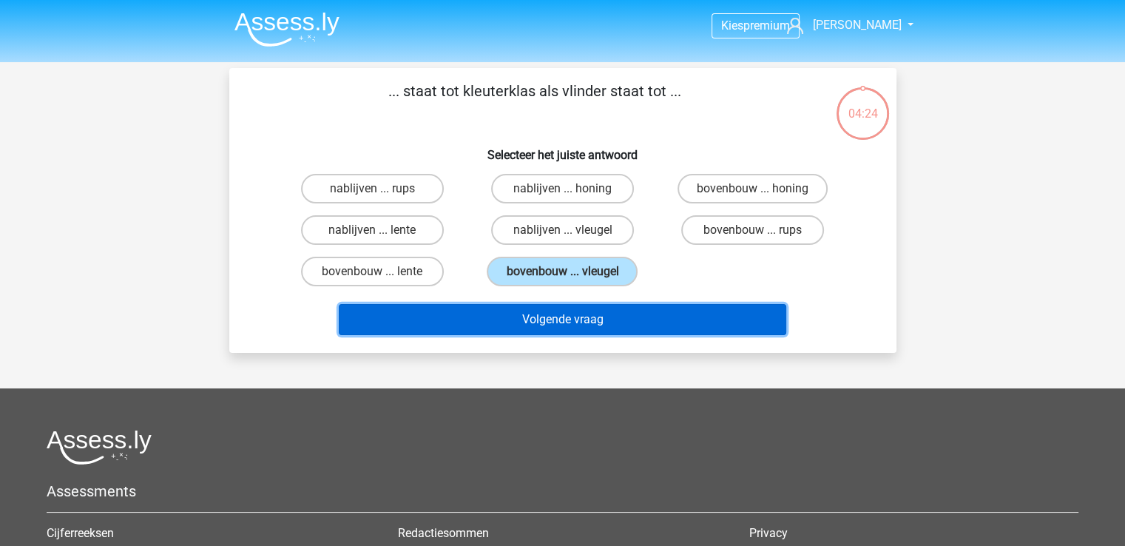
click at [572, 319] on button "Volgende vraag" at bounding box center [562, 319] width 447 height 31
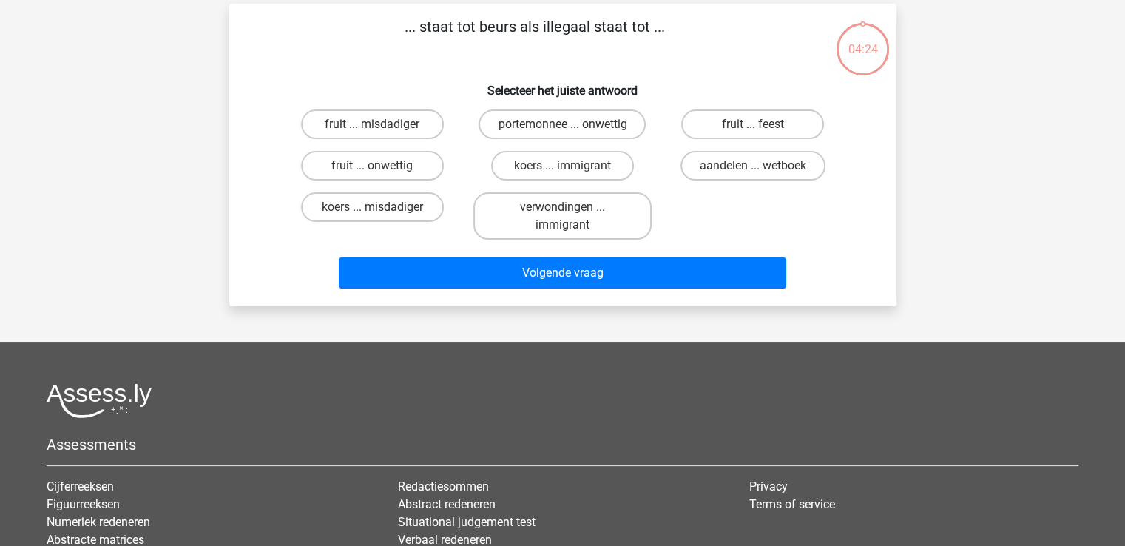
scroll to position [68, 0]
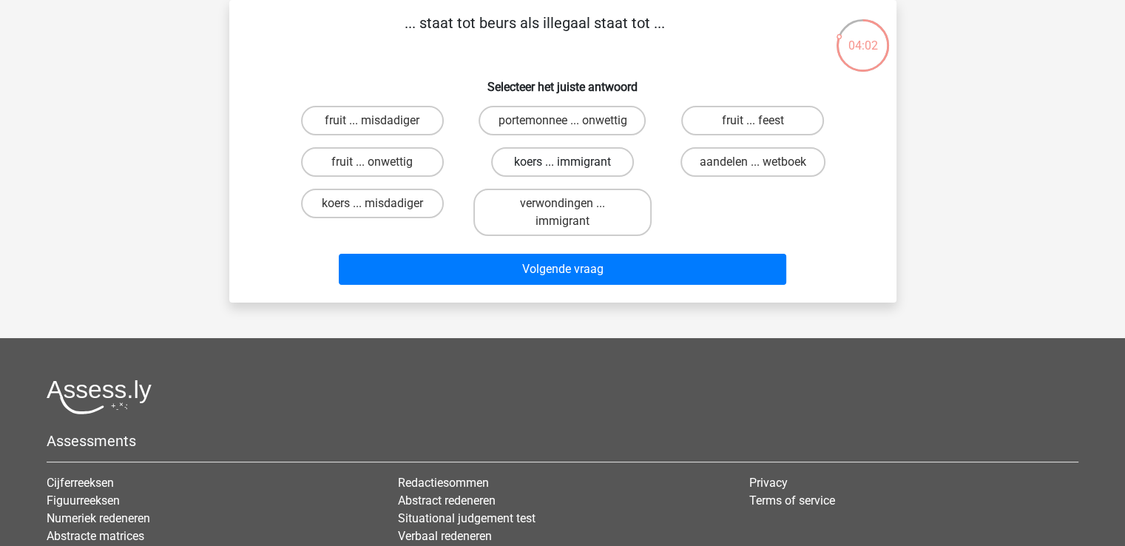
click at [549, 157] on label "koers ... immigrant" at bounding box center [562, 162] width 143 height 30
click at [562, 162] on input "koers ... immigrant" at bounding box center [567, 167] width 10 height 10
radio input "true"
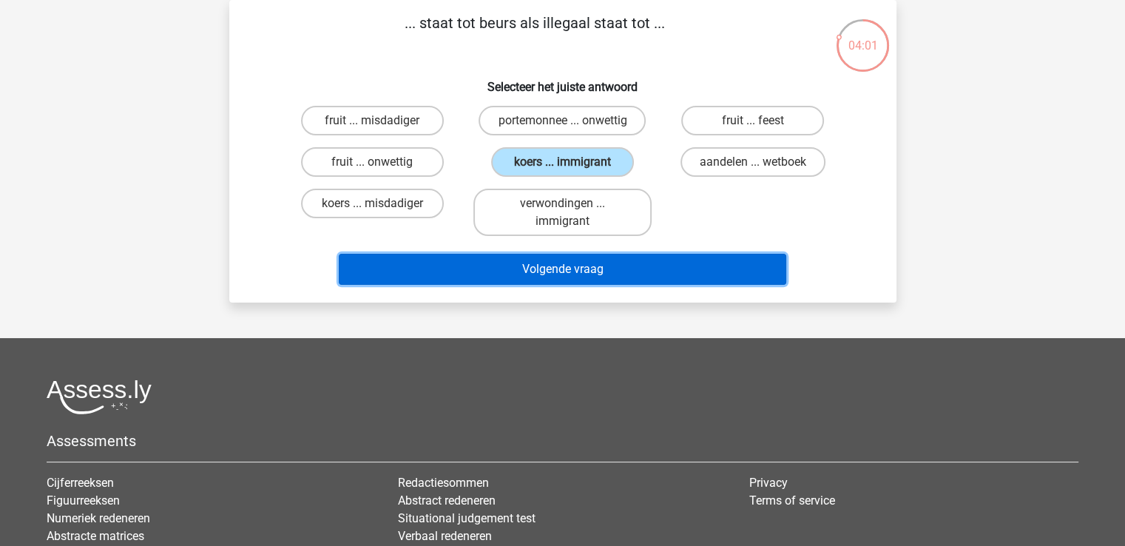
click at [572, 263] on button "Volgende vraag" at bounding box center [562, 269] width 447 height 31
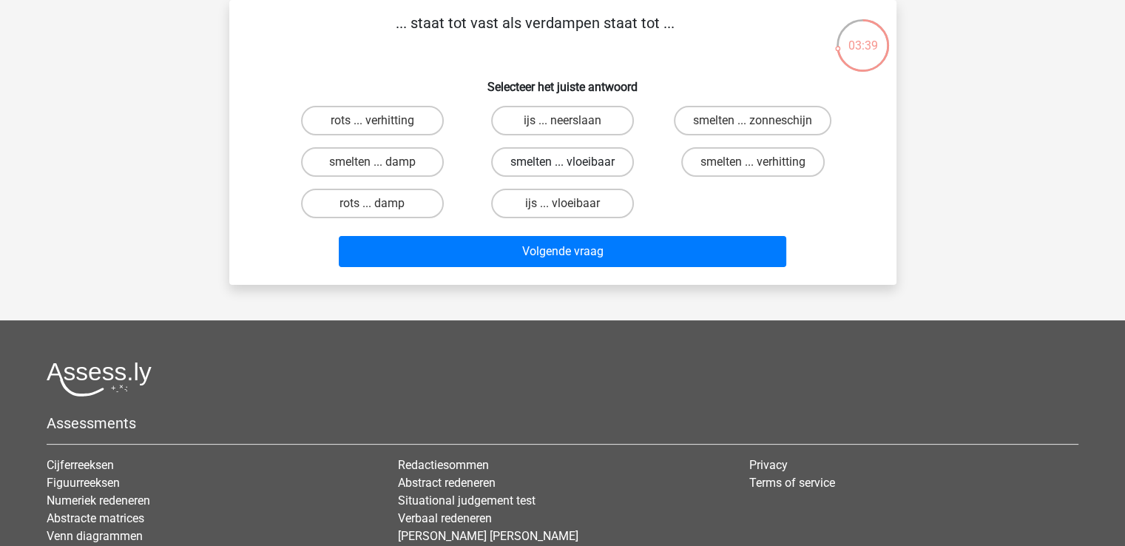
click at [535, 157] on label "smelten ... vloeibaar" at bounding box center [562, 162] width 143 height 30
click at [562, 162] on input "smelten ... vloeibaar" at bounding box center [567, 167] width 10 height 10
radio input "true"
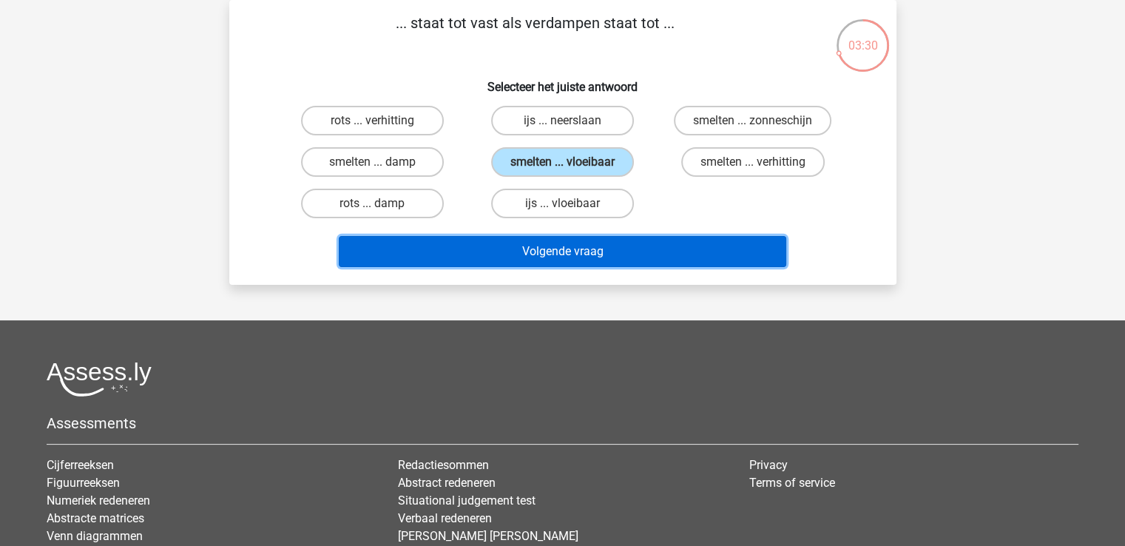
click at [546, 249] on button "Volgende vraag" at bounding box center [562, 251] width 447 height 31
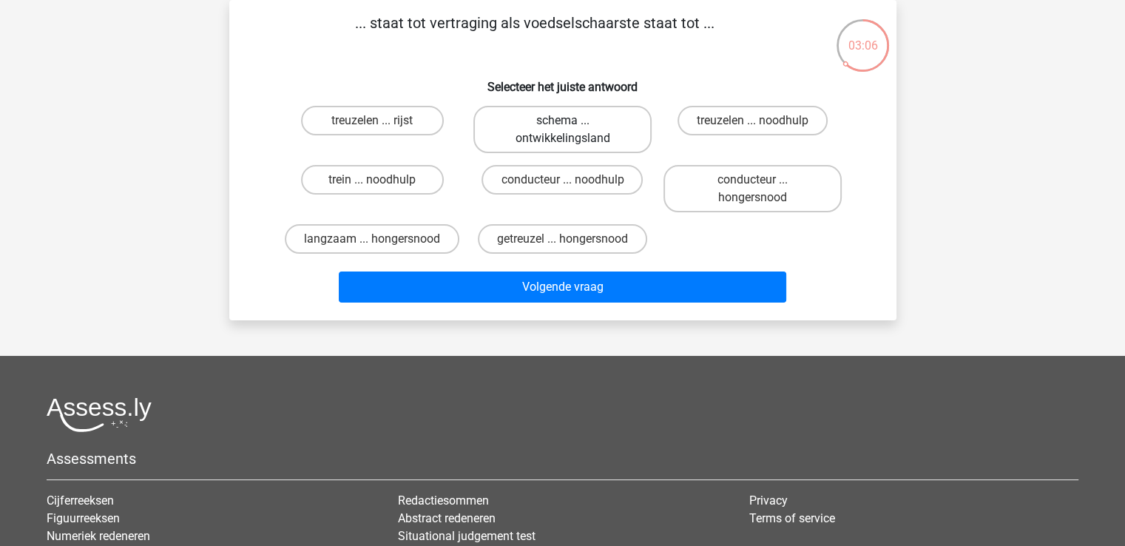
click at [555, 127] on label "schema ... ontwikkelingsland" at bounding box center [562, 129] width 178 height 47
click at [562, 127] on input "schema ... ontwikkelingsland" at bounding box center [567, 126] width 10 height 10
radio input "true"
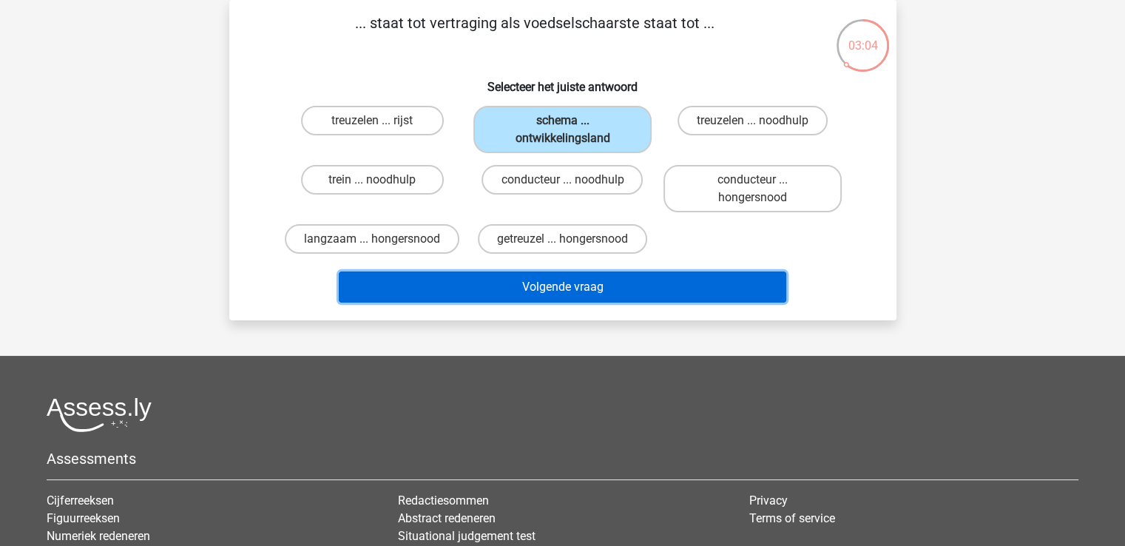
click at [553, 279] on button "Volgende vraag" at bounding box center [562, 286] width 447 height 31
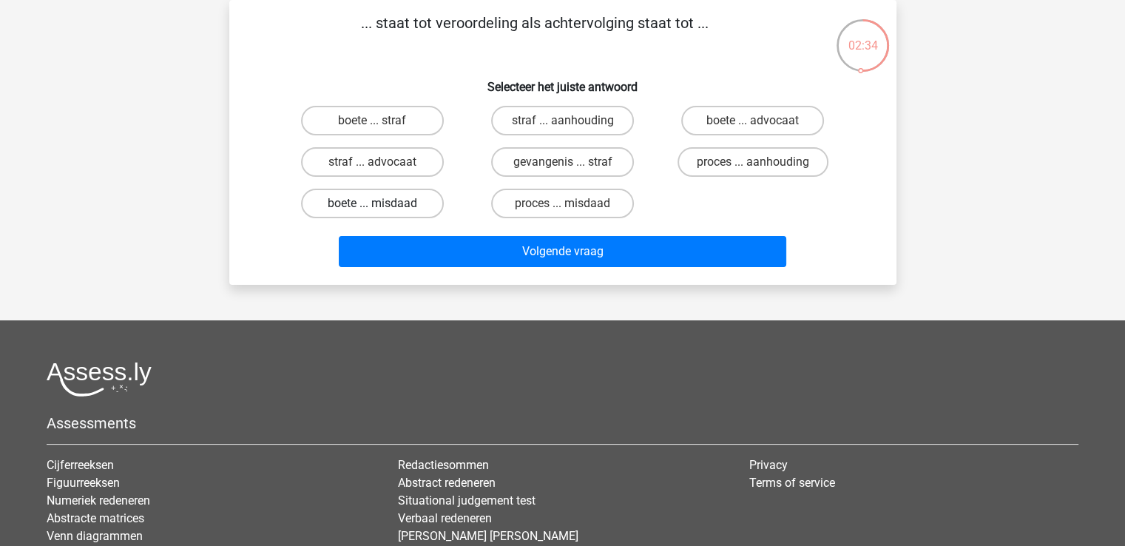
click at [355, 198] on label "boete ... misdaad" at bounding box center [372, 204] width 143 height 30
click at [372, 203] on input "boete ... misdaad" at bounding box center [377, 208] width 10 height 10
radio input "true"
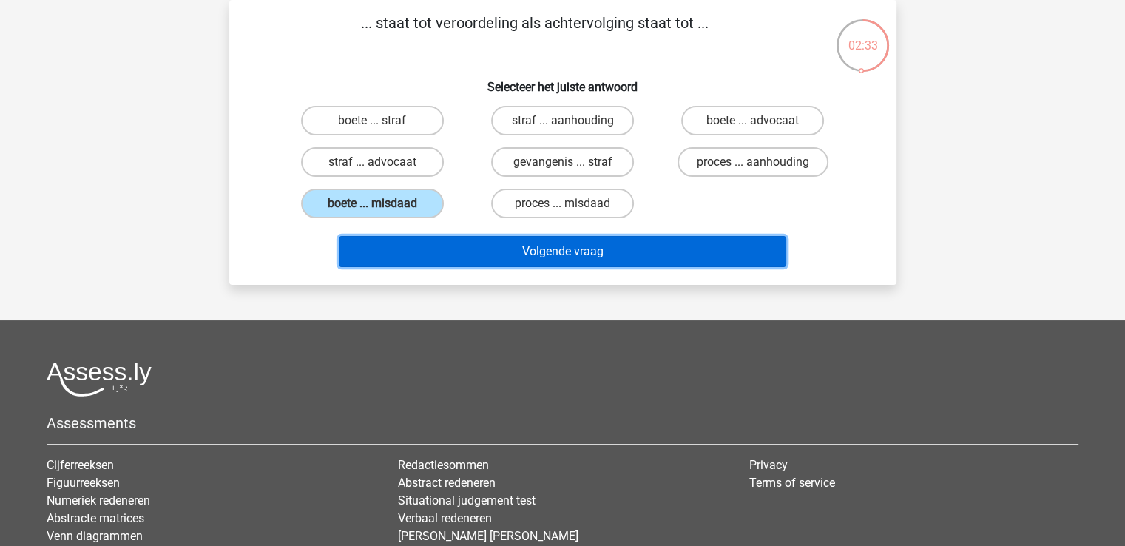
click at [559, 242] on button "Volgende vraag" at bounding box center [562, 251] width 447 height 31
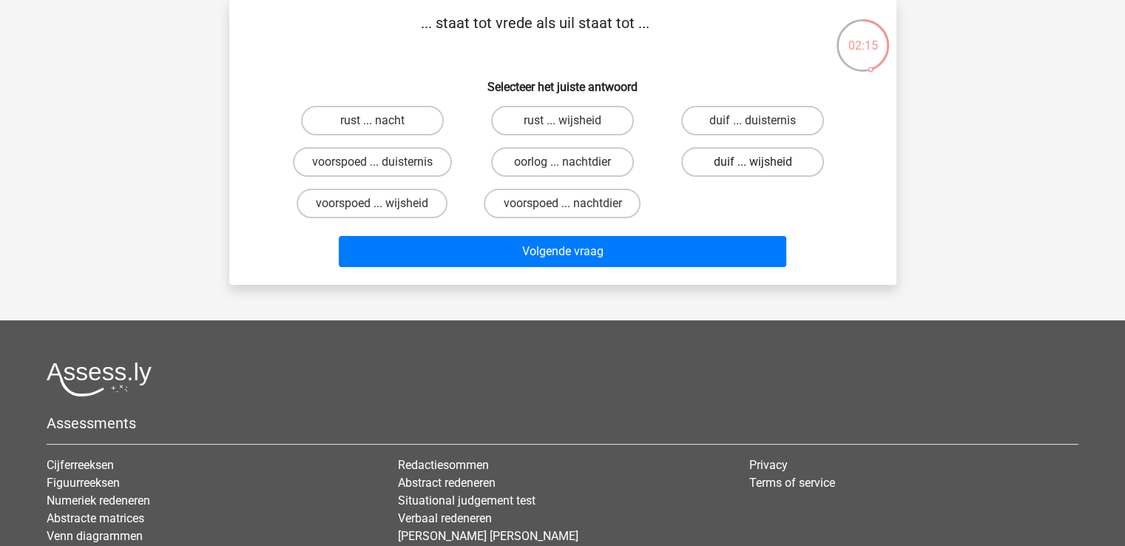
click at [741, 157] on label "duif ... wijsheid" at bounding box center [752, 162] width 143 height 30
click at [753, 162] on input "duif ... wijsheid" at bounding box center [758, 167] width 10 height 10
radio input "true"
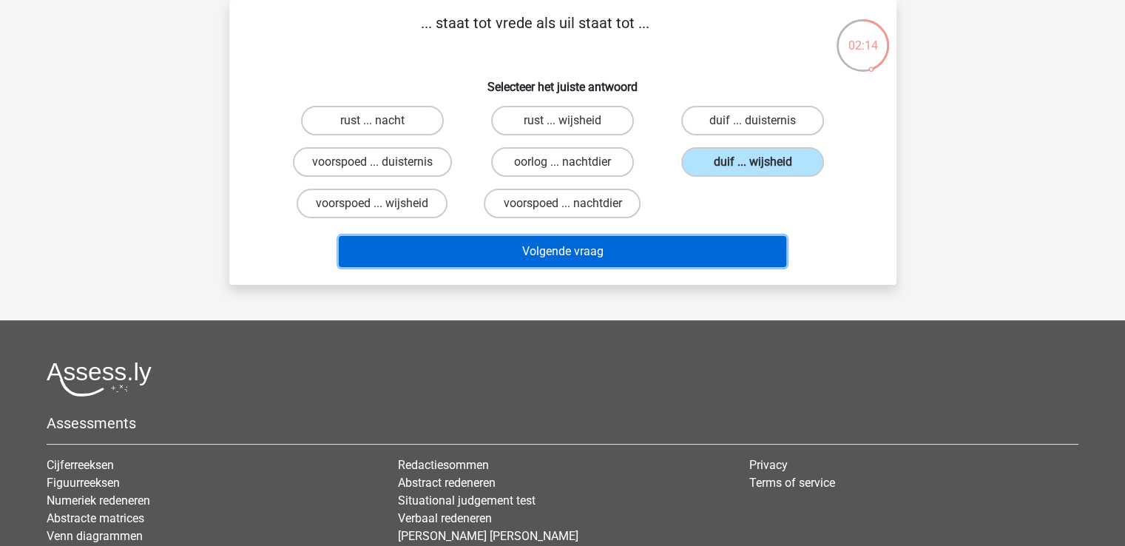
click at [563, 244] on button "Volgende vraag" at bounding box center [562, 251] width 447 height 31
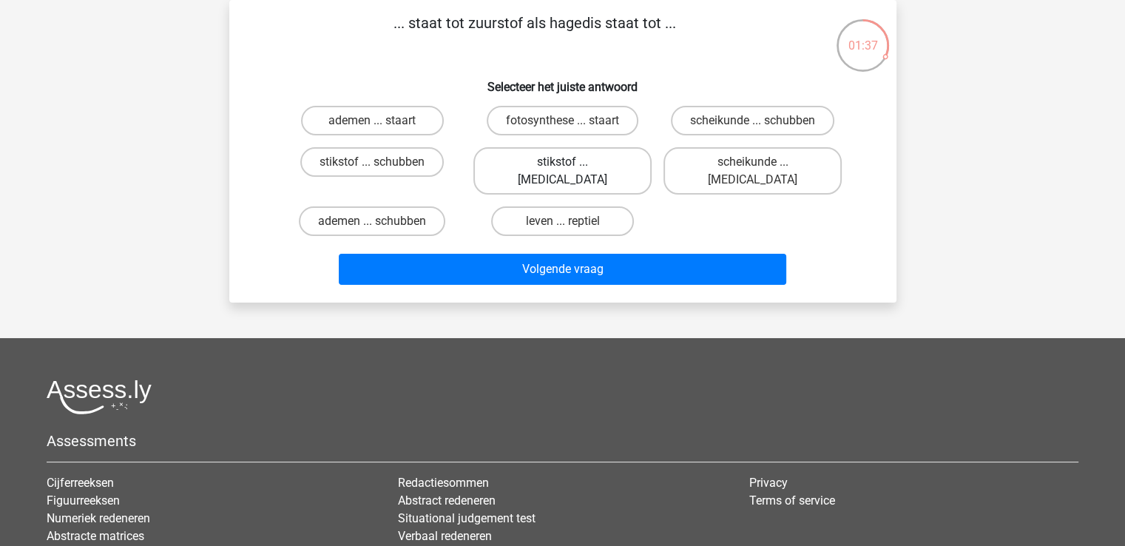
click at [522, 158] on label "stikstof ... krokodil" at bounding box center [562, 170] width 178 height 47
click at [562, 162] on input "stikstof ... krokodil" at bounding box center [567, 167] width 10 height 10
radio input "true"
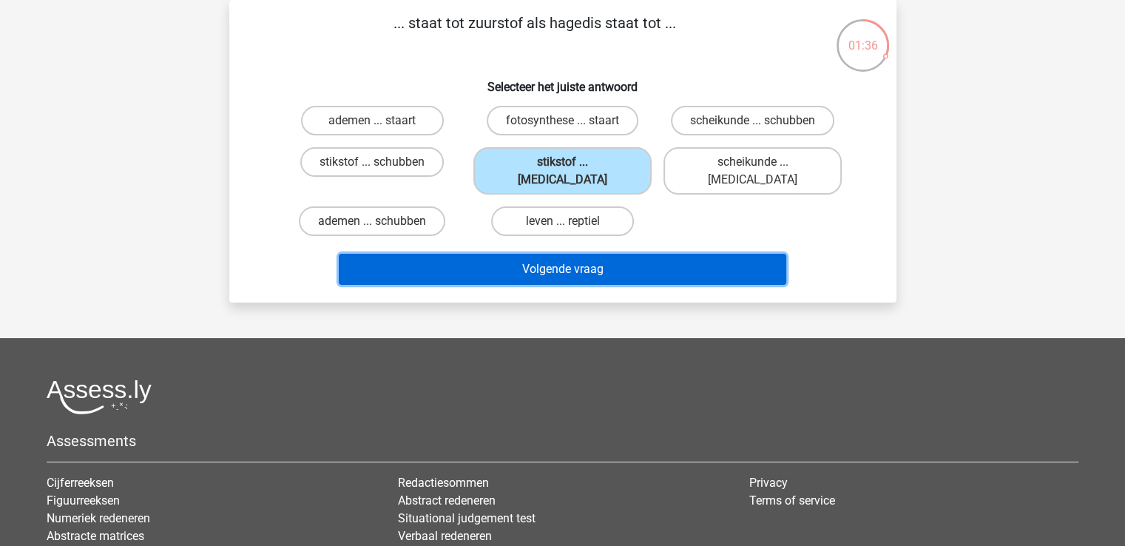
click at [504, 254] on button "Volgende vraag" at bounding box center [562, 269] width 447 height 31
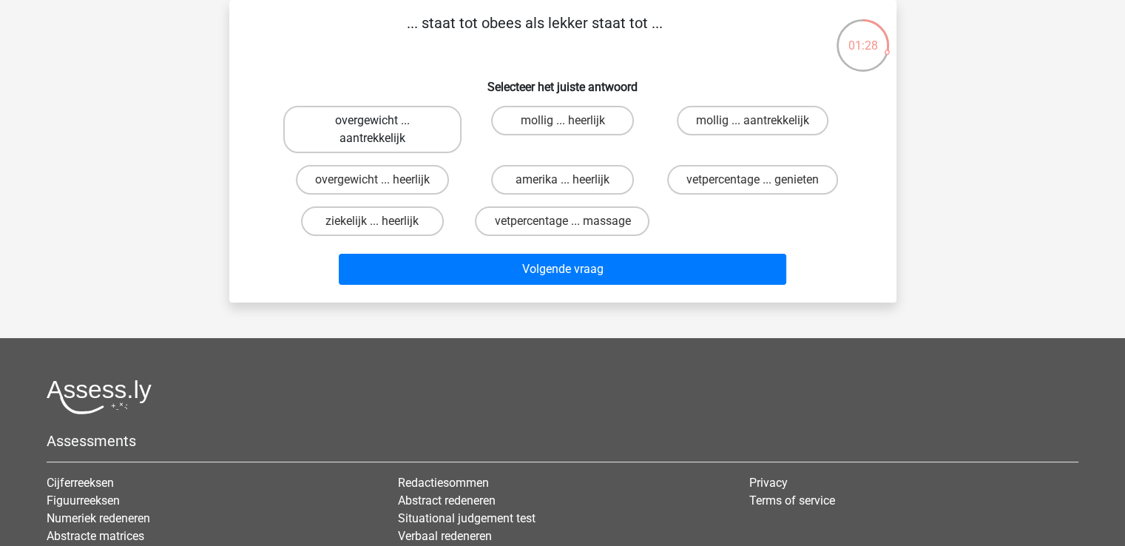
click at [356, 120] on label "overgewicht ... aantrekkelijk" at bounding box center [372, 129] width 178 height 47
click at [372, 121] on input "overgewicht ... aantrekkelijk" at bounding box center [377, 126] width 10 height 10
radio input "true"
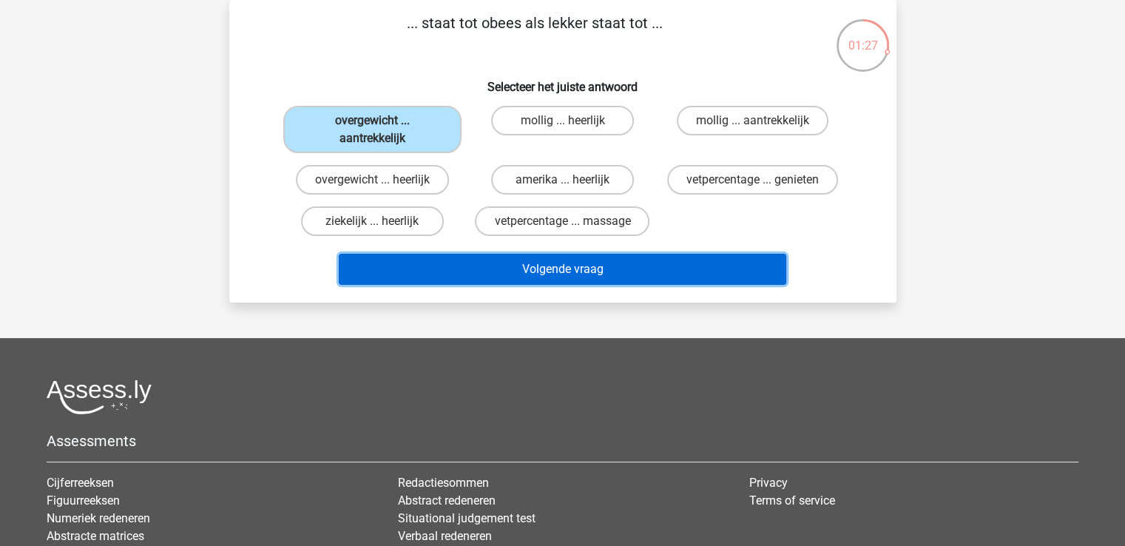
click at [539, 276] on button "Volgende vraag" at bounding box center [562, 269] width 447 height 31
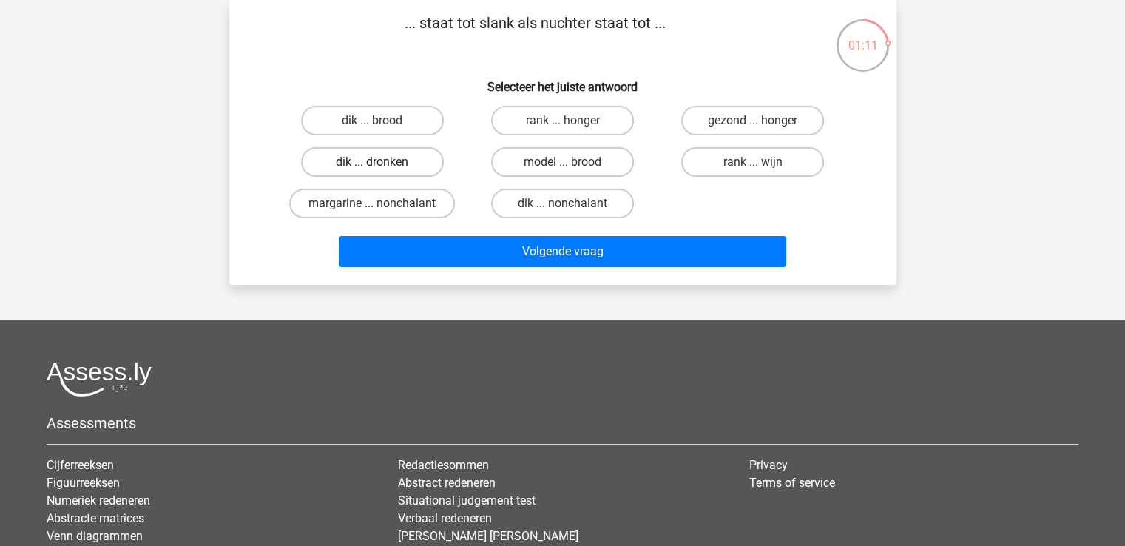
click at [364, 156] on label "dik ... dronken" at bounding box center [372, 162] width 143 height 30
click at [372, 162] on input "dik ... dronken" at bounding box center [377, 167] width 10 height 10
radio input "true"
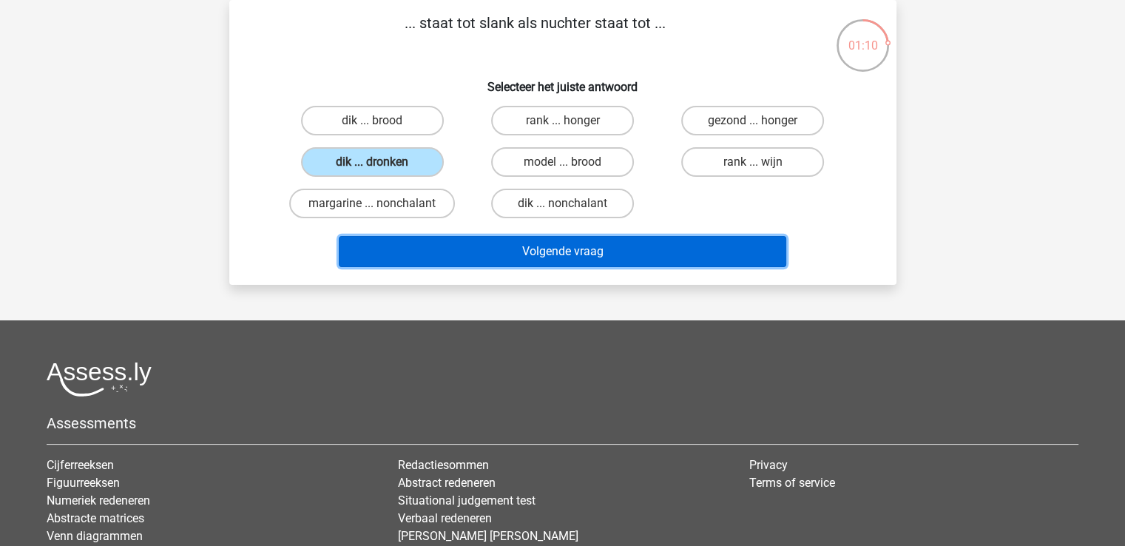
click at [546, 244] on button "Volgende vraag" at bounding box center [562, 251] width 447 height 31
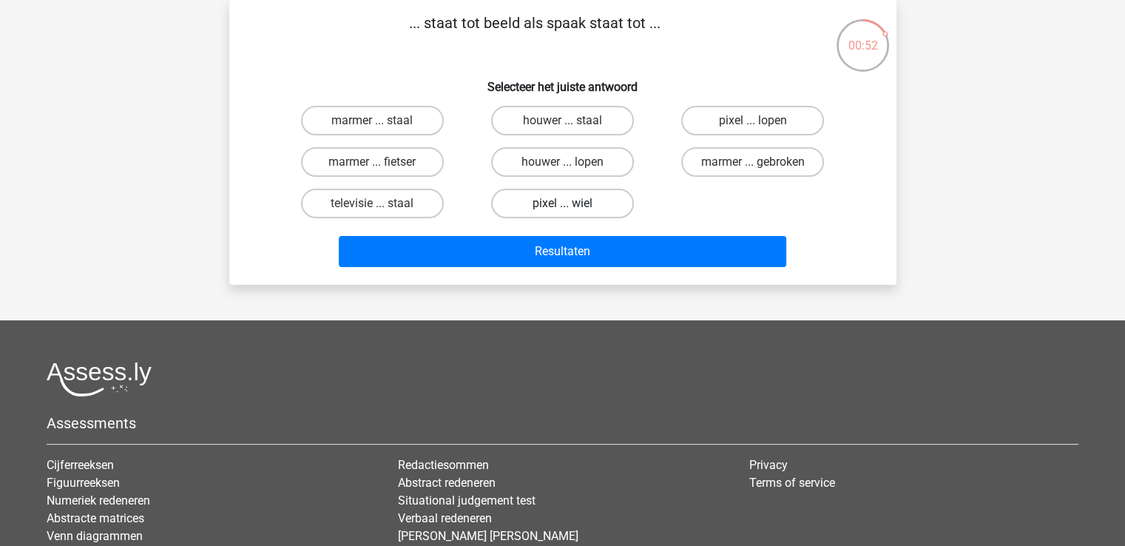
click at [578, 203] on label "pixel ... wiel" at bounding box center [562, 204] width 143 height 30
click at [572, 203] on input "pixel ... wiel" at bounding box center [567, 208] width 10 height 10
radio input "true"
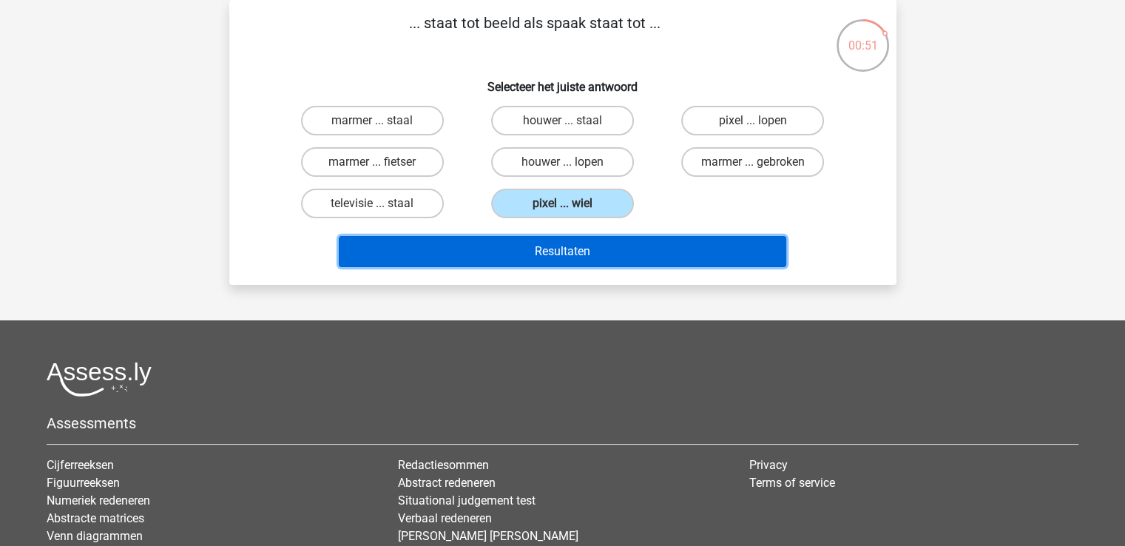
click at [564, 251] on button "Resultaten" at bounding box center [562, 251] width 447 height 31
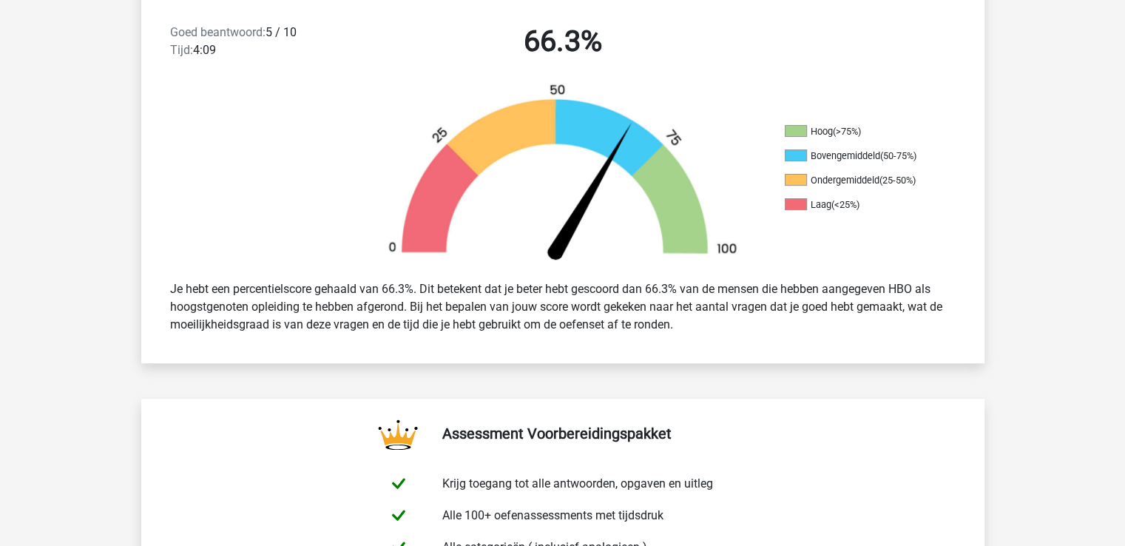
scroll to position [222, 0]
